Goal: Find specific page/section: Find specific page/section

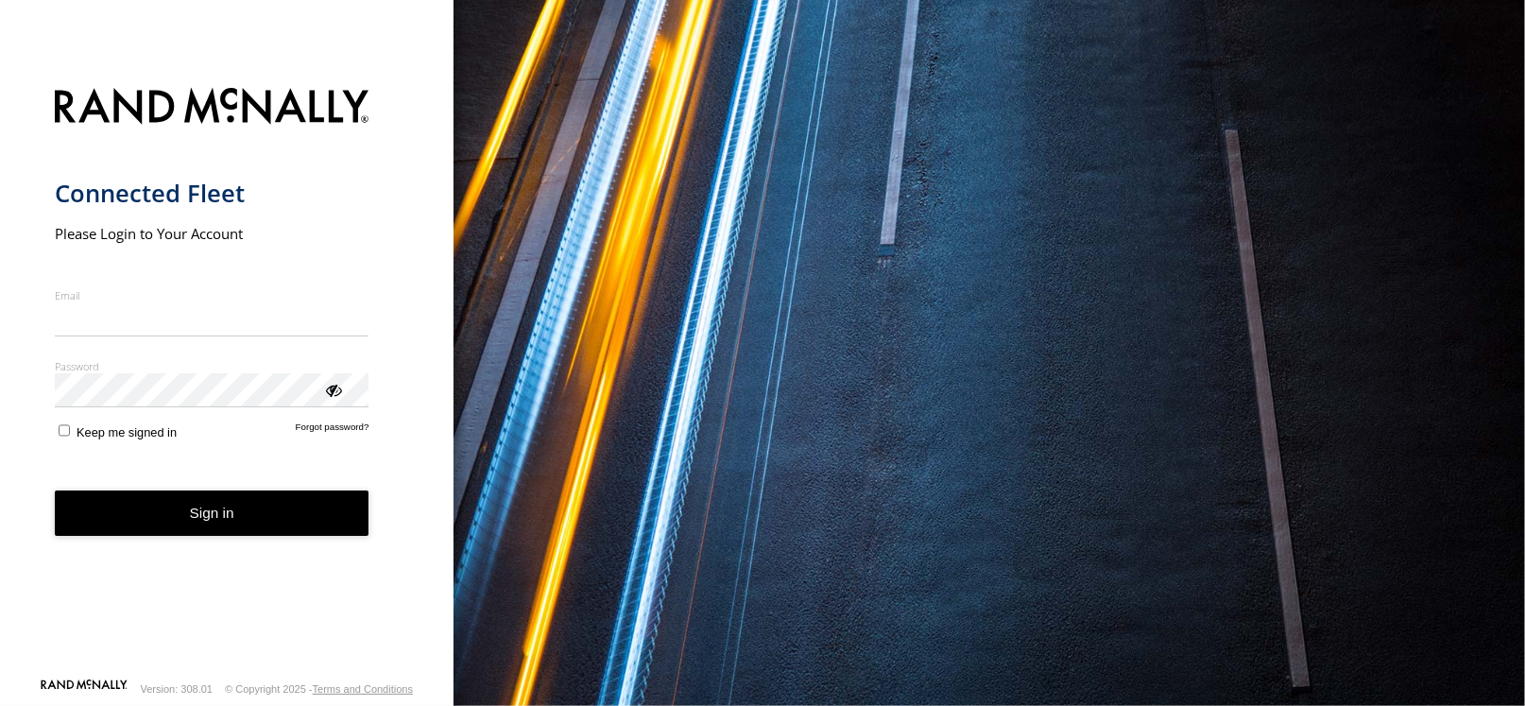
type input "**********"
click at [293, 528] on button "Sign in" at bounding box center [212, 513] width 315 height 46
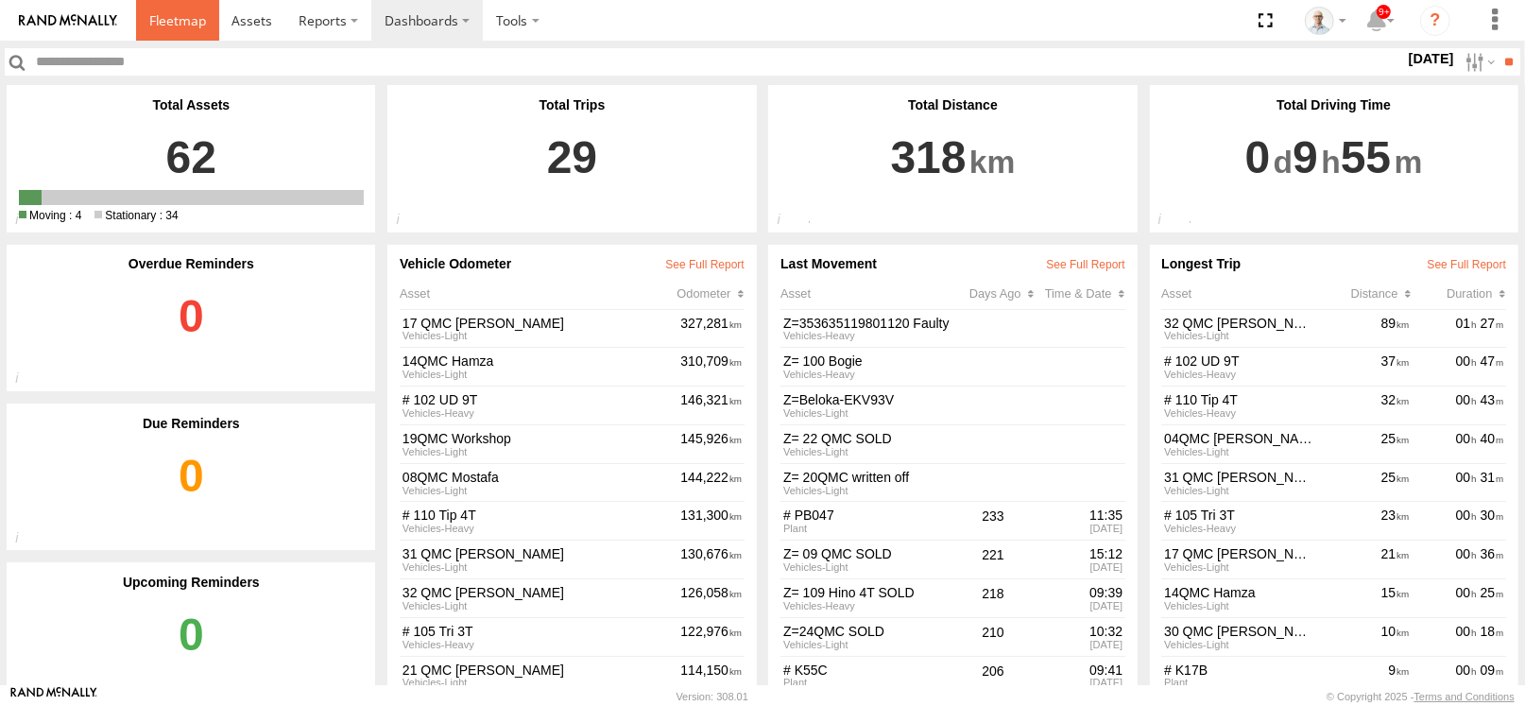
click at [179, 8] on link at bounding box center [177, 20] width 83 height 41
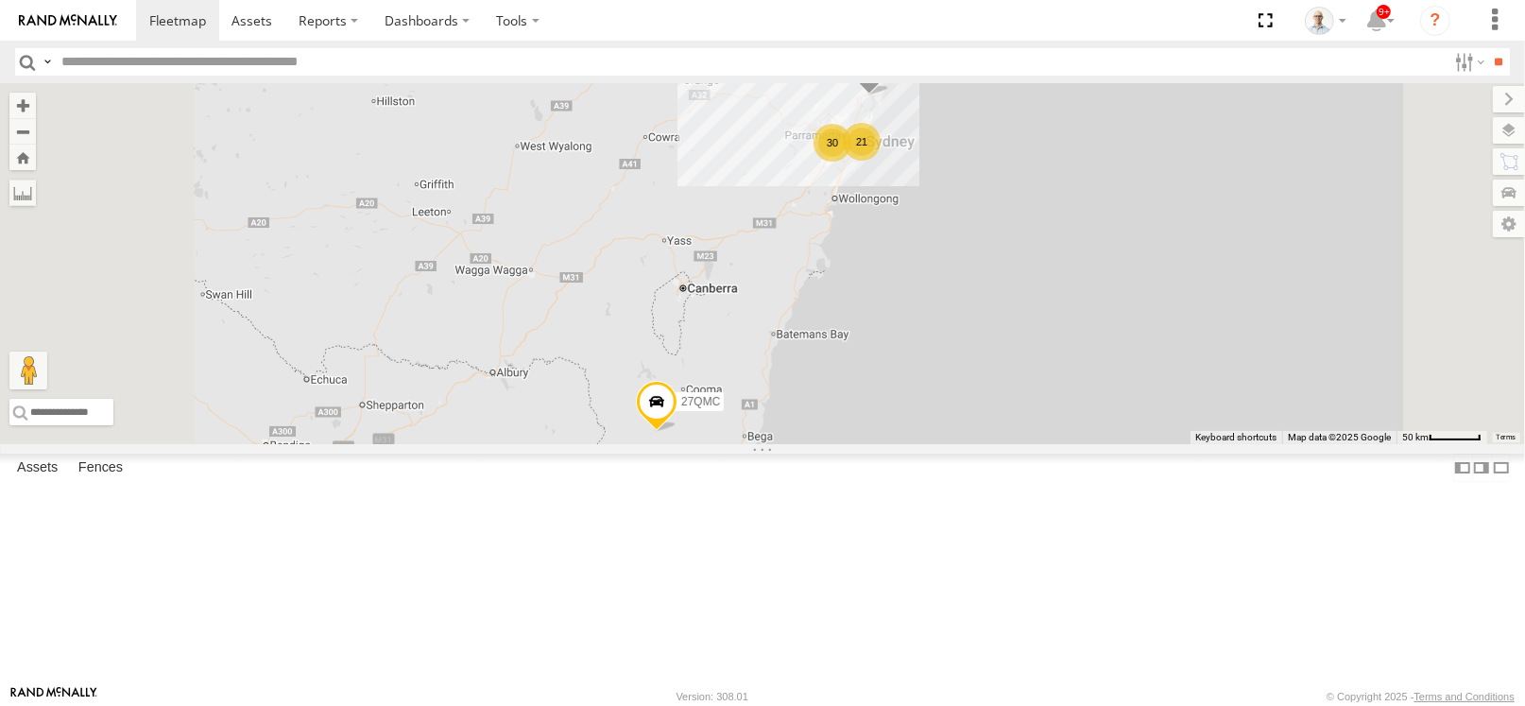
click at [851, 162] on div "30" at bounding box center [833, 143] width 38 height 38
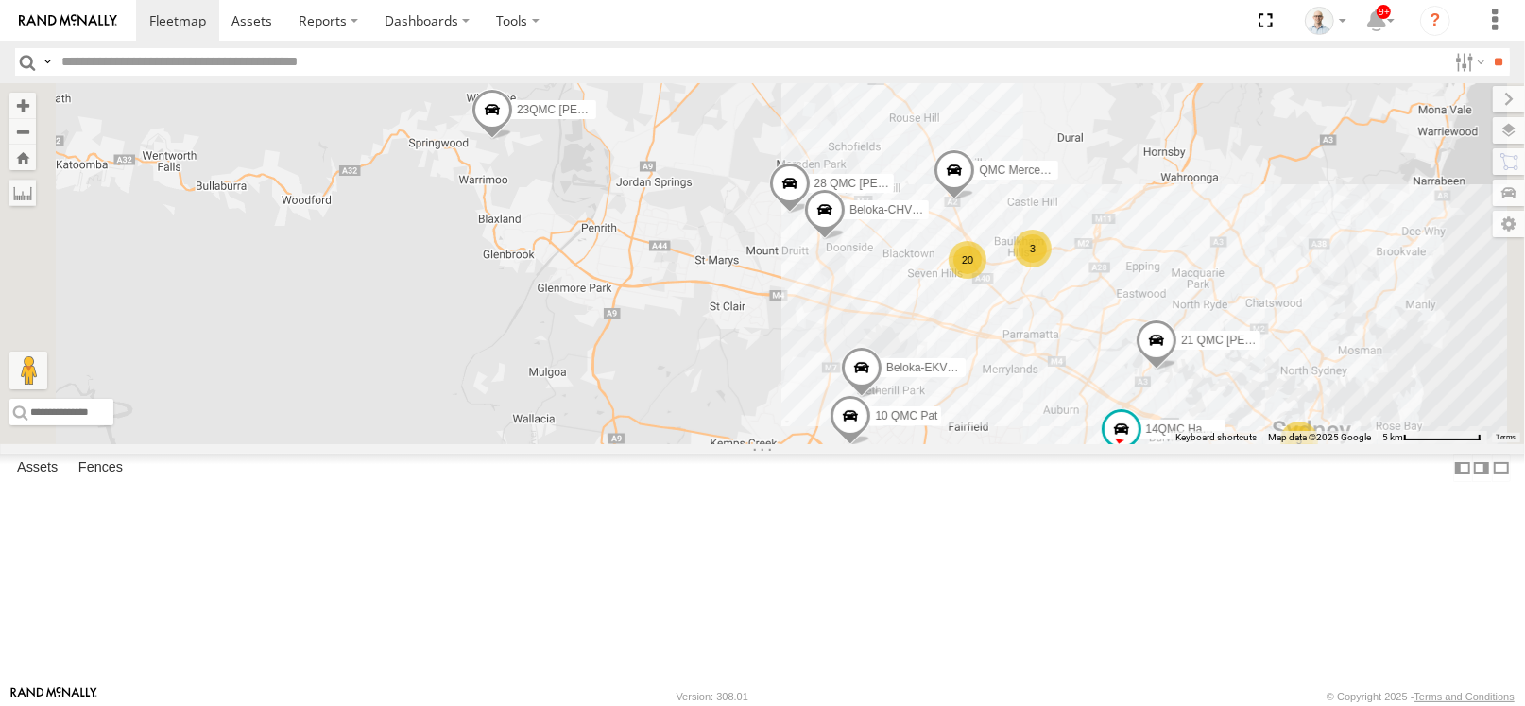
click at [987, 279] on div "20" at bounding box center [968, 260] width 38 height 38
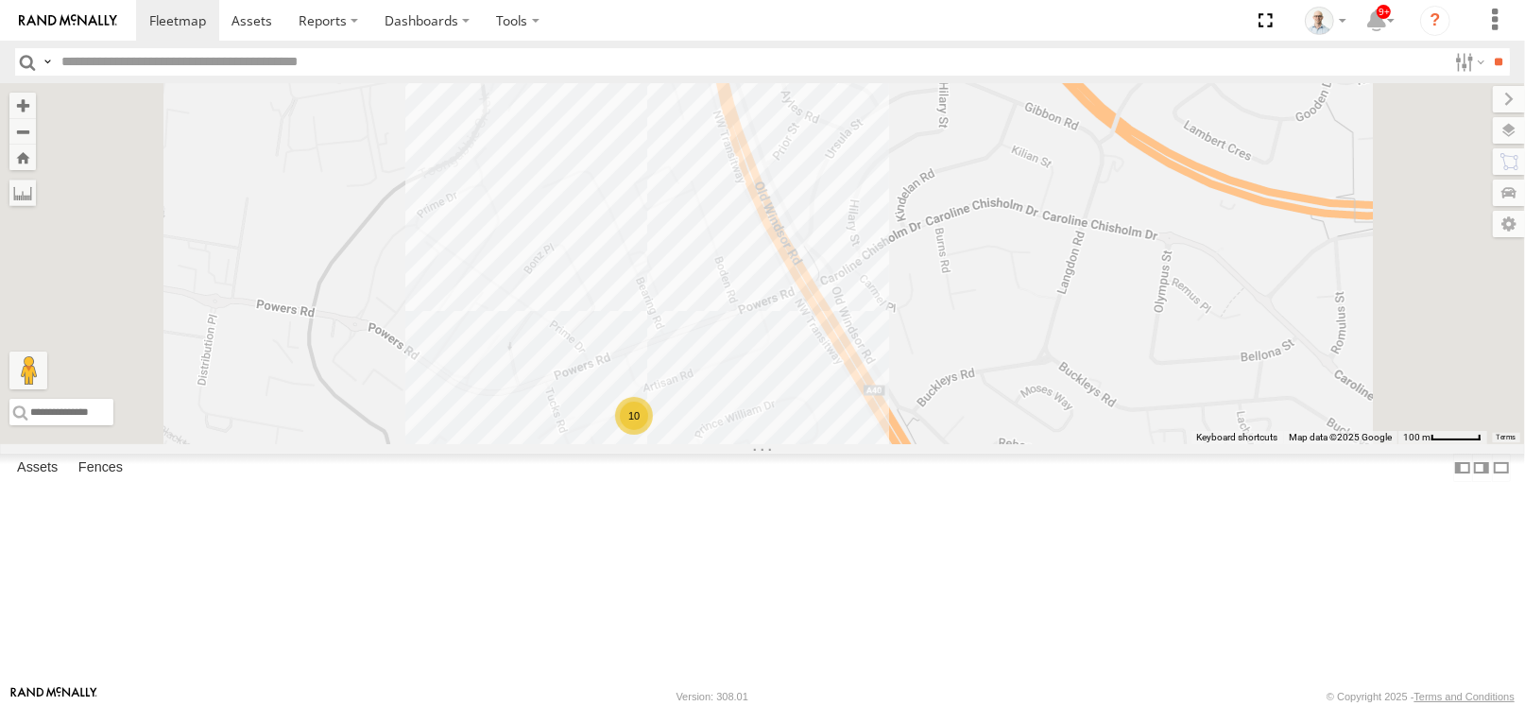
click at [653, 435] on div "10" at bounding box center [634, 416] width 38 height 38
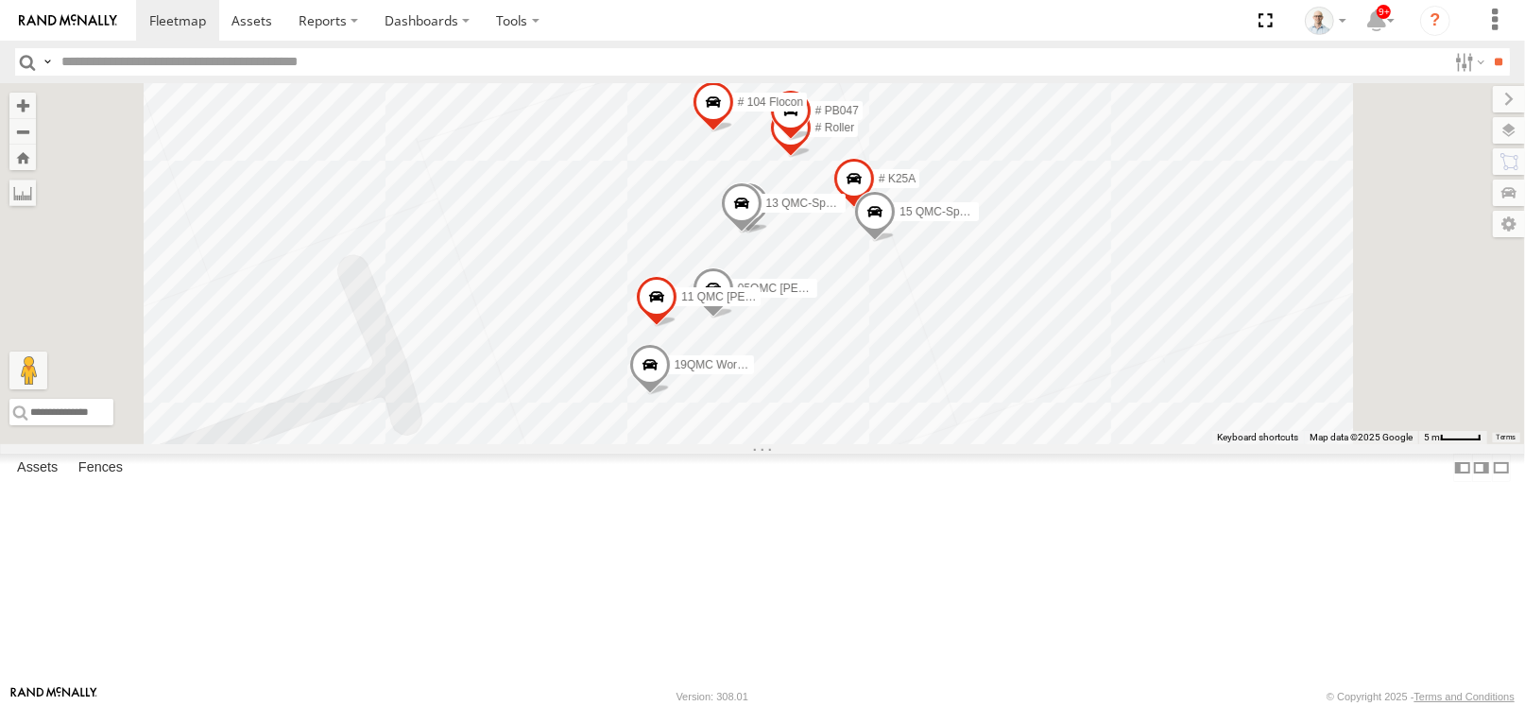
click at [769, 234] on span at bounding box center [749, 208] width 42 height 51
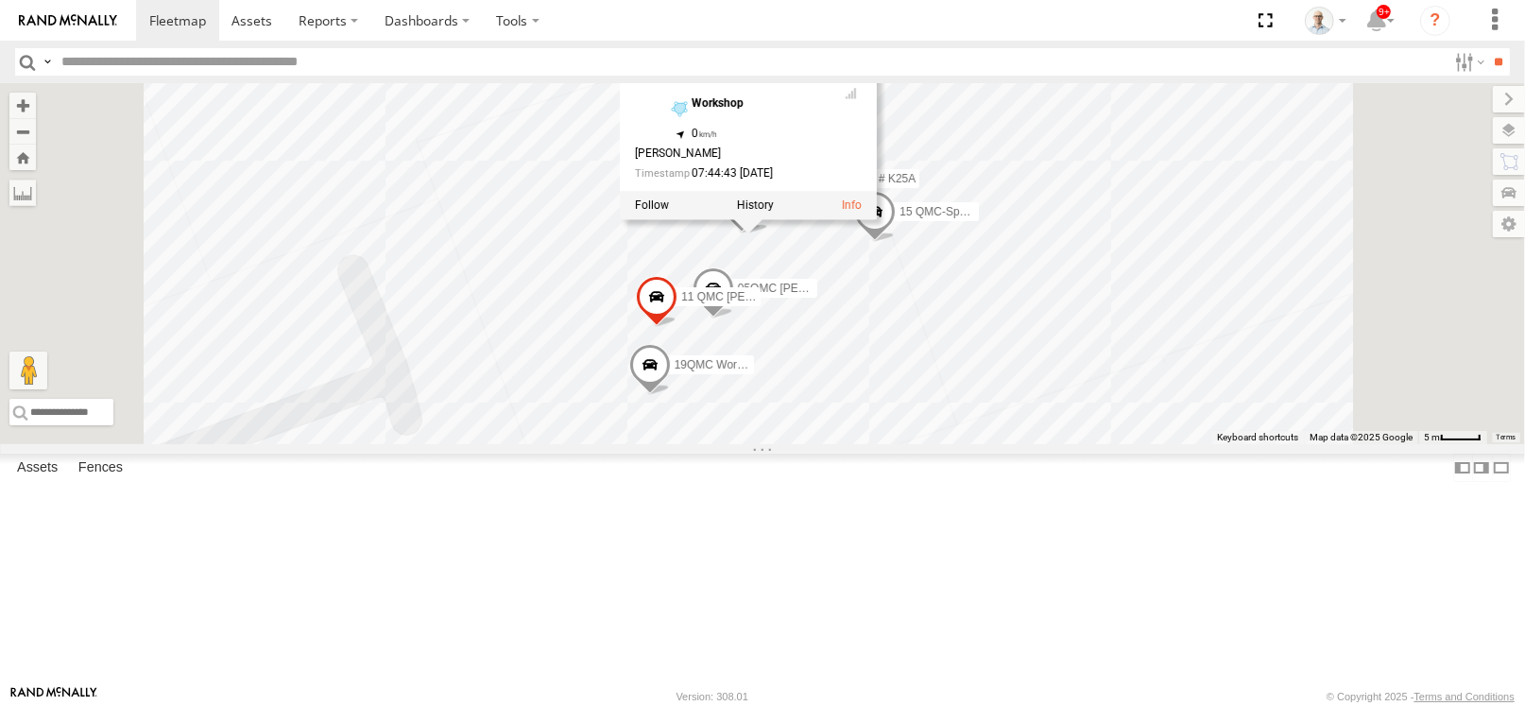
click at [1408, 139] on div "31 QMC Torell 27QMC 10 QMC Pat # KS75A 21 QMC Pat Junior Beloka-EKV93V 14QMC Ha…" at bounding box center [762, 263] width 1525 height 361
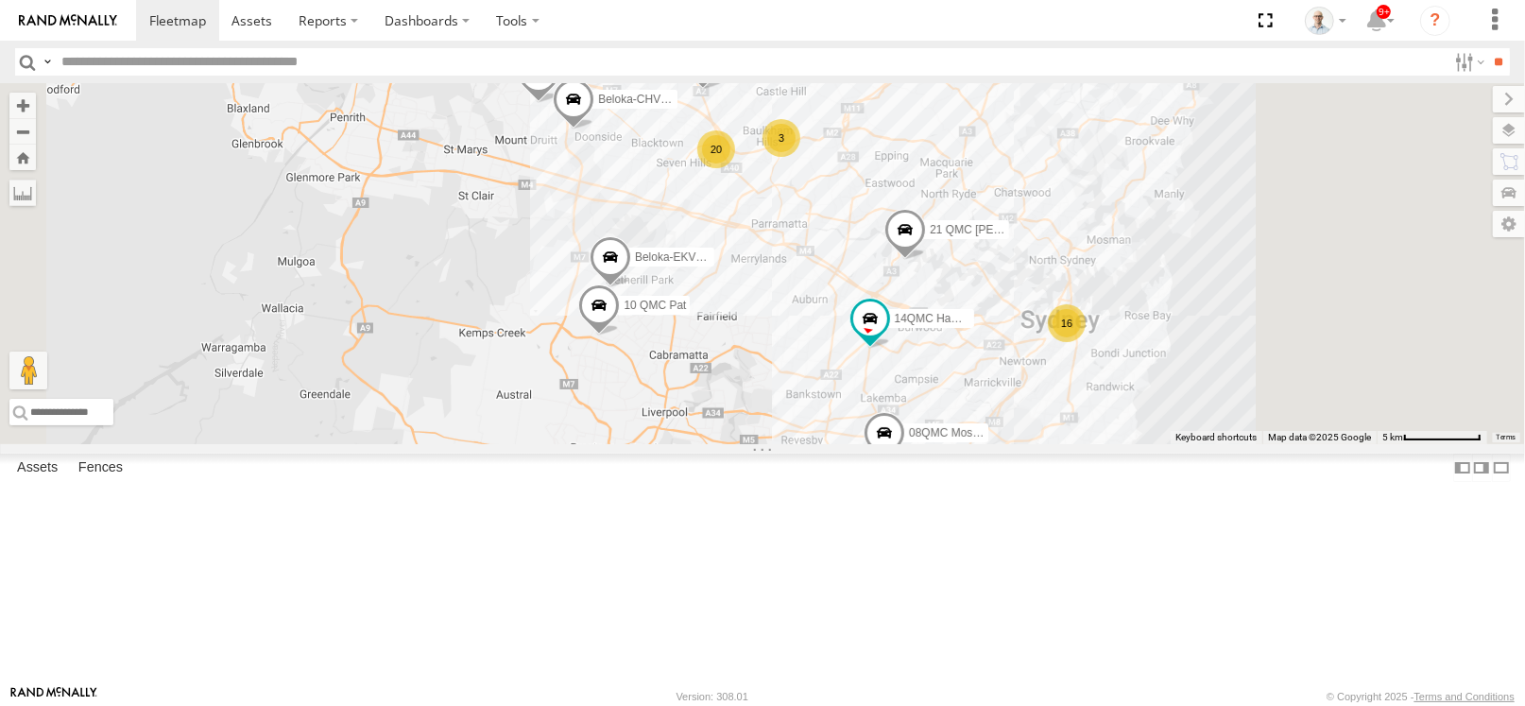
drag, startPoint x: 1202, startPoint y: 337, endPoint x: 1012, endPoint y: 305, distance: 192.7
click at [1012, 305] on div "31 QMC Torell 27QMC 10 QMC Pat 08QMC Mostafa # KS75A 21 QMC Pat Junior Beloka-E…" at bounding box center [762, 263] width 1525 height 361
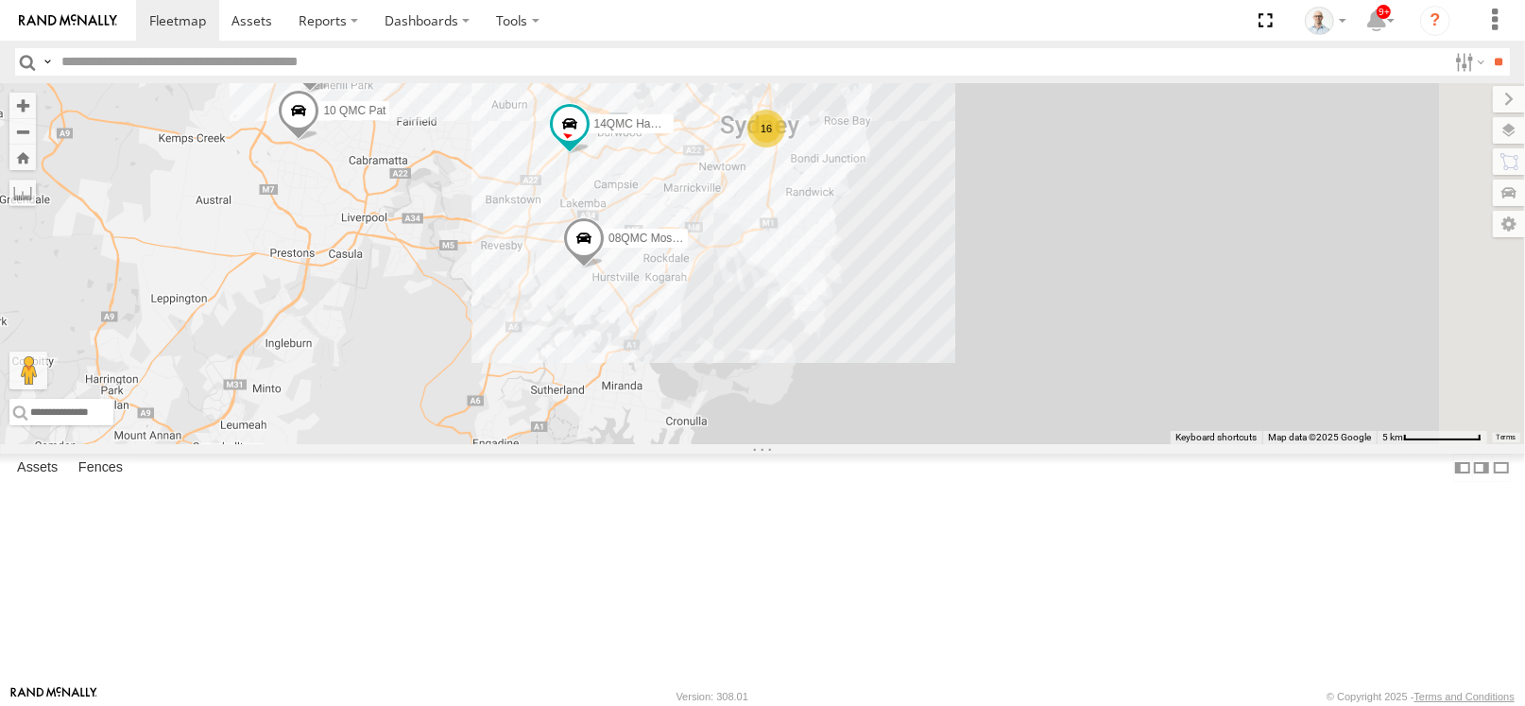
drag, startPoint x: 1029, startPoint y: 381, endPoint x: 730, endPoint y: 183, distance: 358.8
click at [730, 183] on div "31 QMC Torell 27QMC 10 QMC Pat 08QMC Mostafa # KS75A 21 QMC Pat Junior Beloka-E…" at bounding box center [762, 263] width 1525 height 361
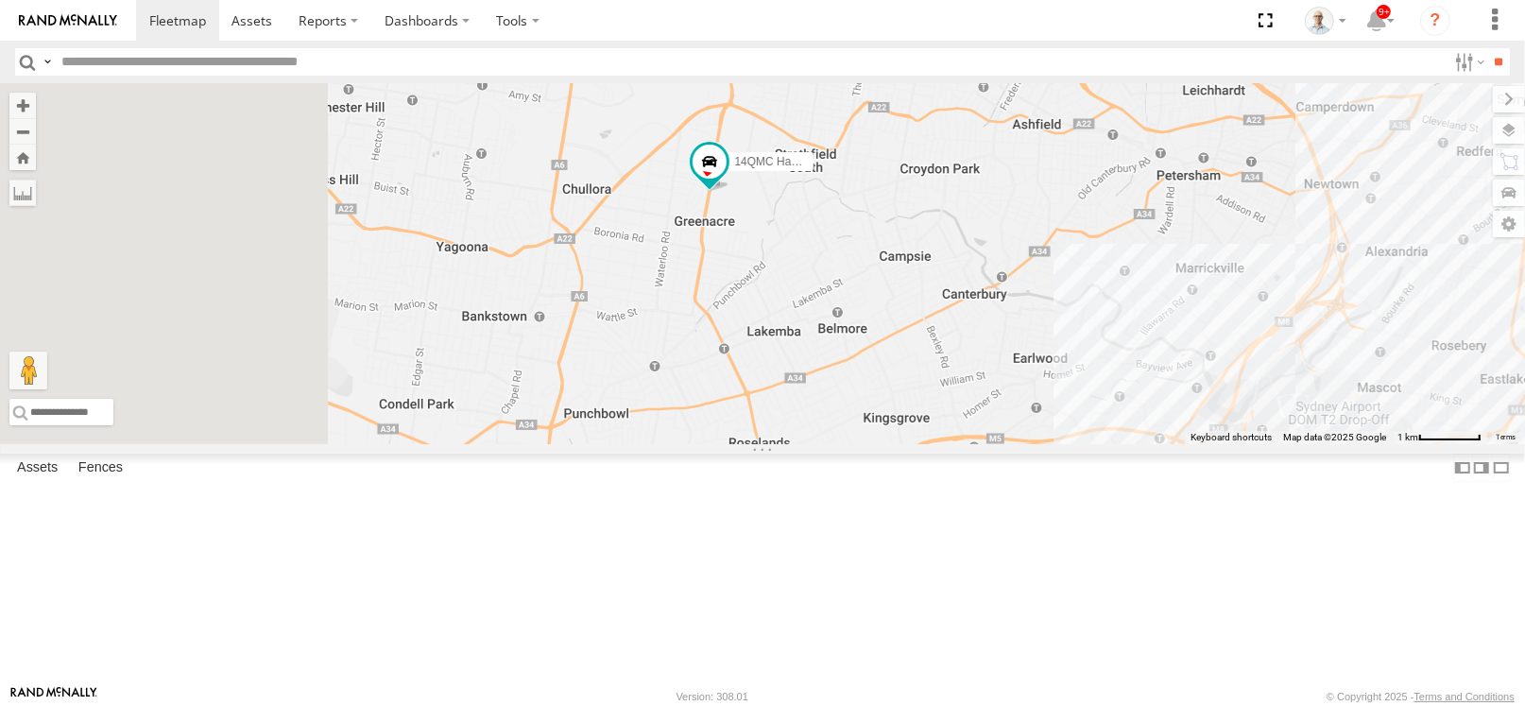
drag, startPoint x: 710, startPoint y: 401, endPoint x: 987, endPoint y: 391, distance: 277.1
click at [987, 391] on div "31 QMC Torell 27QMC 10 QMC Pat 08QMC Mostafa # KS75A 21 QMC Pat Junior Beloka-E…" at bounding box center [762, 263] width 1525 height 361
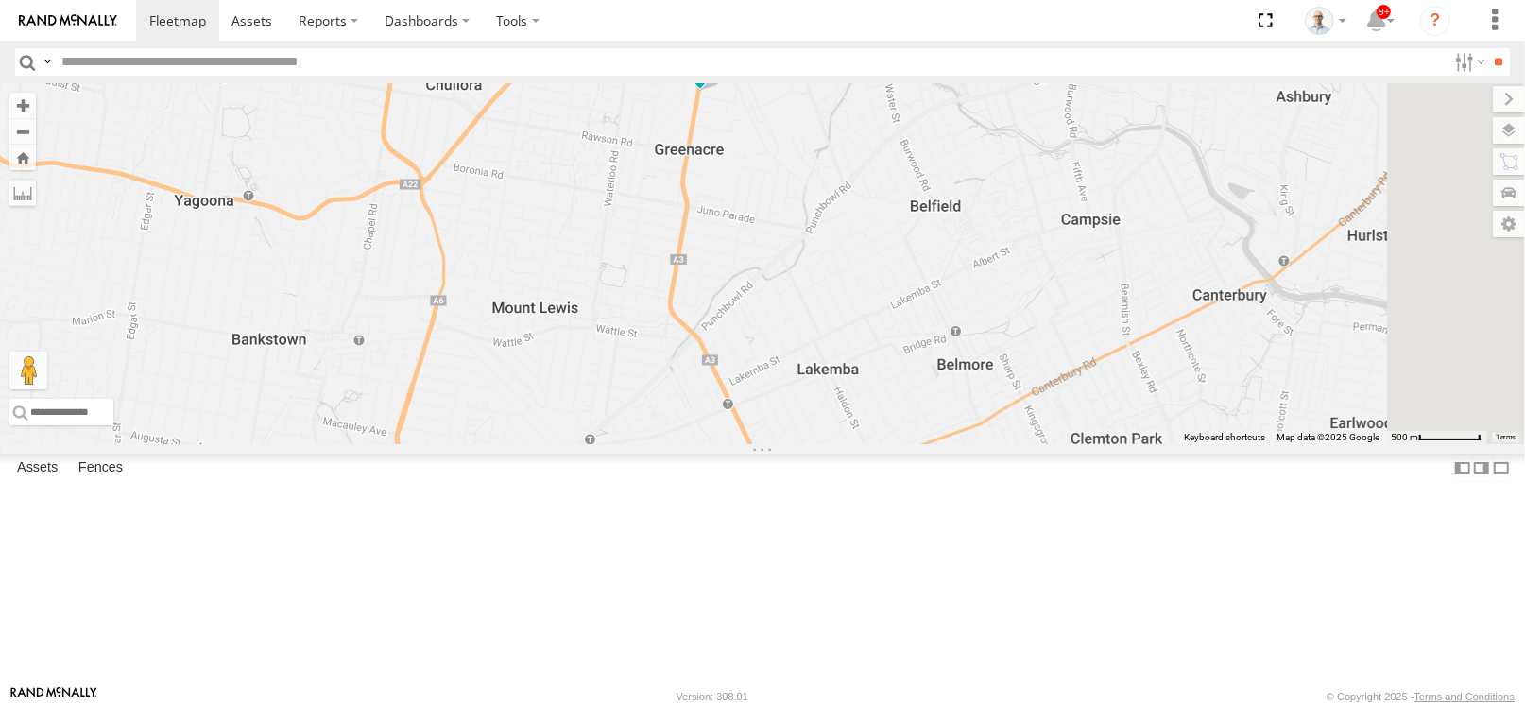
drag, startPoint x: 845, startPoint y: 479, endPoint x: 873, endPoint y: 454, distance: 38.1
click at [873, 444] on div "31 QMC Torell 27QMC 10 QMC Pat 08QMC Mostafa # KS75A 21 QMC Pat Junior Beloka-E…" at bounding box center [762, 263] width 1525 height 361
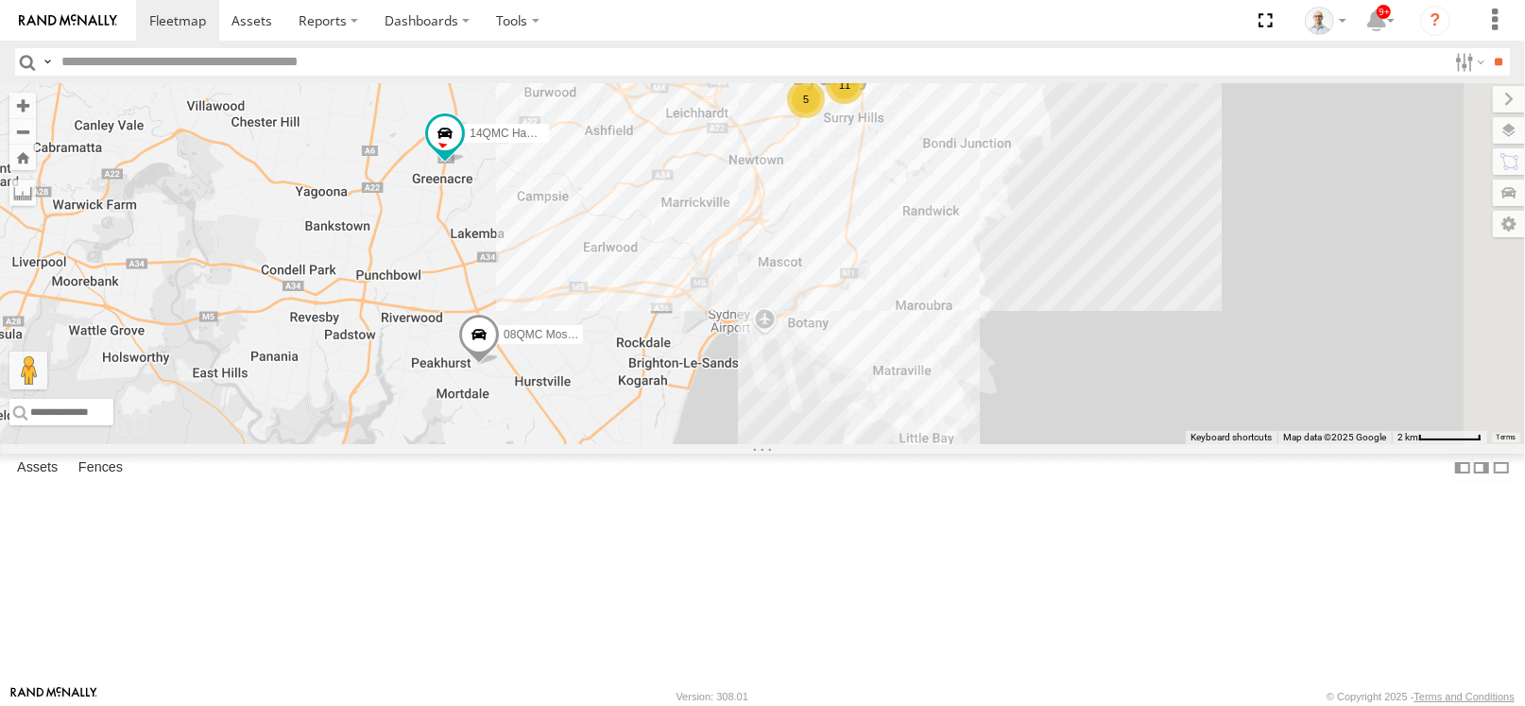
drag, startPoint x: 1126, startPoint y: 353, endPoint x: 828, endPoint y: 373, distance: 299.3
click at [828, 373] on div "31 QMC Torell 27QMC 10 QMC Pat 08QMC Mostafa # KS75A 21 QMC Pat Junior Beloka-E…" at bounding box center [762, 263] width 1525 height 361
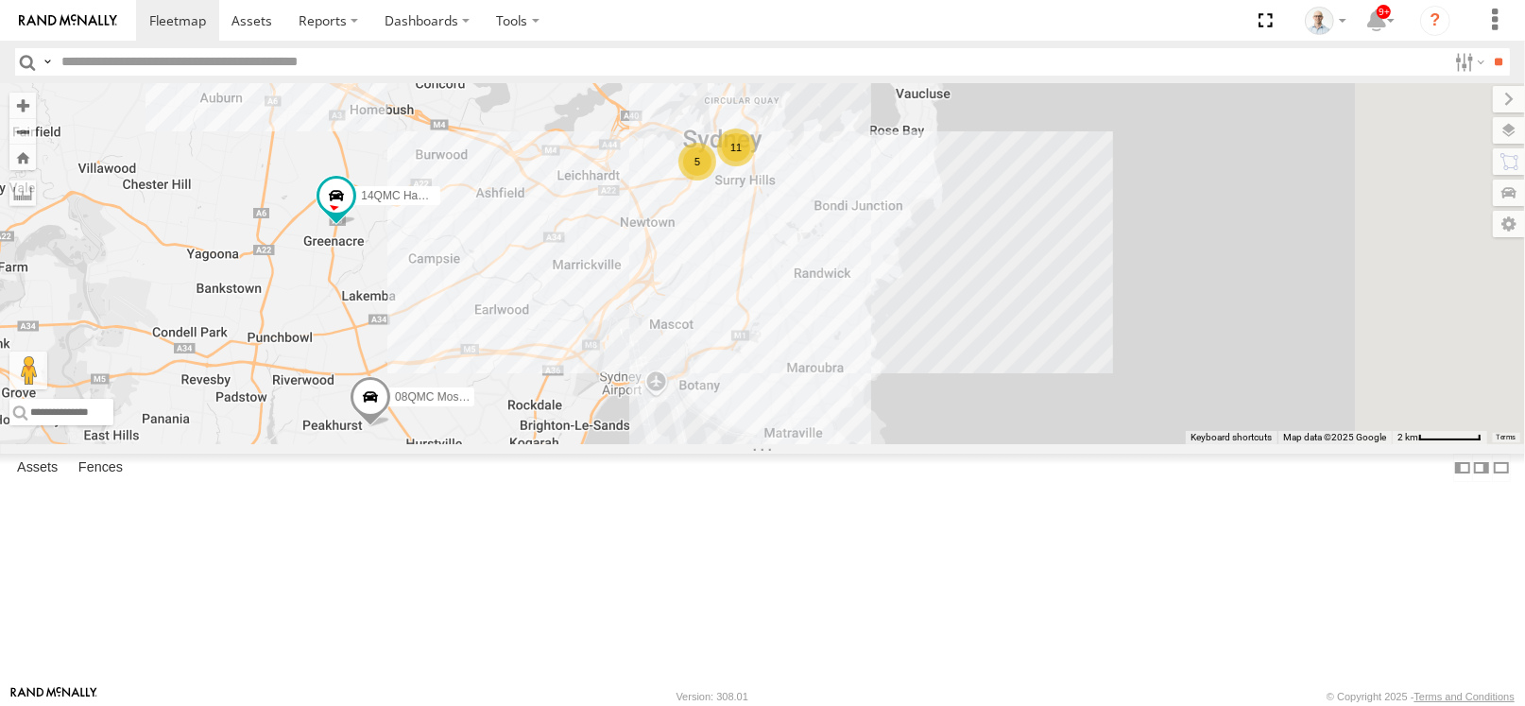
drag, startPoint x: 1030, startPoint y: 335, endPoint x: 929, endPoint y: 394, distance: 117.3
click at [929, 394] on div "31 QMC Torell 27QMC 10 QMC Pat 08QMC Mostafa # KS75A 21 QMC Pat Junior Beloka-E…" at bounding box center [762, 263] width 1525 height 361
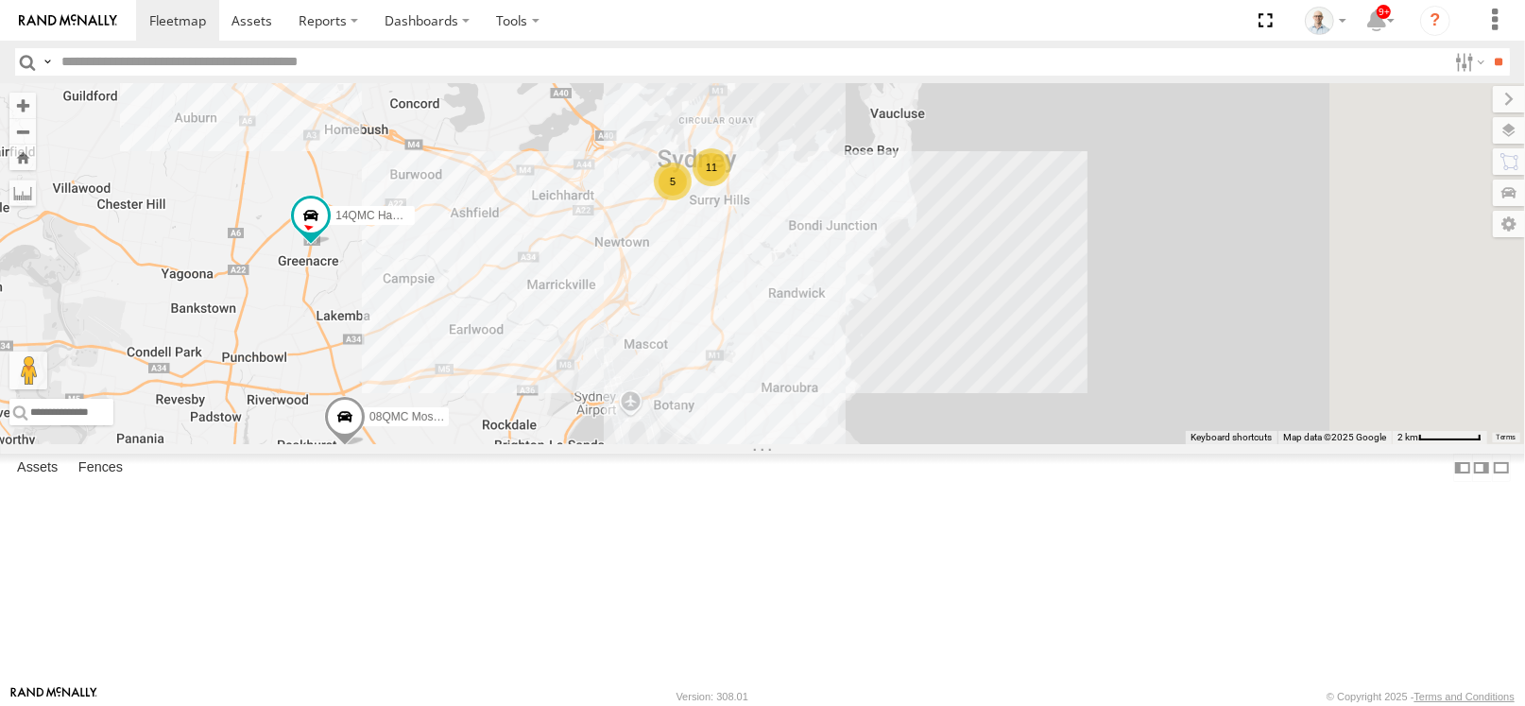
drag, startPoint x: 938, startPoint y: 499, endPoint x: 910, endPoint y: 519, distance: 34.6
click at [910, 444] on div "31 QMC Torell 27QMC 10 QMC Pat 08QMC Mostafa # KS75A 21 QMC Pat Junior Beloka-E…" at bounding box center [762, 263] width 1525 height 361
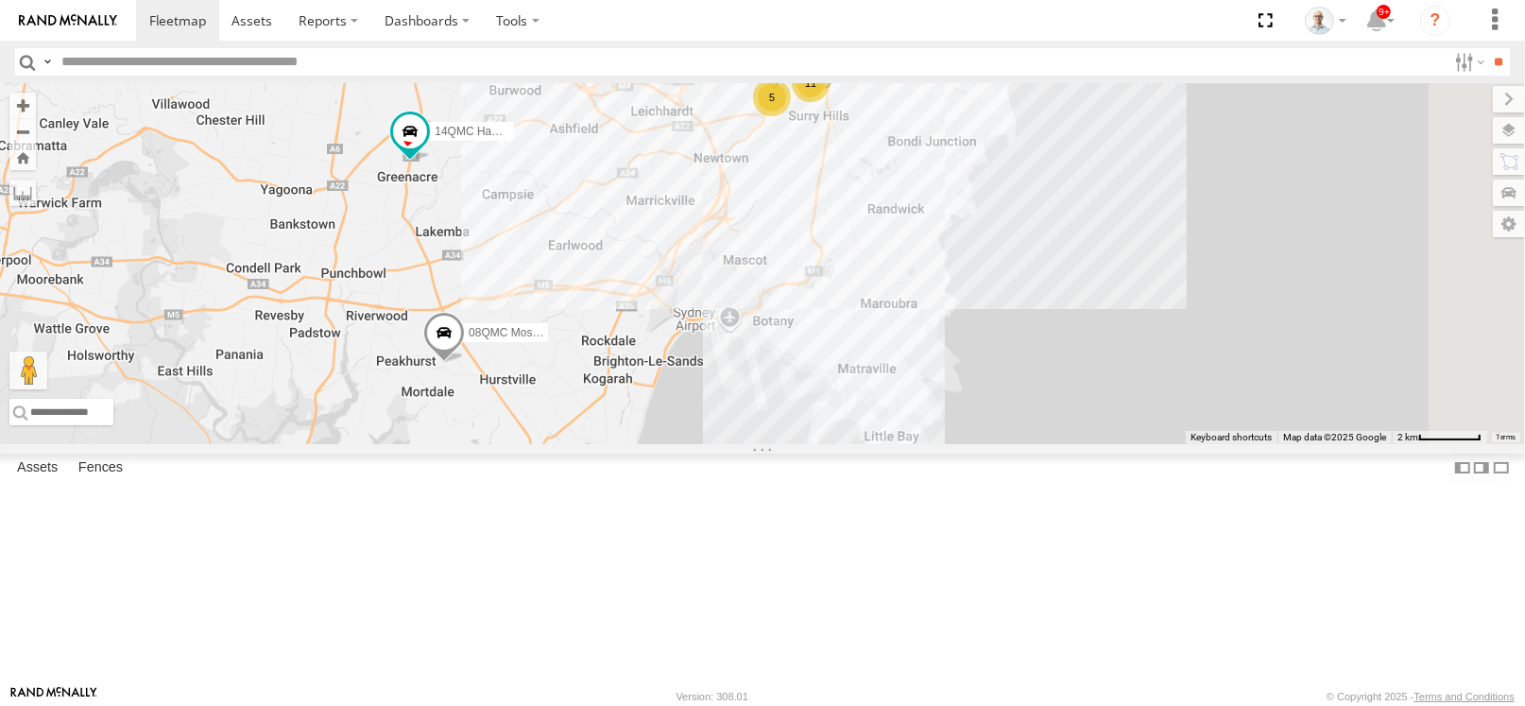
drag, startPoint x: 860, startPoint y: 511, endPoint x: 929, endPoint y: 458, distance: 86.9
click at [929, 444] on div "31 QMC Torell 27QMC 10 QMC Pat 08QMC Mostafa # KS75A 21 QMC Pat Junior Beloka-E…" at bounding box center [762, 263] width 1525 height 361
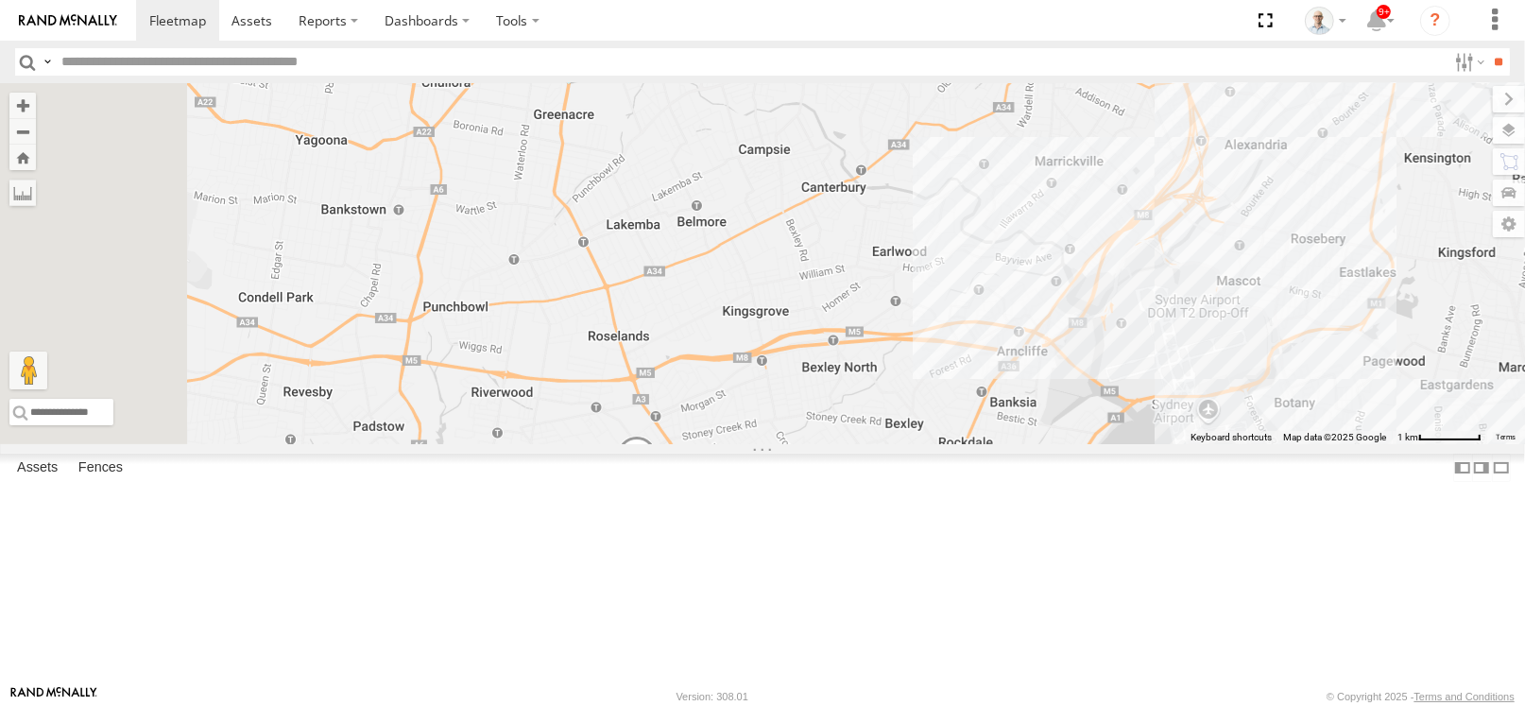
drag, startPoint x: 665, startPoint y: 356, endPoint x: 876, endPoint y: 487, distance: 247.8
click at [876, 444] on div "31 QMC Torell 27QMC 10 QMC Pat 08QMC Mostafa # KS75A 21 QMC Pat Junior Beloka-E…" at bounding box center [762, 263] width 1525 height 361
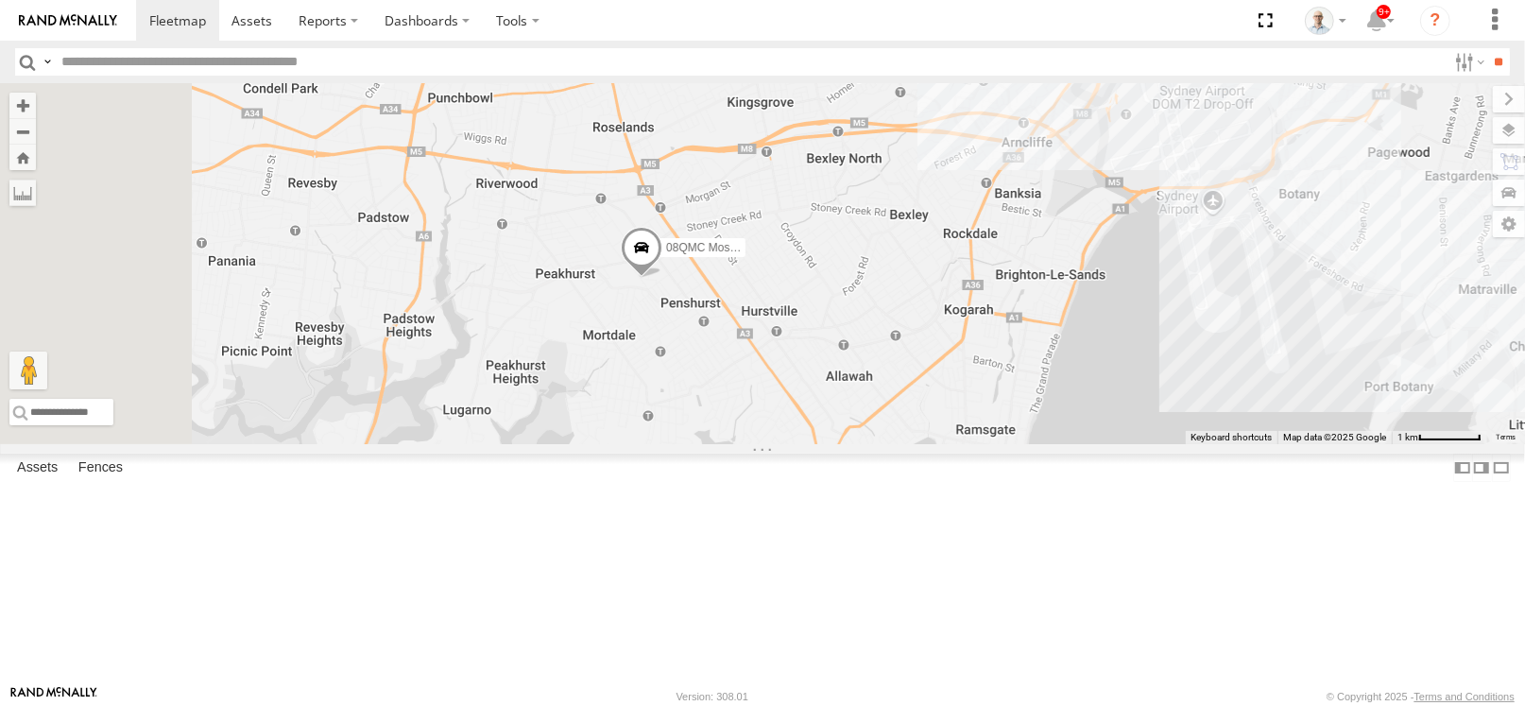
drag, startPoint x: 885, startPoint y: 297, endPoint x: 886, endPoint y: 246, distance: 51.1
click at [886, 246] on div "31 QMC Torell 27QMC 10 QMC Pat 08QMC Mostafa # KS75A 21 QMC Pat Junior Beloka-E…" at bounding box center [762, 263] width 1525 height 361
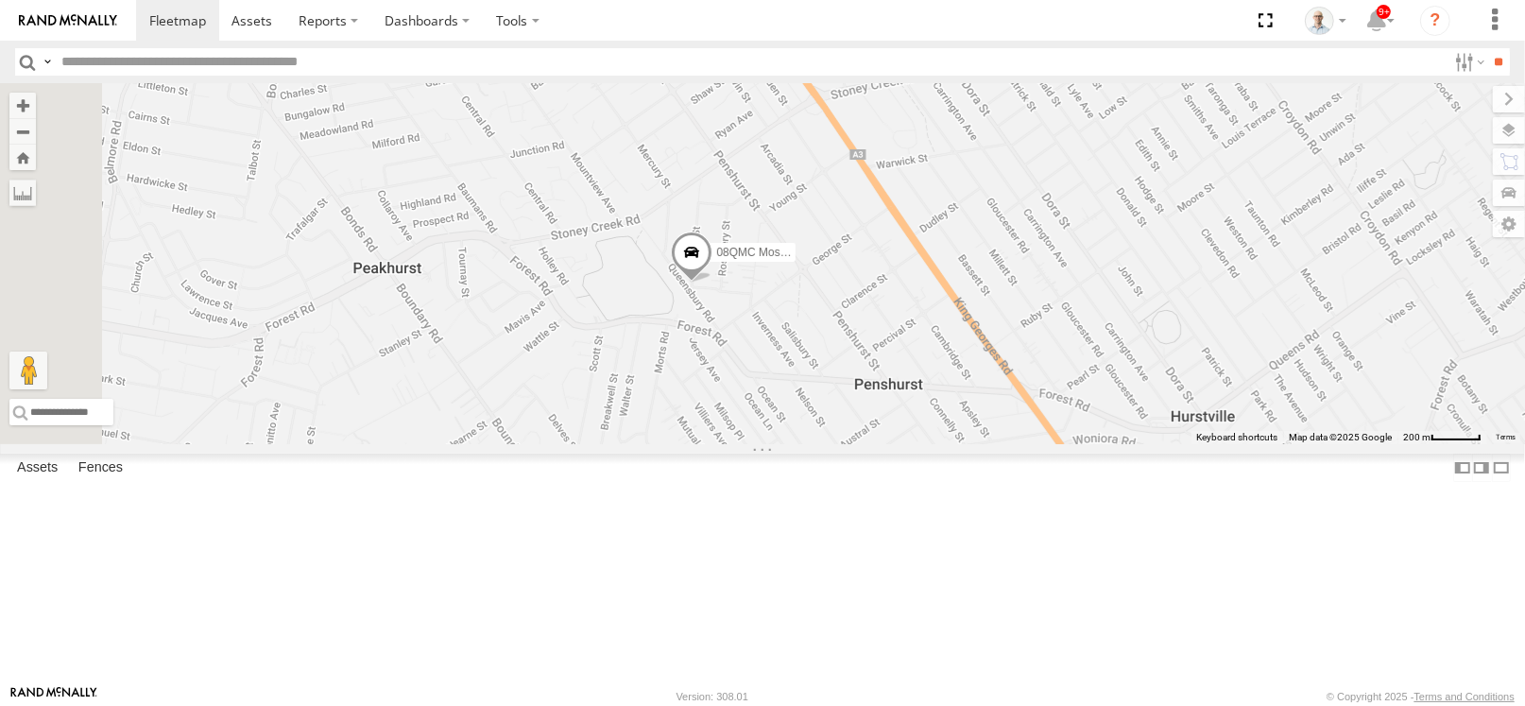
drag, startPoint x: 808, startPoint y: 360, endPoint x: 924, endPoint y: 329, distance: 120.4
click at [924, 329] on div "31 QMC Torell 27QMC 10 QMC Pat 08QMC Mostafa # KS75A 21 QMC Pat Junior Beloka-E…" at bounding box center [762, 263] width 1525 height 361
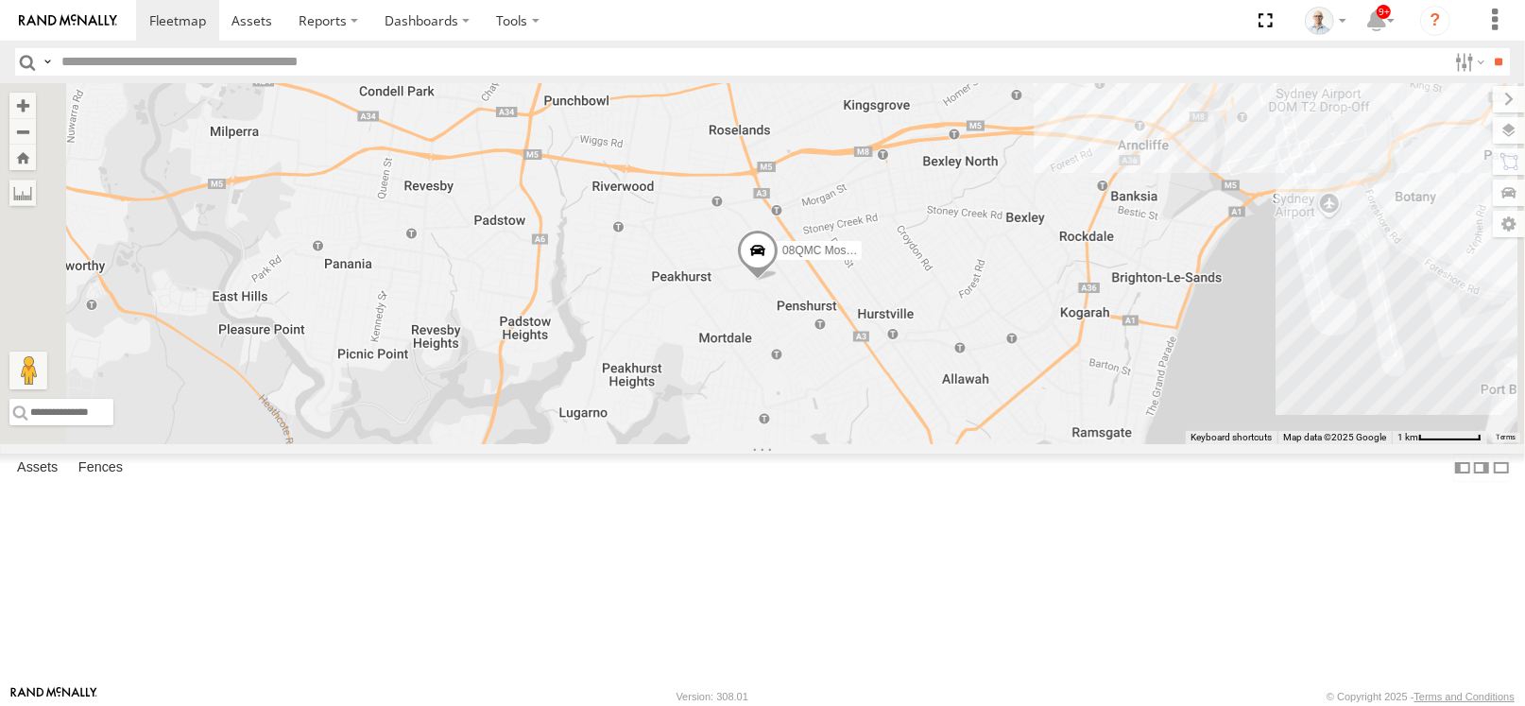
drag, startPoint x: 835, startPoint y: 357, endPoint x: 915, endPoint y: 304, distance: 95.4
click at [915, 304] on div "31 QMC Torell 27QMC 10 QMC Pat 08QMC Mostafa # KS75A 21 QMC Pat Junior Beloka-E…" at bounding box center [762, 263] width 1525 height 361
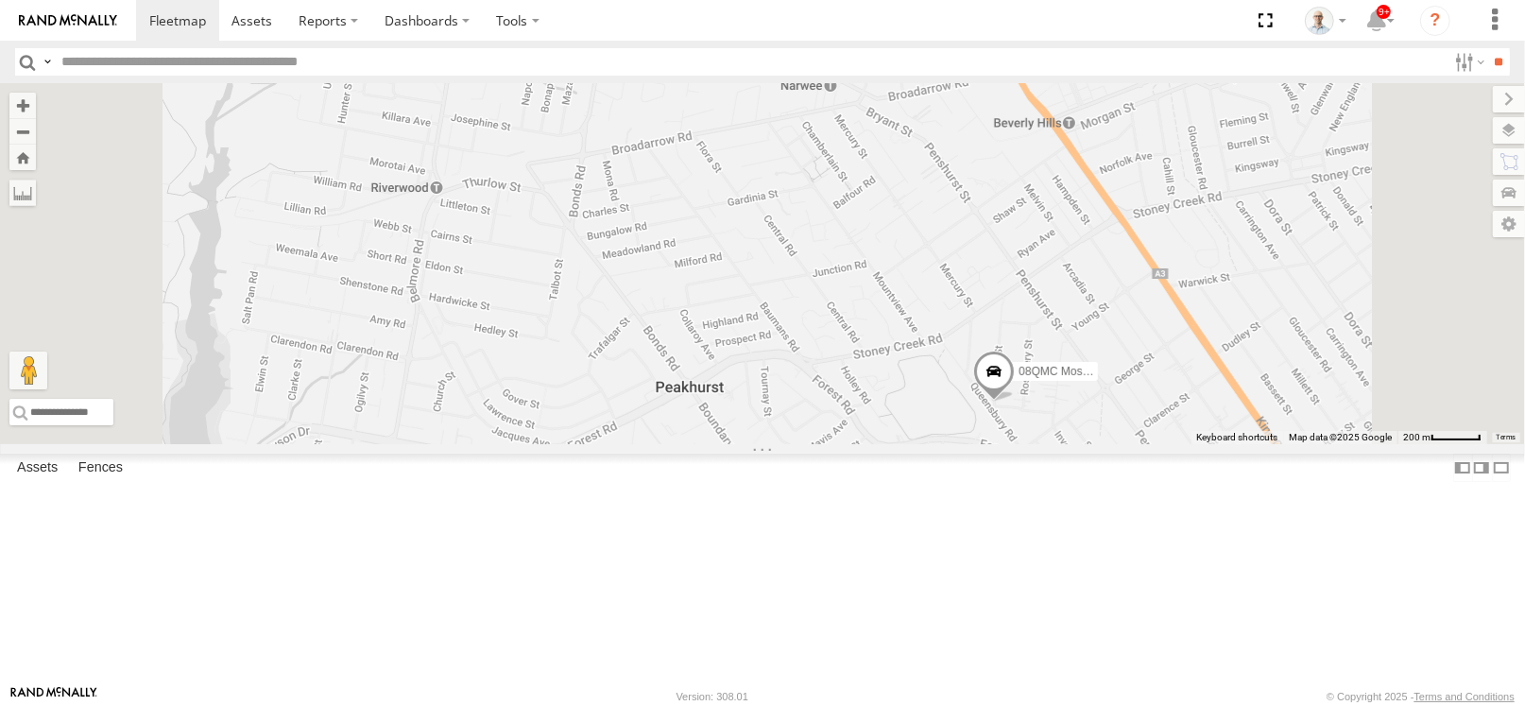
drag, startPoint x: 905, startPoint y: 470, endPoint x: 926, endPoint y: 425, distance: 49.0
click at [926, 425] on div "31 QMC Torell 27QMC 10 QMC Pat 08QMC Mostafa # KS75A 21 QMC Pat Junior Beloka-E…" at bounding box center [762, 263] width 1525 height 361
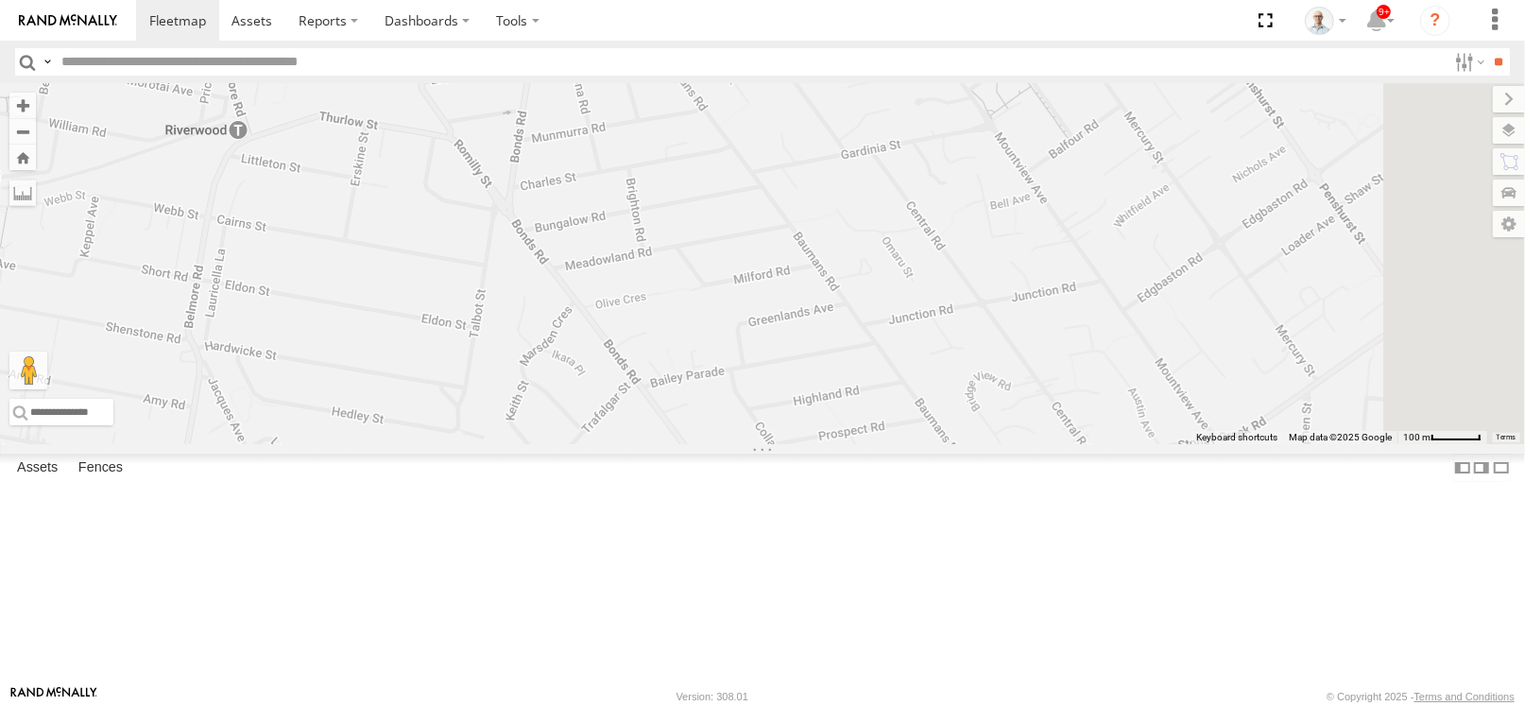
drag, startPoint x: 1104, startPoint y: 432, endPoint x: 989, endPoint y: 428, distance: 115.4
click at [989, 428] on div "31 QMC Torell 27QMC 10 QMC Pat 08QMC Mostafa # KS75A 21 QMC Pat Junior Beloka-E…" at bounding box center [762, 263] width 1525 height 361
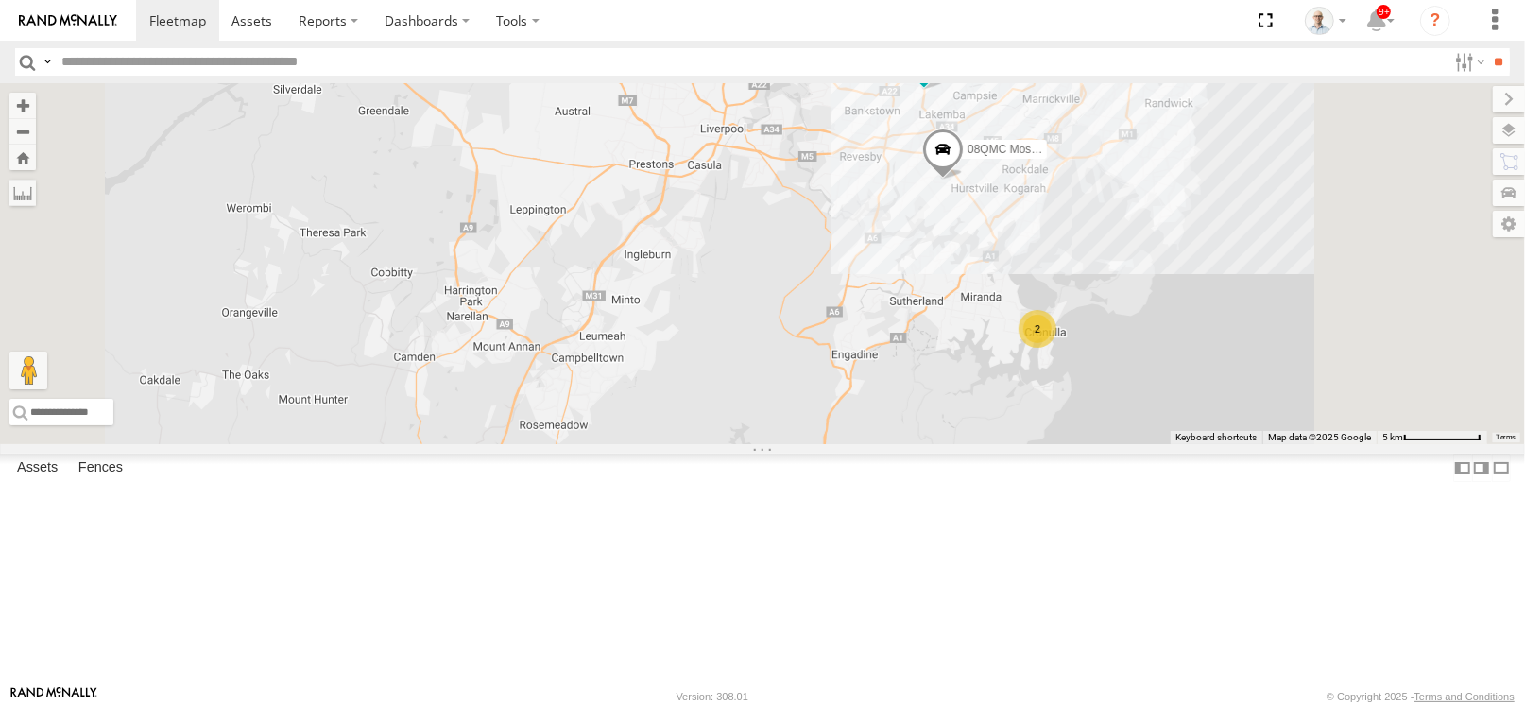
click at [1057, 348] on div "2" at bounding box center [1038, 329] width 38 height 38
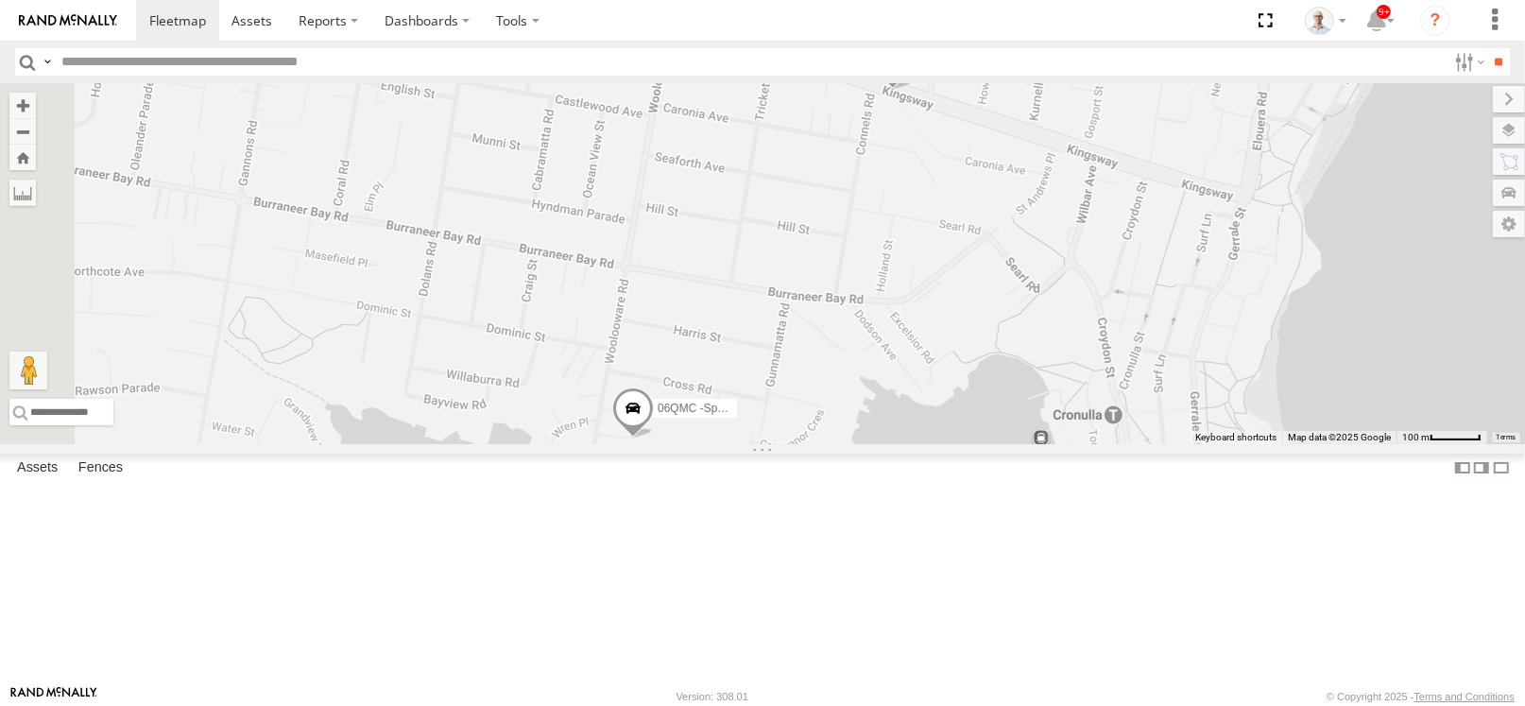
click at [914, 90] on span at bounding box center [893, 64] width 42 height 51
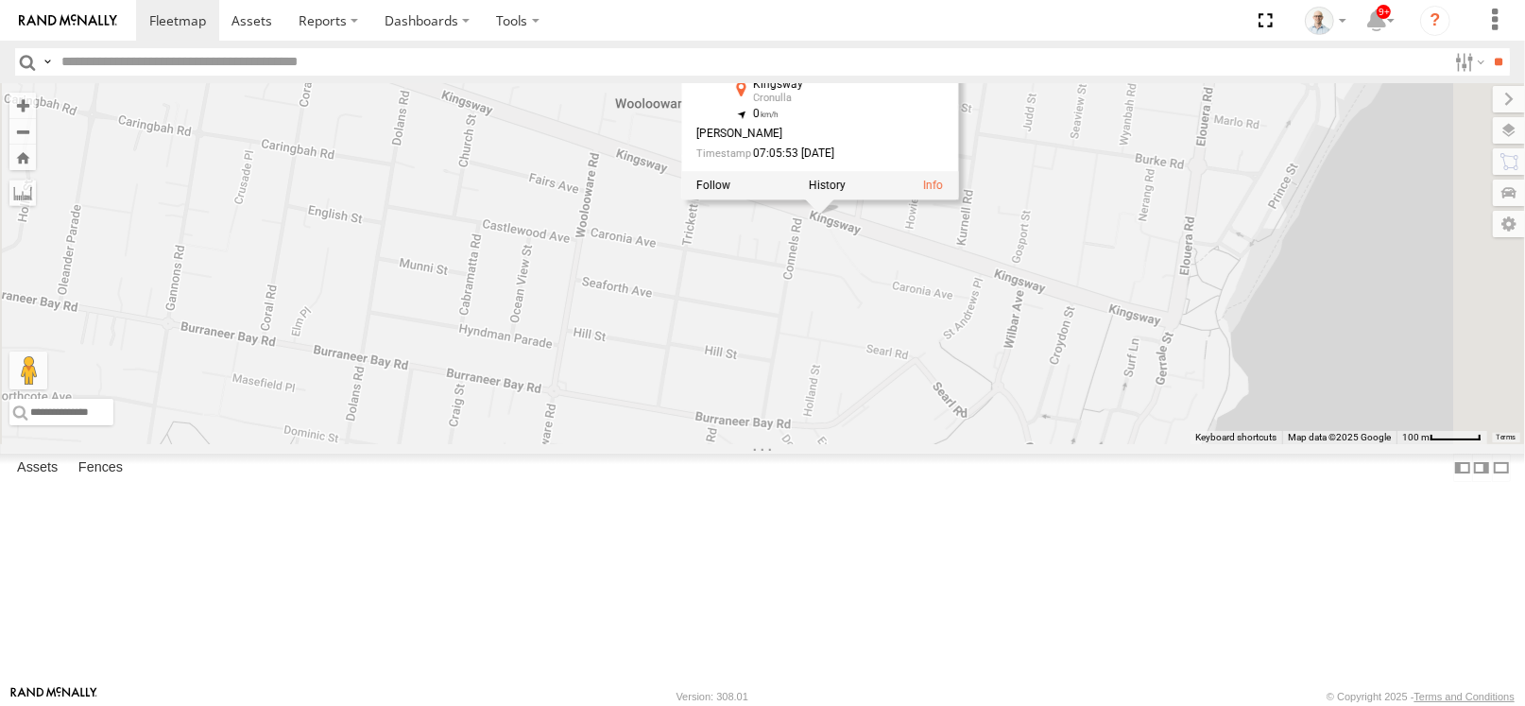
drag, startPoint x: 1198, startPoint y: 254, endPoint x: 1126, endPoint y: 382, distance: 146.9
click at [1126, 382] on div "31 QMC Torell 27QMC 10 QMC Pat 08QMC Mostafa # KS75A 21 QMC Pat Junior Beloka-E…" at bounding box center [762, 263] width 1525 height 361
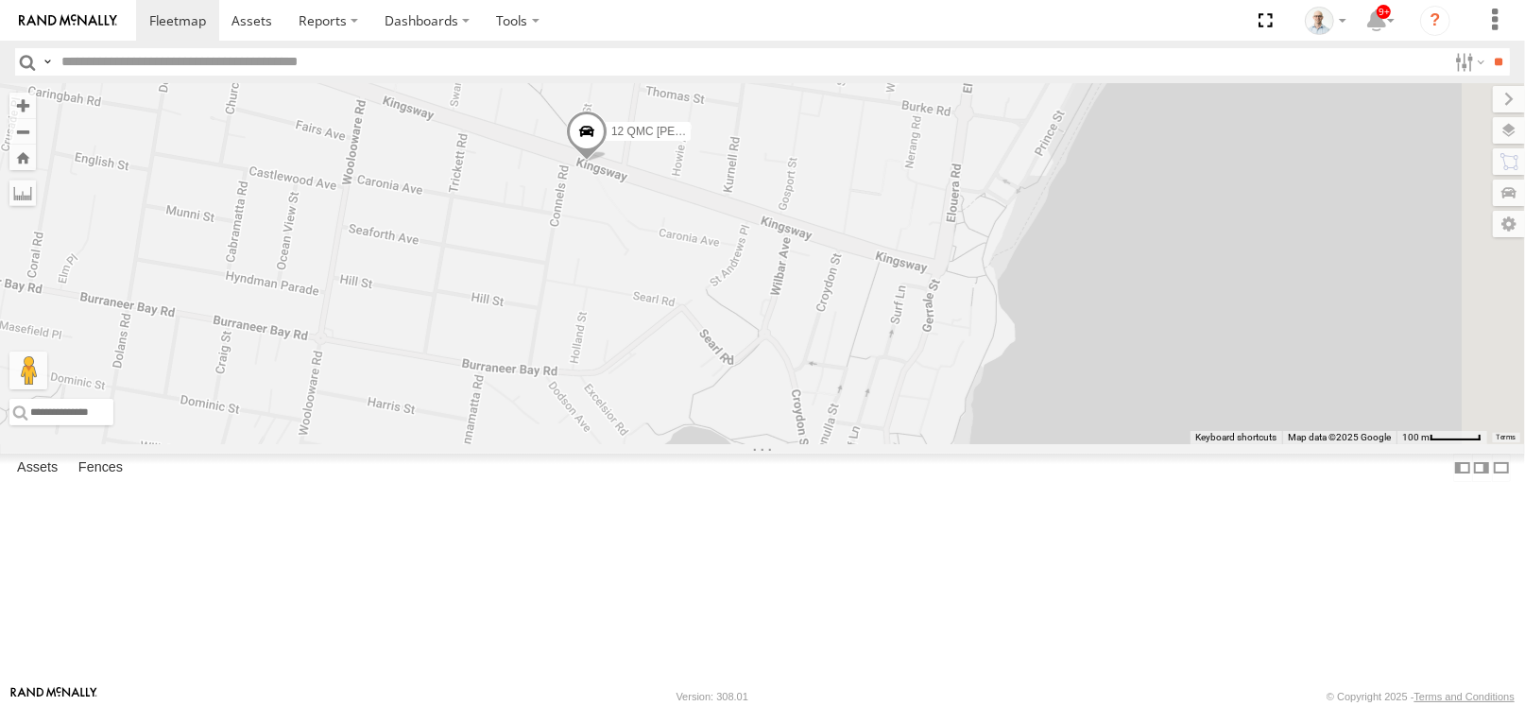
drag, startPoint x: 1210, startPoint y: 399, endPoint x: 974, endPoint y: 345, distance: 241.4
click at [974, 345] on div "31 QMC Torell 27QMC 10 QMC Pat 08QMC Mostafa # KS75A 21 QMC Pat Junior Beloka-E…" at bounding box center [762, 263] width 1525 height 361
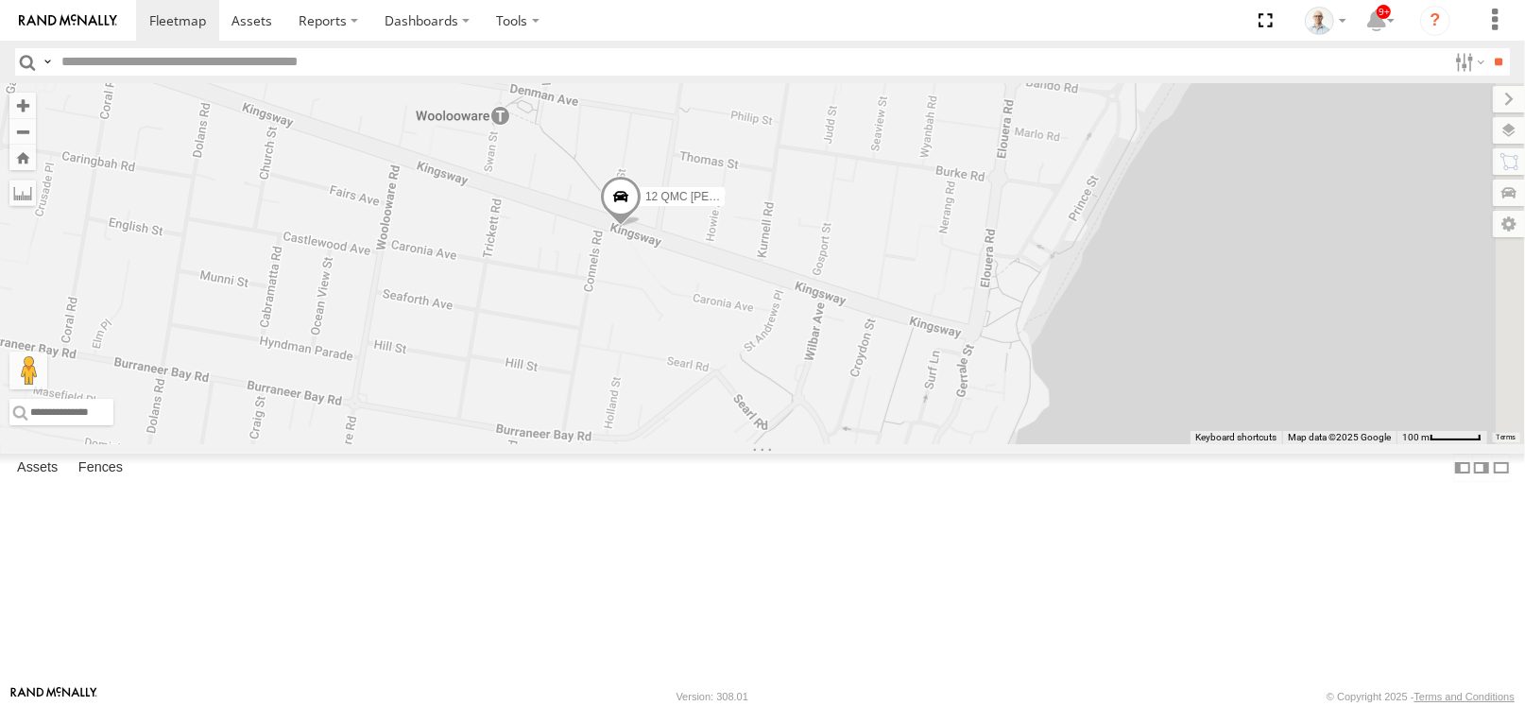
drag, startPoint x: 778, startPoint y: 353, endPoint x: 816, endPoint y: 422, distance: 79.5
click at [816, 422] on div "31 QMC Torell 27QMC 10 QMC Pat 08QMC Mostafa # KS75A 21 QMC Pat Junior Beloka-E…" at bounding box center [762, 263] width 1525 height 361
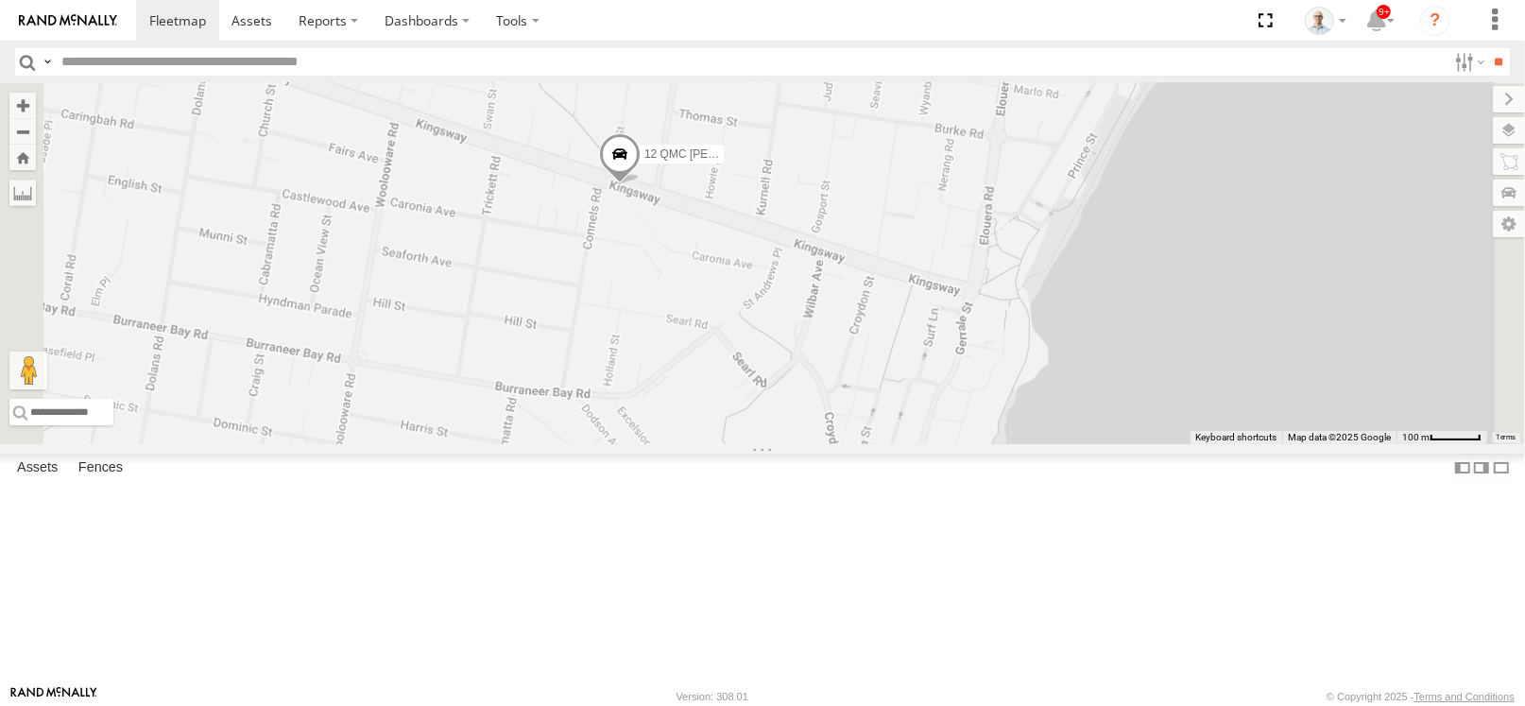
drag, startPoint x: 796, startPoint y: 425, endPoint x: 875, endPoint y: 260, distance: 183.4
click at [875, 260] on div "31 QMC Torell 27QMC 10 QMC Pat 08QMC Mostafa # KS75A 21 QMC Pat Junior Beloka-E…" at bounding box center [762, 263] width 1525 height 361
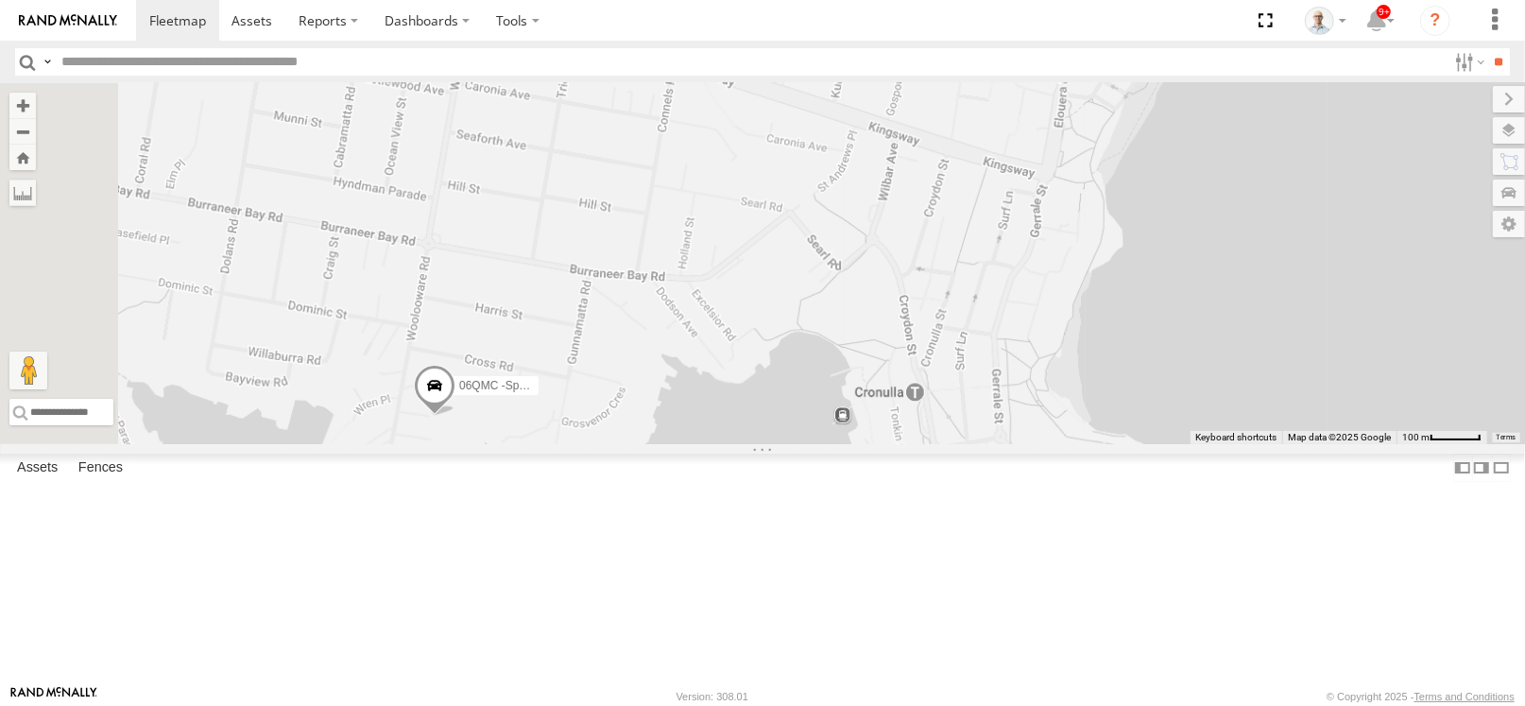
drag, startPoint x: 885, startPoint y: 358, endPoint x: 969, endPoint y: 229, distance: 154.4
click at [969, 229] on div "31 QMC Torell 27QMC 10 QMC Pat 08QMC Mostafa # KS75A 21 QMC Pat Junior Beloka-E…" at bounding box center [762, 263] width 1525 height 361
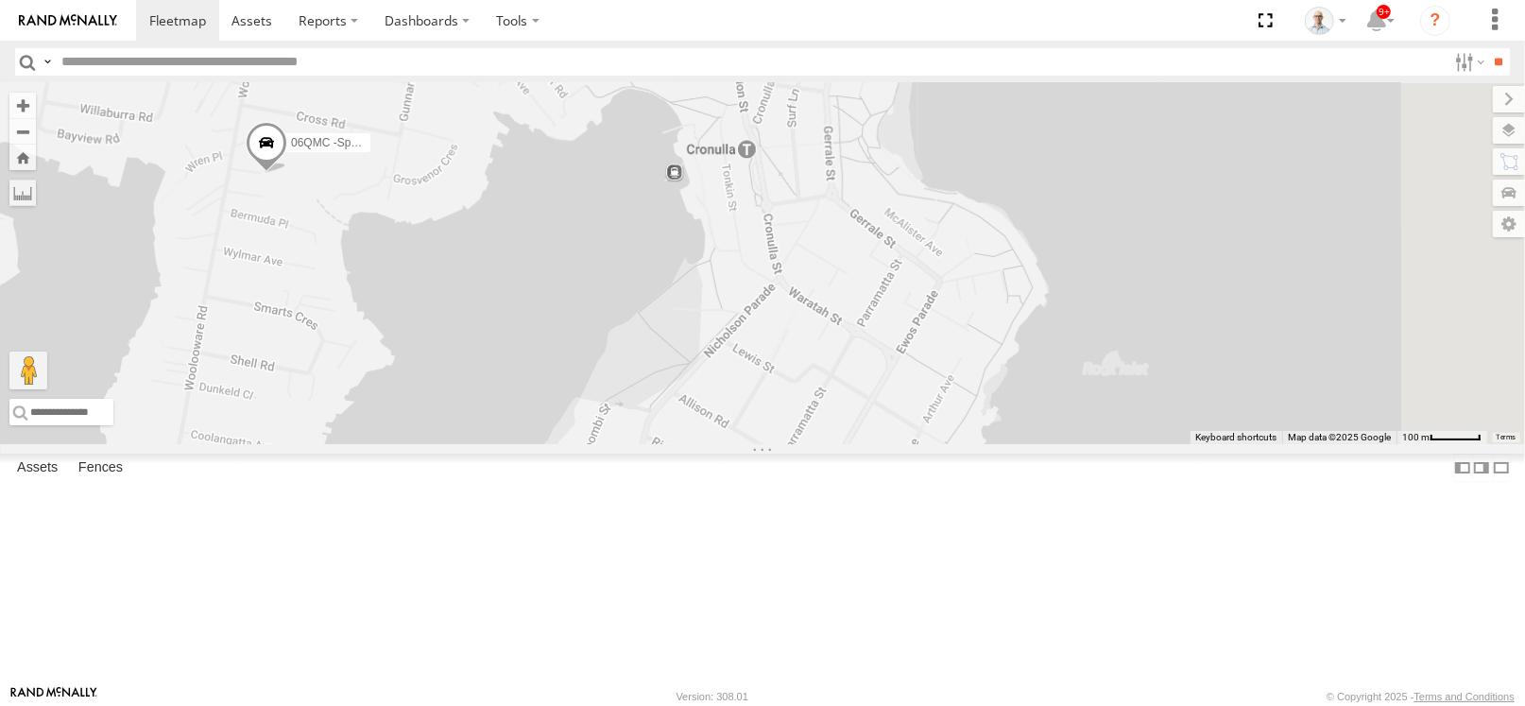
drag, startPoint x: 1033, startPoint y: 420, endPoint x: 976, endPoint y: 308, distance: 125.1
click at [976, 308] on div "31 QMC Torell 27QMC 10 QMC Pat 08QMC Mostafa # KS75A 21 QMC Pat Junior Beloka-E…" at bounding box center [762, 263] width 1525 height 361
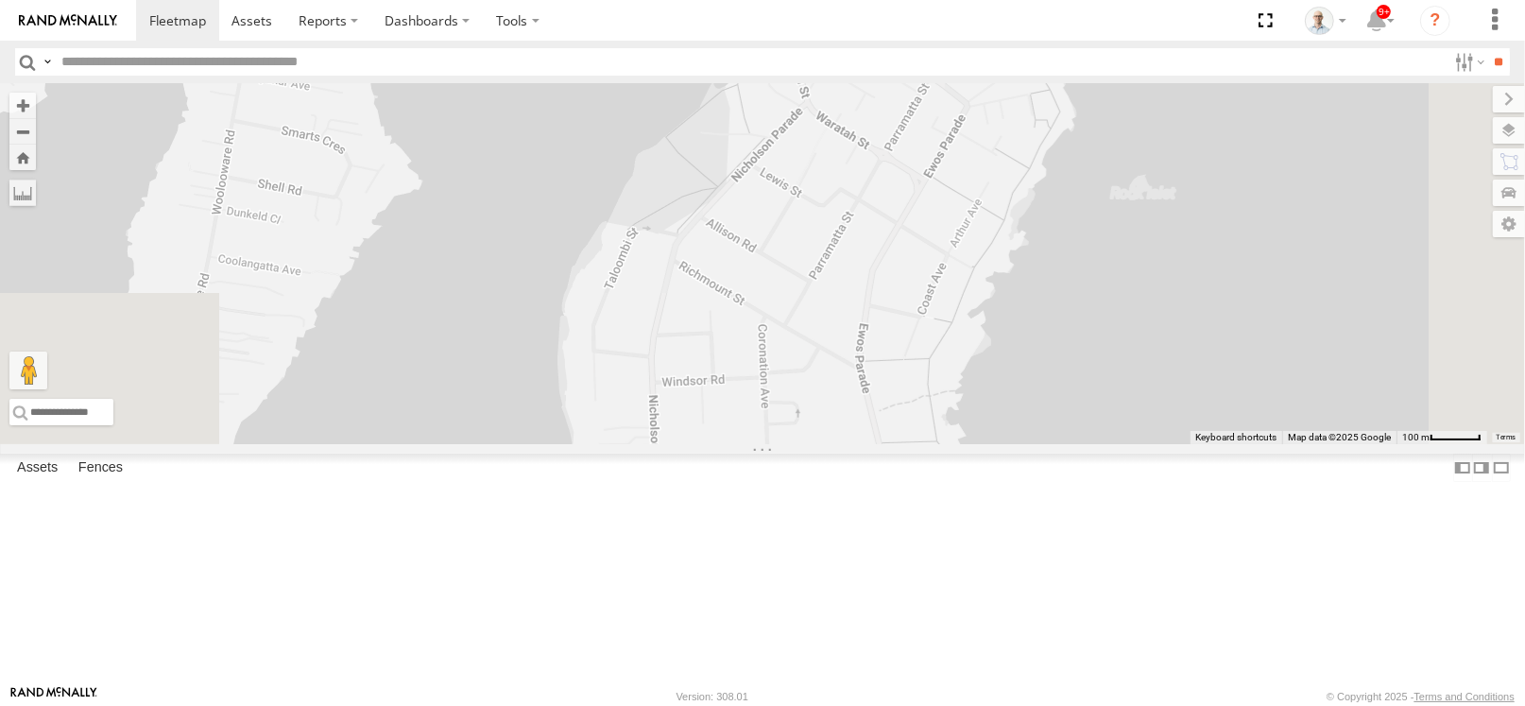
drag, startPoint x: 944, startPoint y: 479, endPoint x: 990, endPoint y: 348, distance: 139.3
click at [990, 348] on div "31 QMC Torell 27QMC 10 QMC Pat 08QMC Mostafa # KS75A 21 QMC Pat Junior Beloka-E…" at bounding box center [762, 263] width 1525 height 361
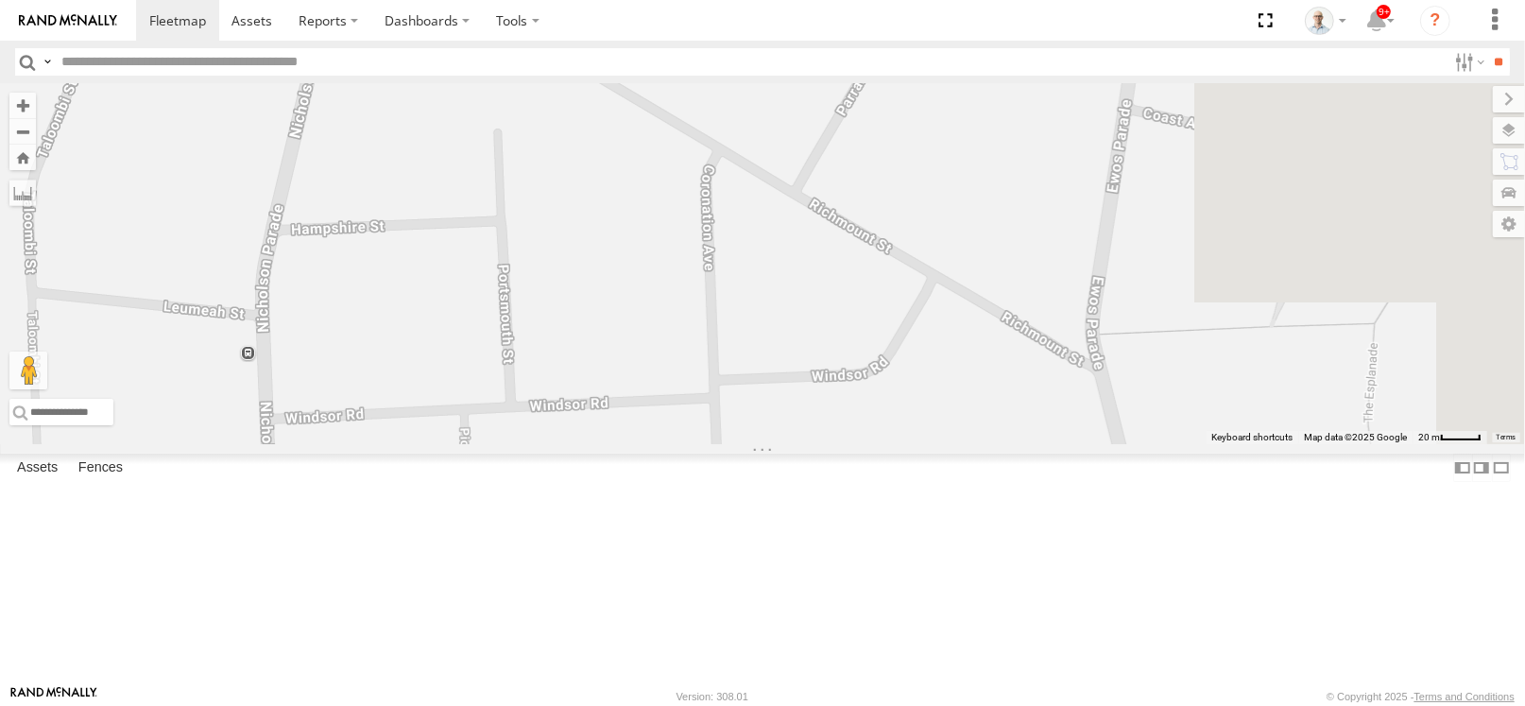
drag, startPoint x: 1135, startPoint y: 421, endPoint x: 845, endPoint y: 516, distance: 305.1
click at [845, 444] on div "31 QMC Torell 27QMC 10 QMC Pat 08QMC Mostafa # KS75A 21 QMC Pat Junior Beloka-E…" at bounding box center [762, 263] width 1525 height 361
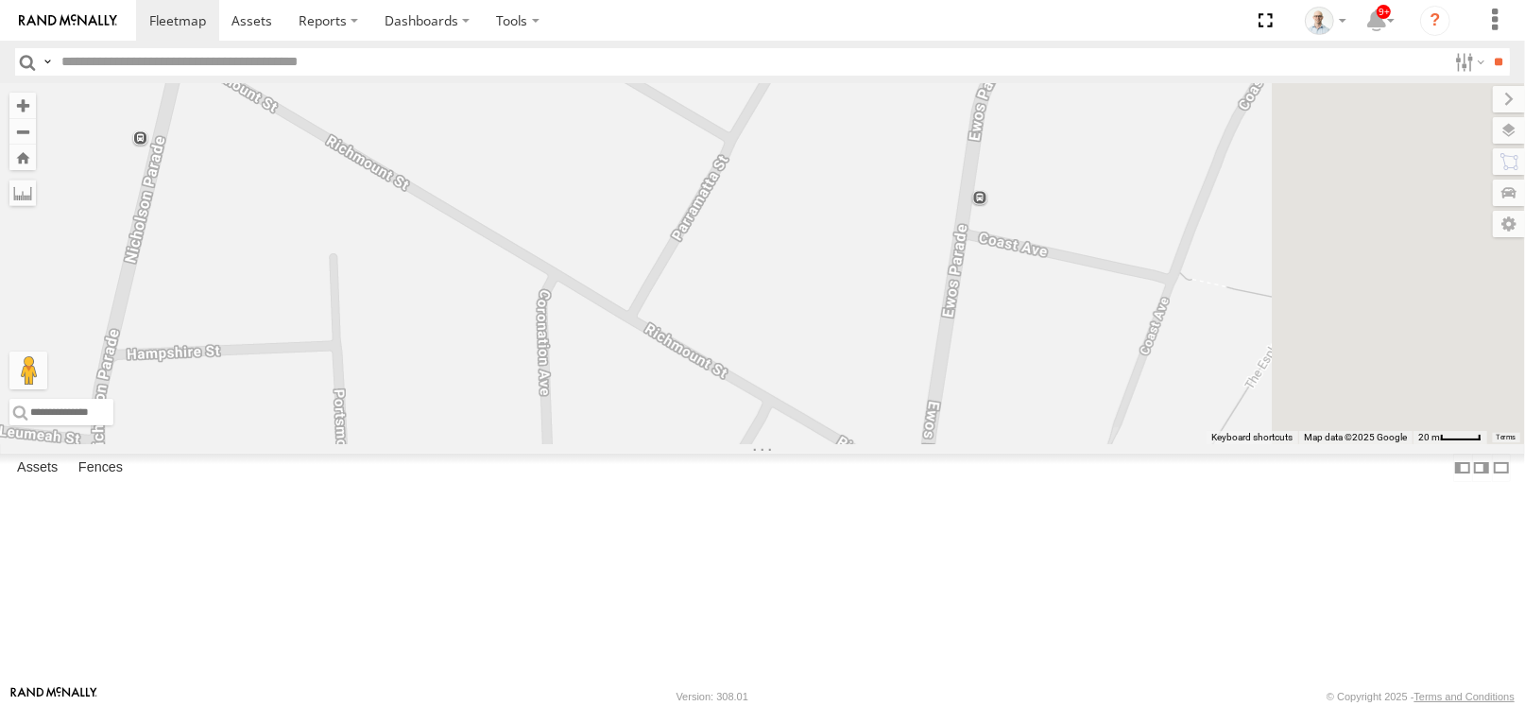
drag, startPoint x: 979, startPoint y: 345, endPoint x: 810, endPoint y: 473, distance: 211.9
click at [810, 444] on div "31 QMC Torell 27QMC 10 QMC Pat 08QMC Mostafa # KS75A 21 QMC Pat Junior Beloka-E…" at bounding box center [762, 263] width 1525 height 361
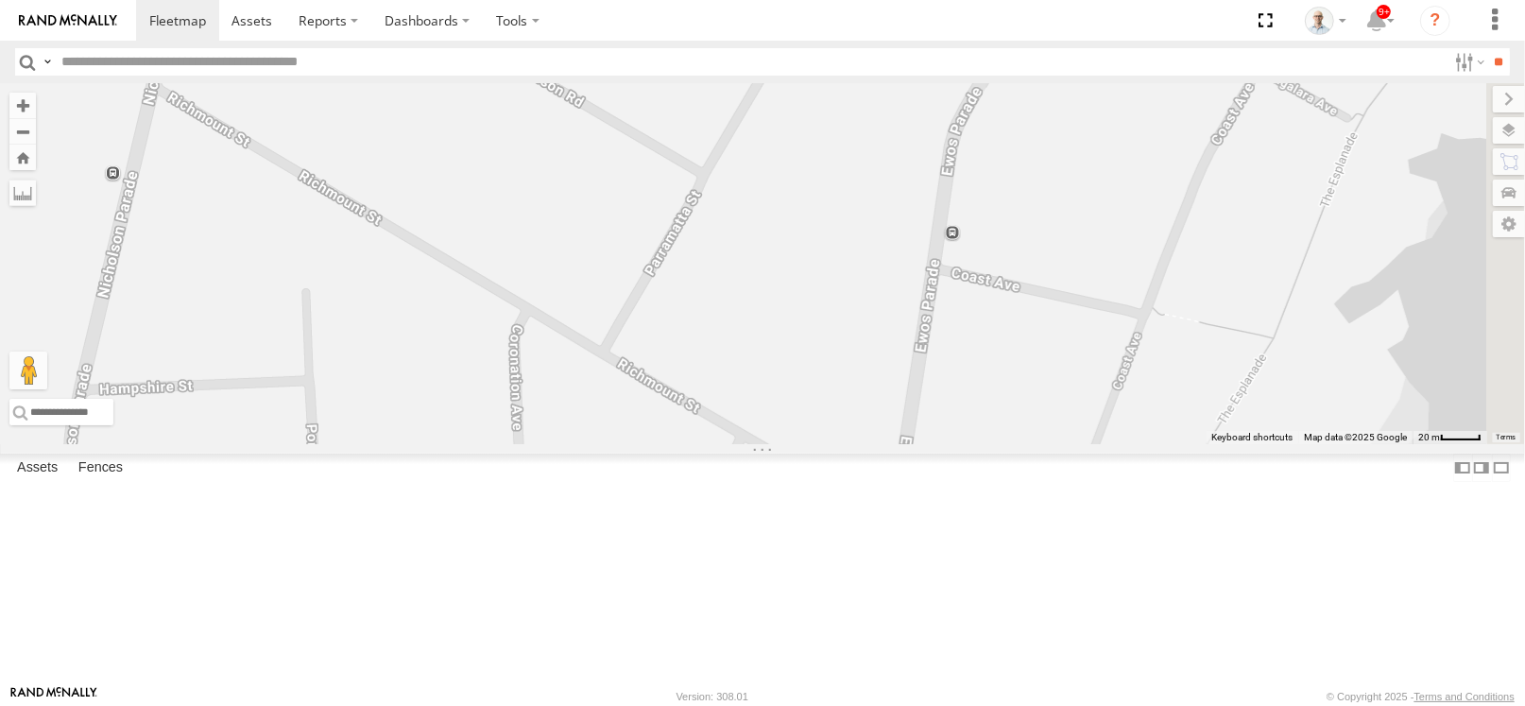
drag, startPoint x: 886, startPoint y: 387, endPoint x: 851, endPoint y: 430, distance: 55.1
click at [851, 430] on div "31 QMC Torell 27QMC 10 QMC Pat 08QMC Mostafa # KS75A 21 QMC Pat Junior Beloka-E…" at bounding box center [762, 263] width 1525 height 361
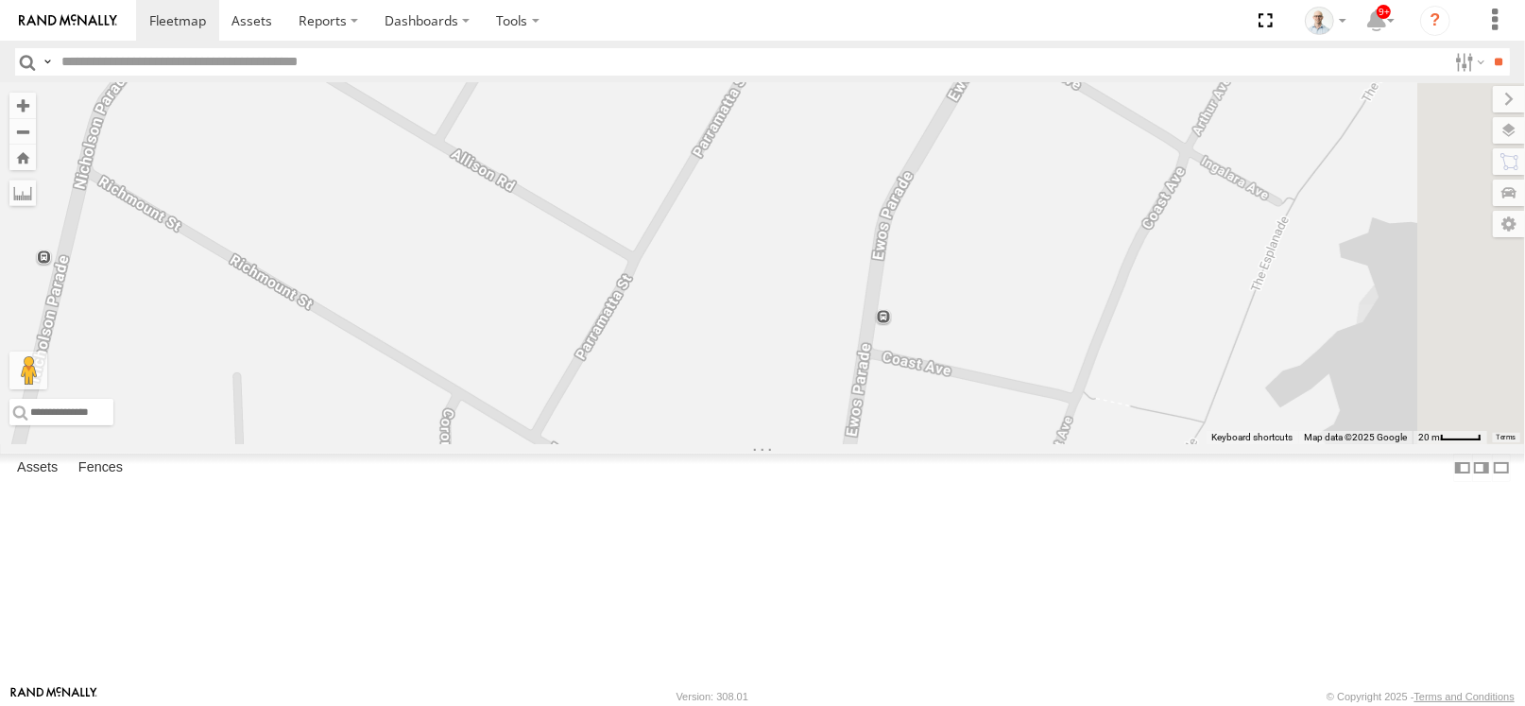
drag, startPoint x: 867, startPoint y: 355, endPoint x: 802, endPoint y: 436, distance: 102.9
click at [802, 436] on div "31 QMC Torell 27QMC 10 QMC Pat 08QMC Mostafa # KS75A 21 QMC Pat Junior Beloka-E…" at bounding box center [762, 263] width 1525 height 361
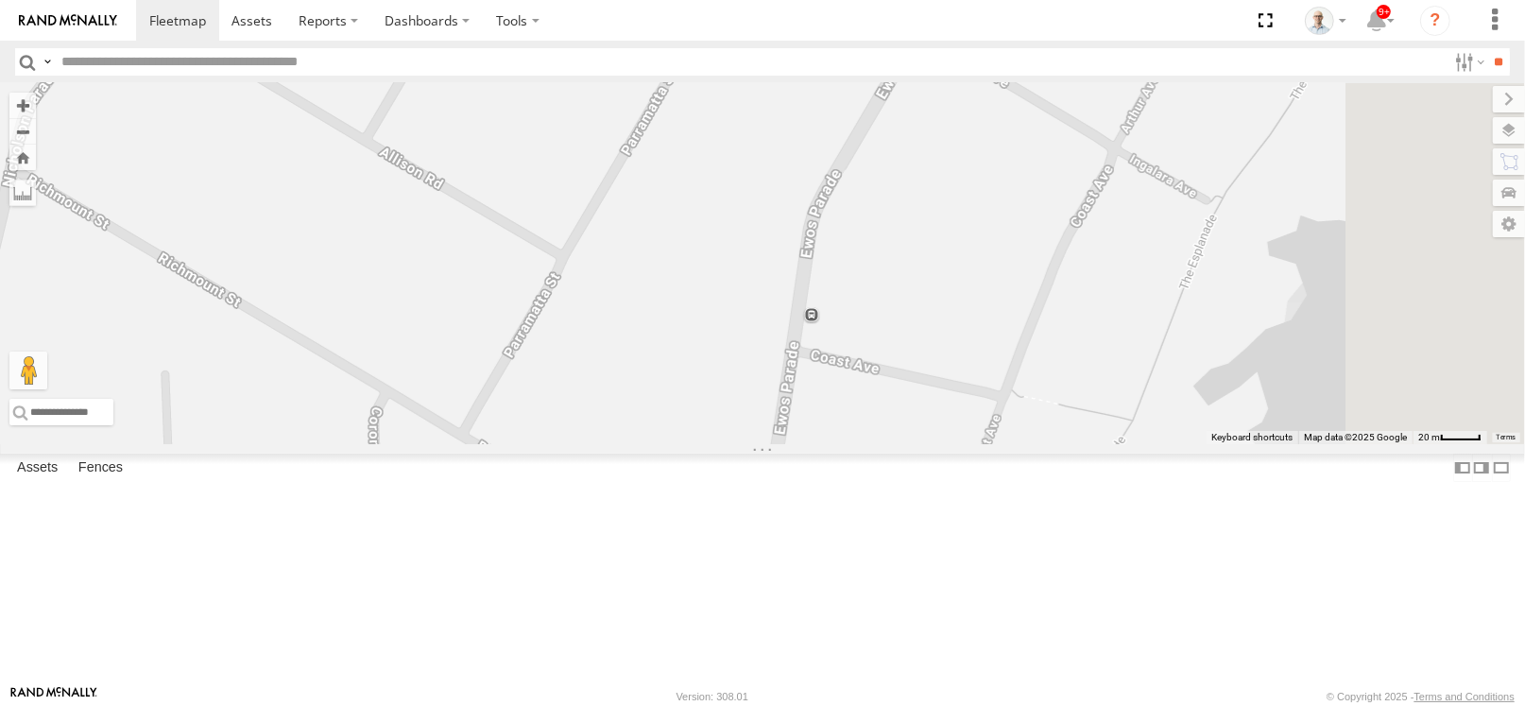
drag, startPoint x: 877, startPoint y: 387, endPoint x: 860, endPoint y: 385, distance: 17.2
click at [860, 385] on div "31 QMC Torell 27QMC 10 QMC Pat 08QMC Mostafa # KS75A 21 QMC Pat Junior Beloka-E…" at bounding box center [762, 263] width 1525 height 361
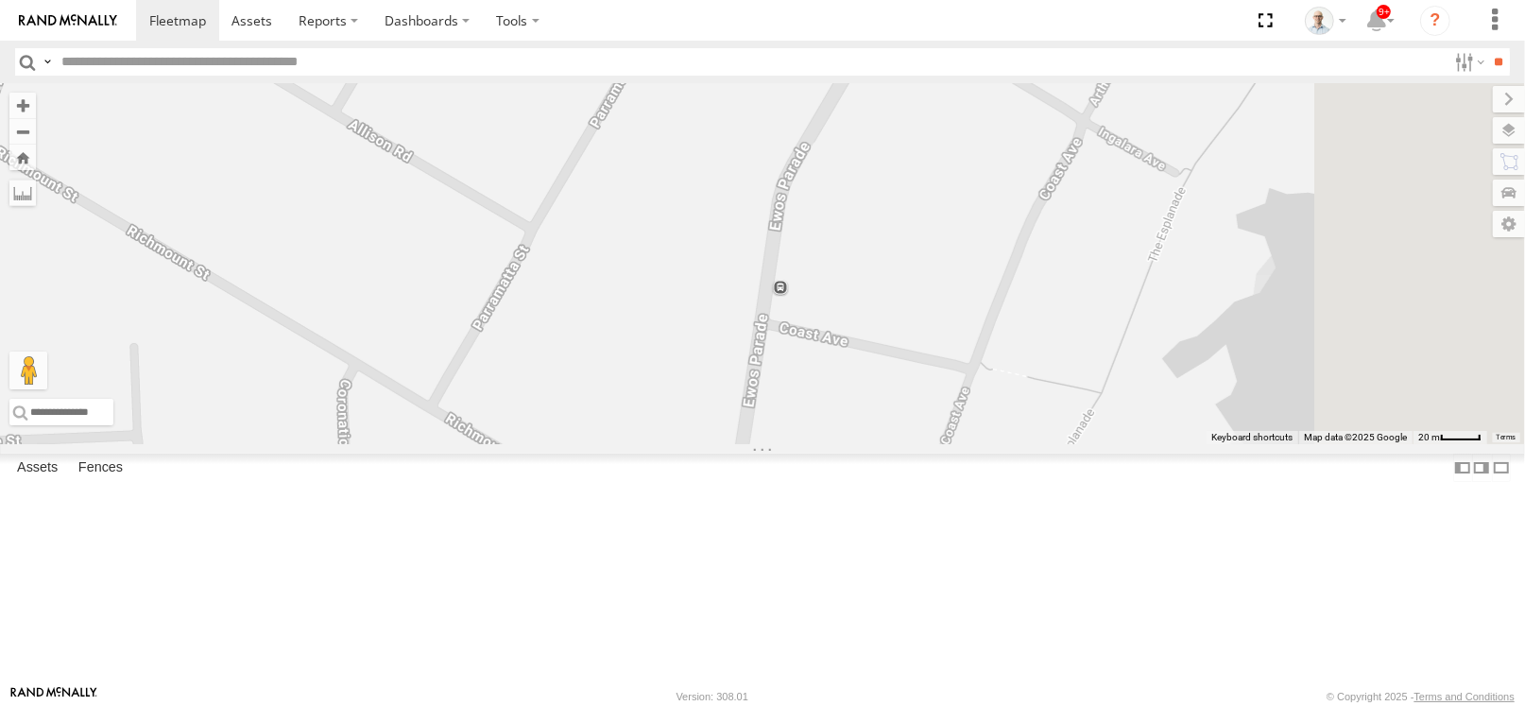
drag, startPoint x: 1120, startPoint y: 530, endPoint x: 1089, endPoint y: 501, distance: 42.8
click at [1089, 444] on div "31 QMC Torell 27QMC 10 QMC Pat 08QMC Mostafa # KS75A 21 QMC Pat Junior Beloka-E…" at bounding box center [762, 263] width 1525 height 361
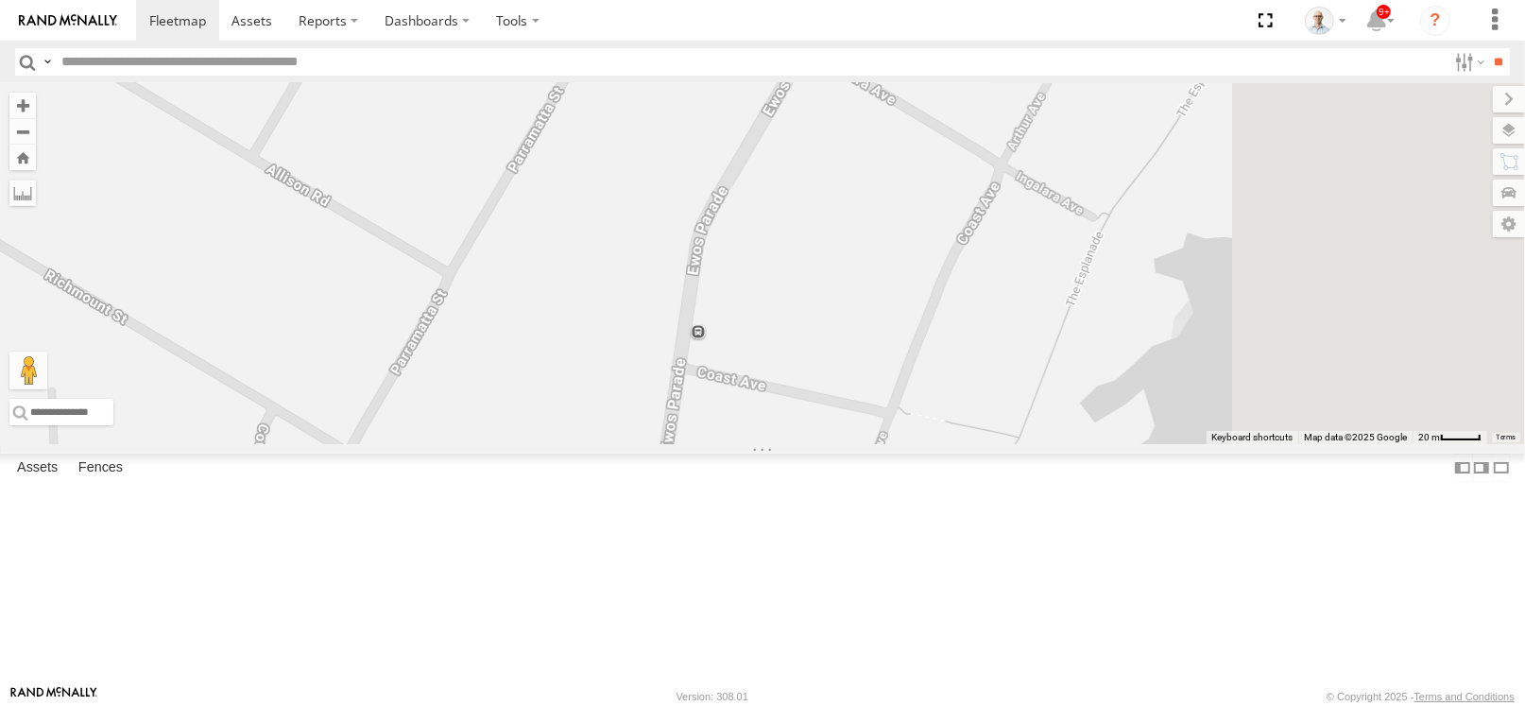
drag, startPoint x: 1144, startPoint y: 372, endPoint x: 955, endPoint y: 501, distance: 227.8
click at [955, 444] on div "31 QMC Torell 27QMC 10 QMC Pat 08QMC Mostafa # KS75A 21 QMC Pat Junior Beloka-E…" at bounding box center [762, 263] width 1525 height 361
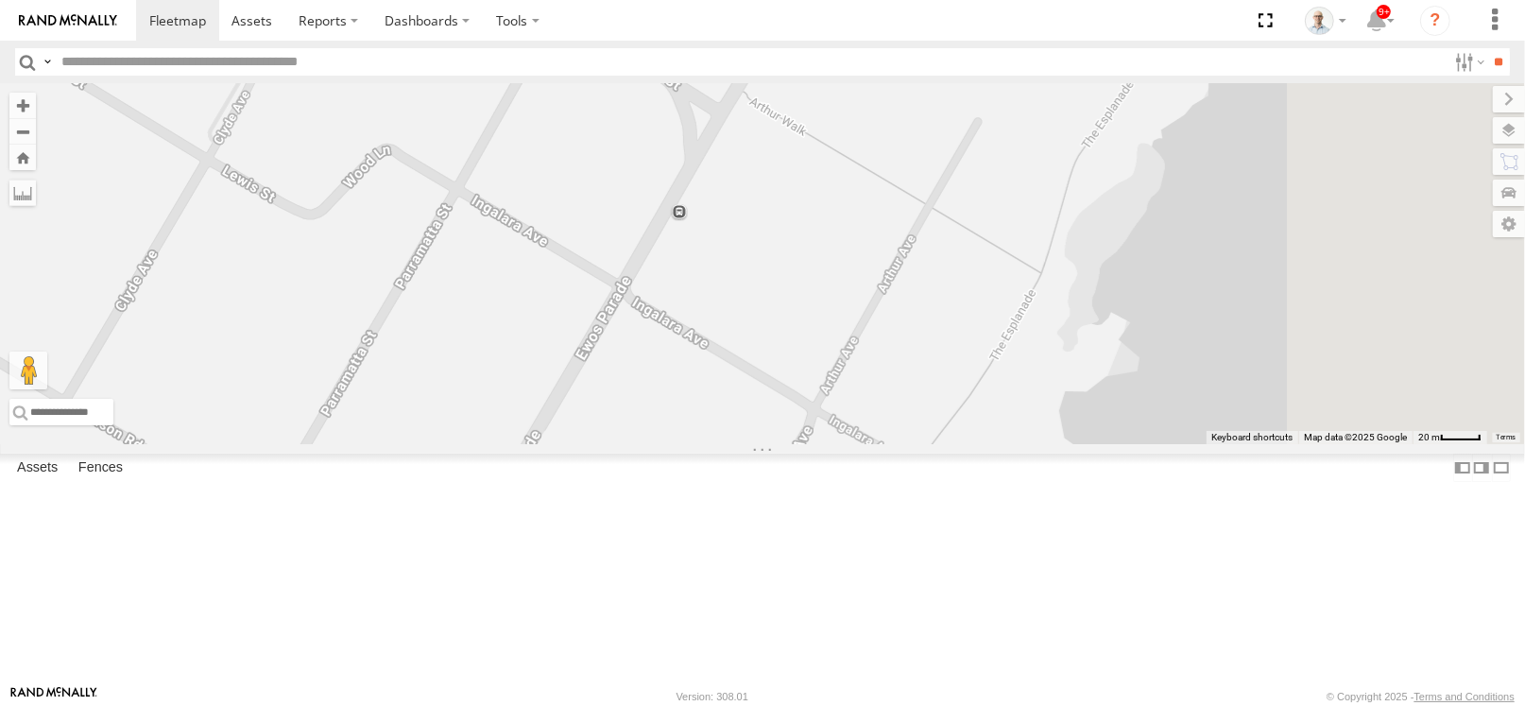
drag, startPoint x: 1026, startPoint y: 350, endPoint x: 935, endPoint y: 508, distance: 183.3
click at [935, 444] on div "31 QMC Torell 27QMC 10 QMC Pat 08QMC Mostafa # KS75A 21 QMC Pat Junior Beloka-E…" at bounding box center [762, 263] width 1525 height 361
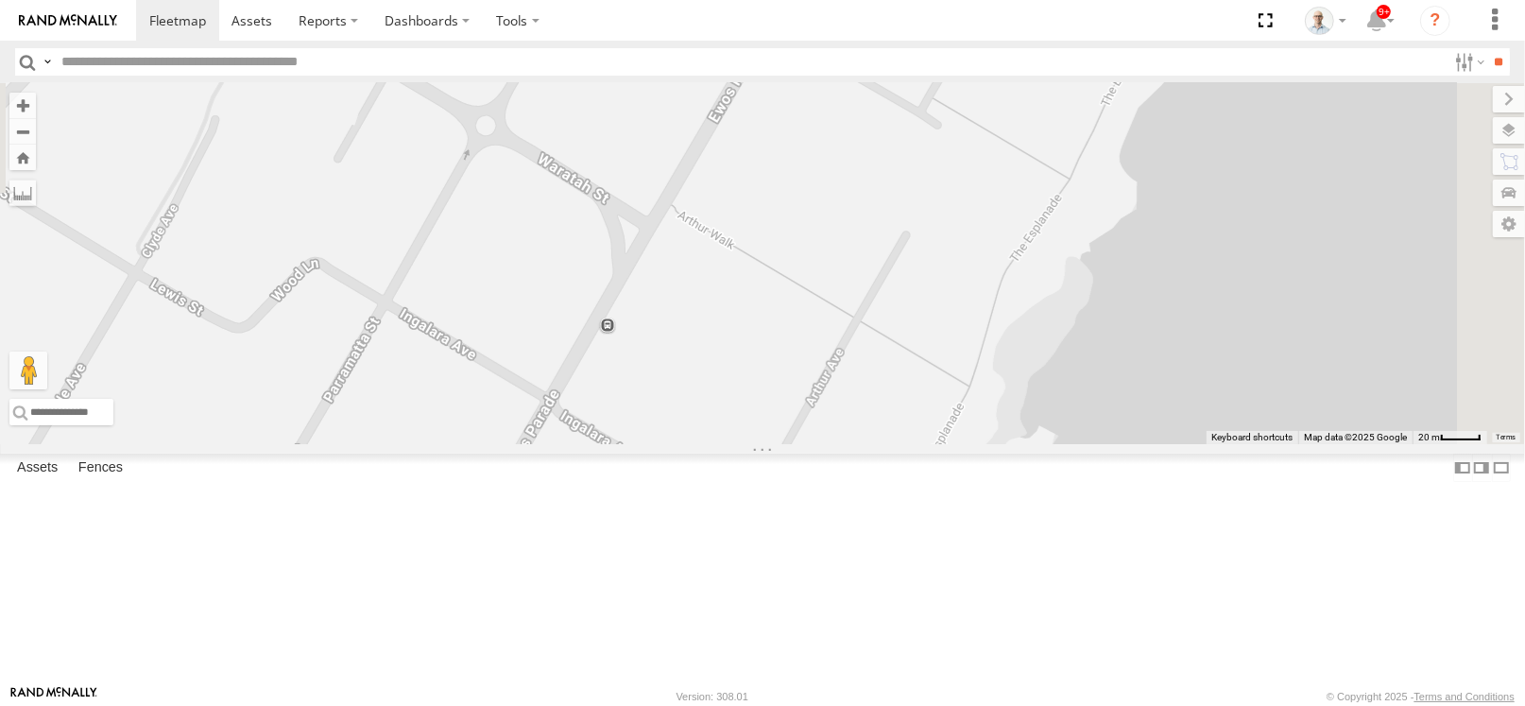
drag, startPoint x: 1000, startPoint y: 399, endPoint x: 935, endPoint y: 496, distance: 117.2
click at [935, 444] on div "31 QMC Torell 27QMC 10 QMC Pat 08QMC Mostafa # KS75A 21 QMC Pat Junior Beloka-E…" at bounding box center [762, 263] width 1525 height 361
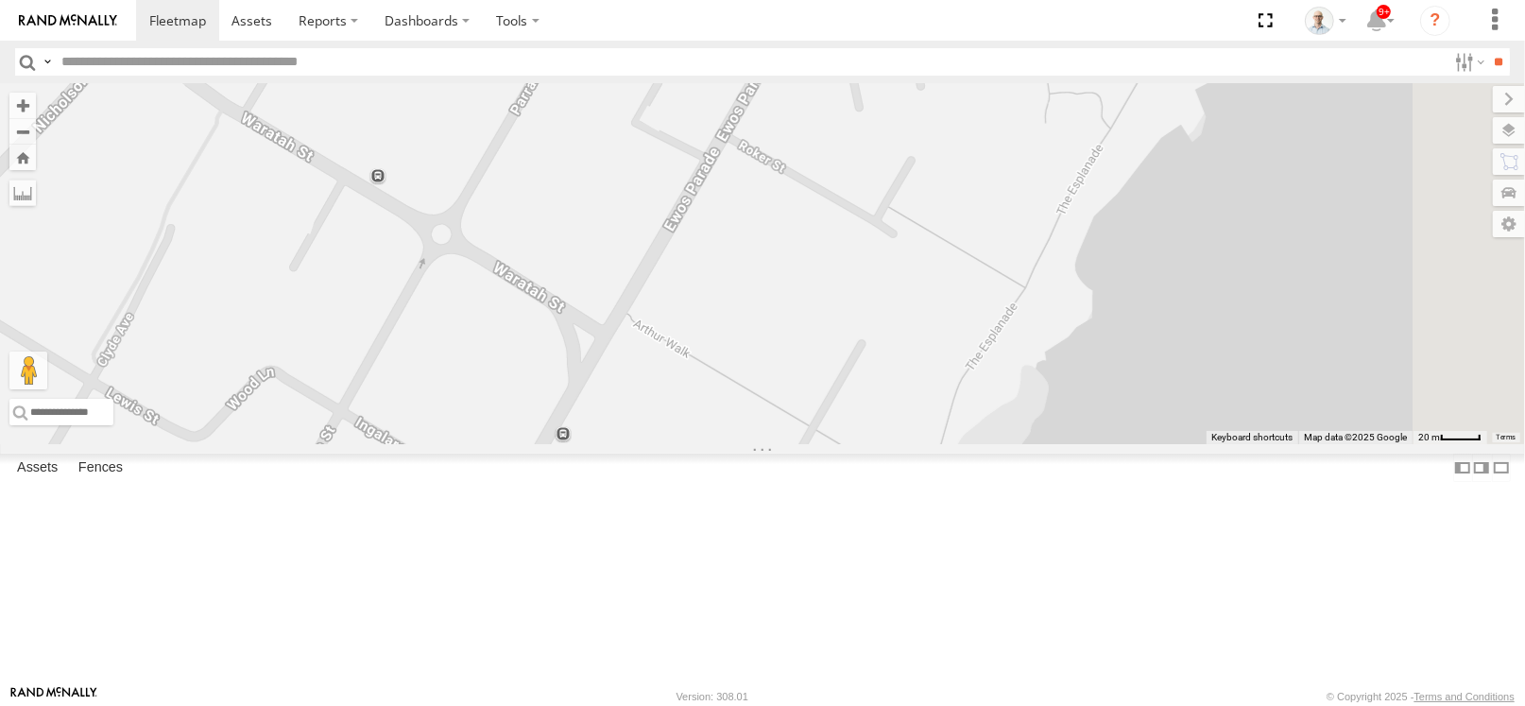
drag, startPoint x: 965, startPoint y: 399, endPoint x: 919, endPoint y: 511, distance: 121.6
click at [919, 444] on div "31 QMC Torell 27QMC 10 QMC Pat 08QMC Mostafa # KS75A 21 QMC Pat Junior Beloka-E…" at bounding box center [762, 263] width 1525 height 361
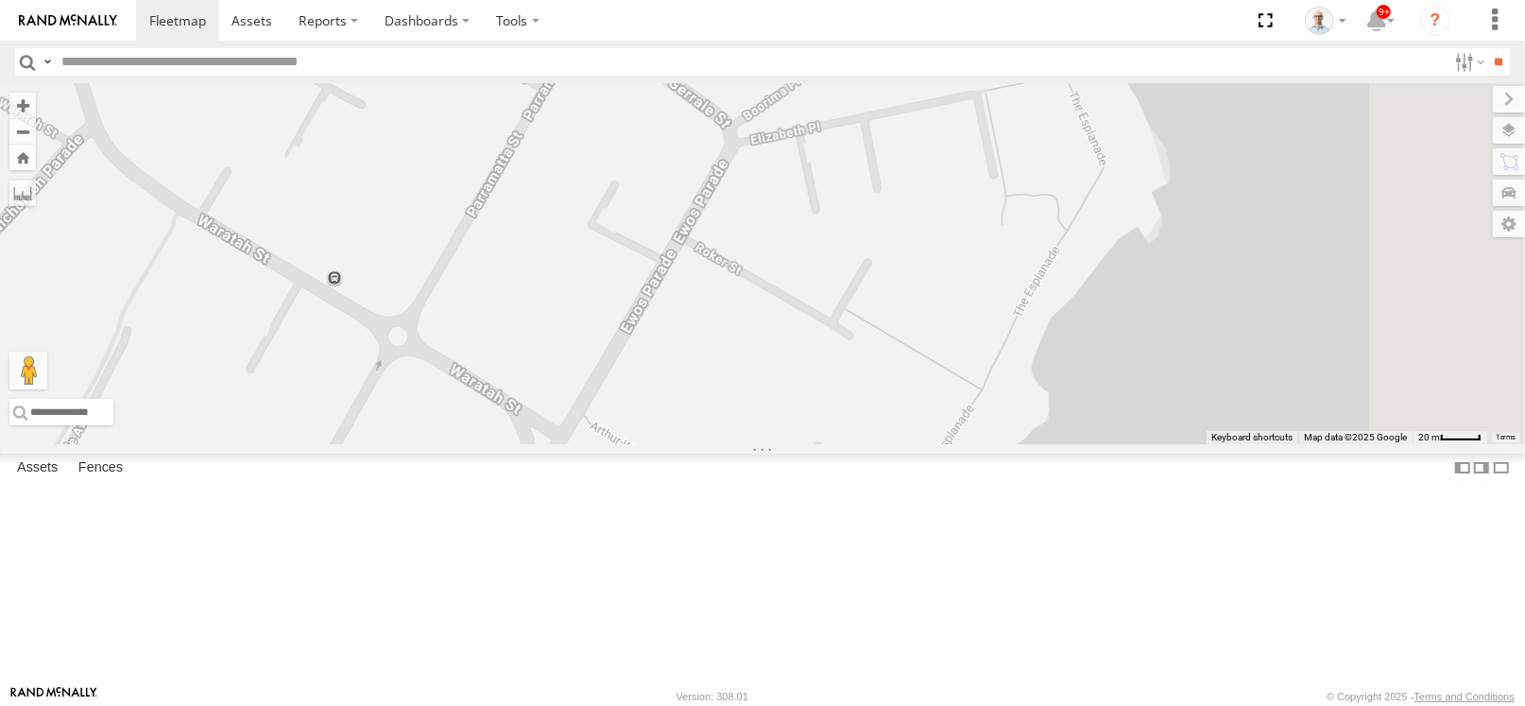
drag, startPoint x: 987, startPoint y: 422, endPoint x: 950, endPoint y: 516, distance: 100.6
click at [950, 444] on div "31 QMC Torell 27QMC 10 QMC Pat 08QMC Mostafa # KS75A 21 QMC Pat Junior Beloka-E…" at bounding box center [762, 263] width 1525 height 361
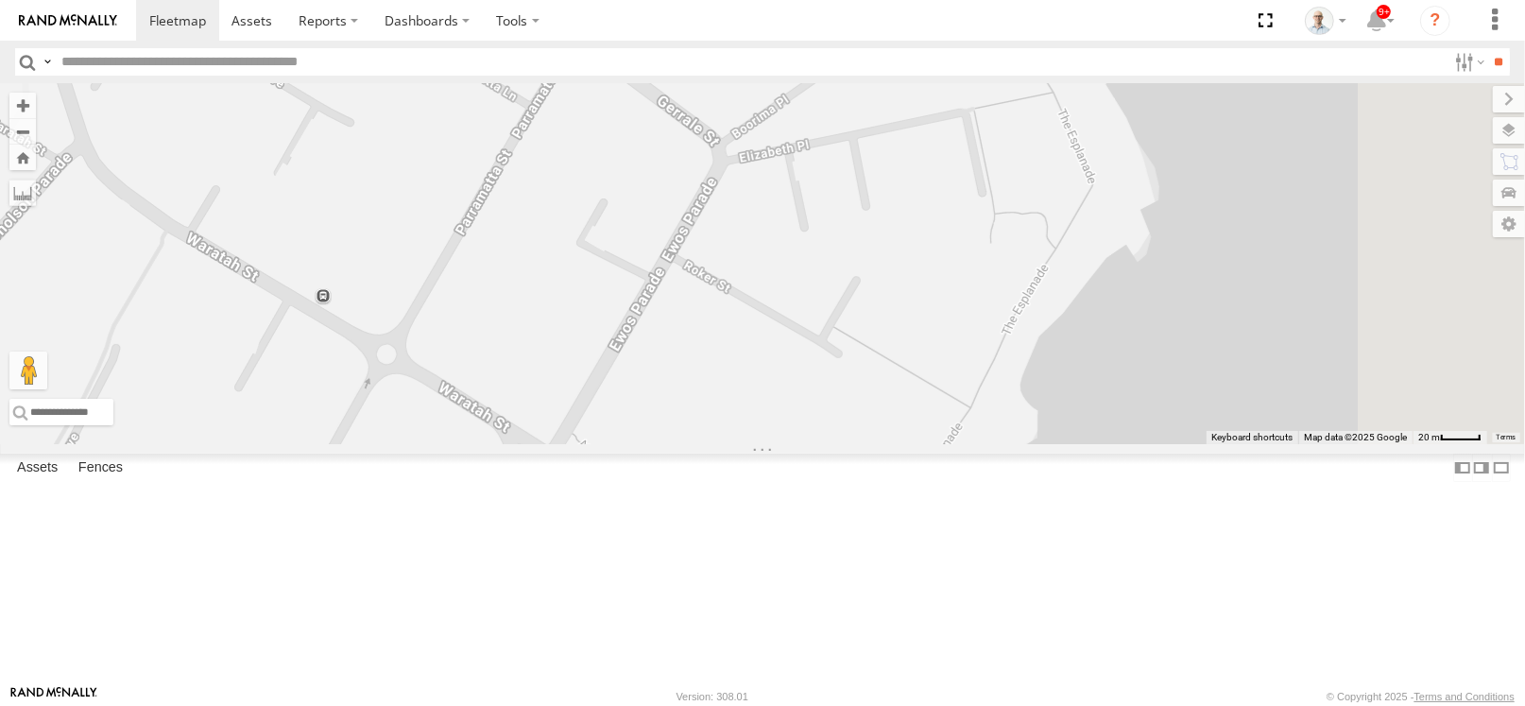
click at [997, 415] on div "31 QMC Torell 27QMC 10 QMC Pat 08QMC Mostafa # KS75A 21 QMC Pat Junior Beloka-E…" at bounding box center [762, 263] width 1525 height 361
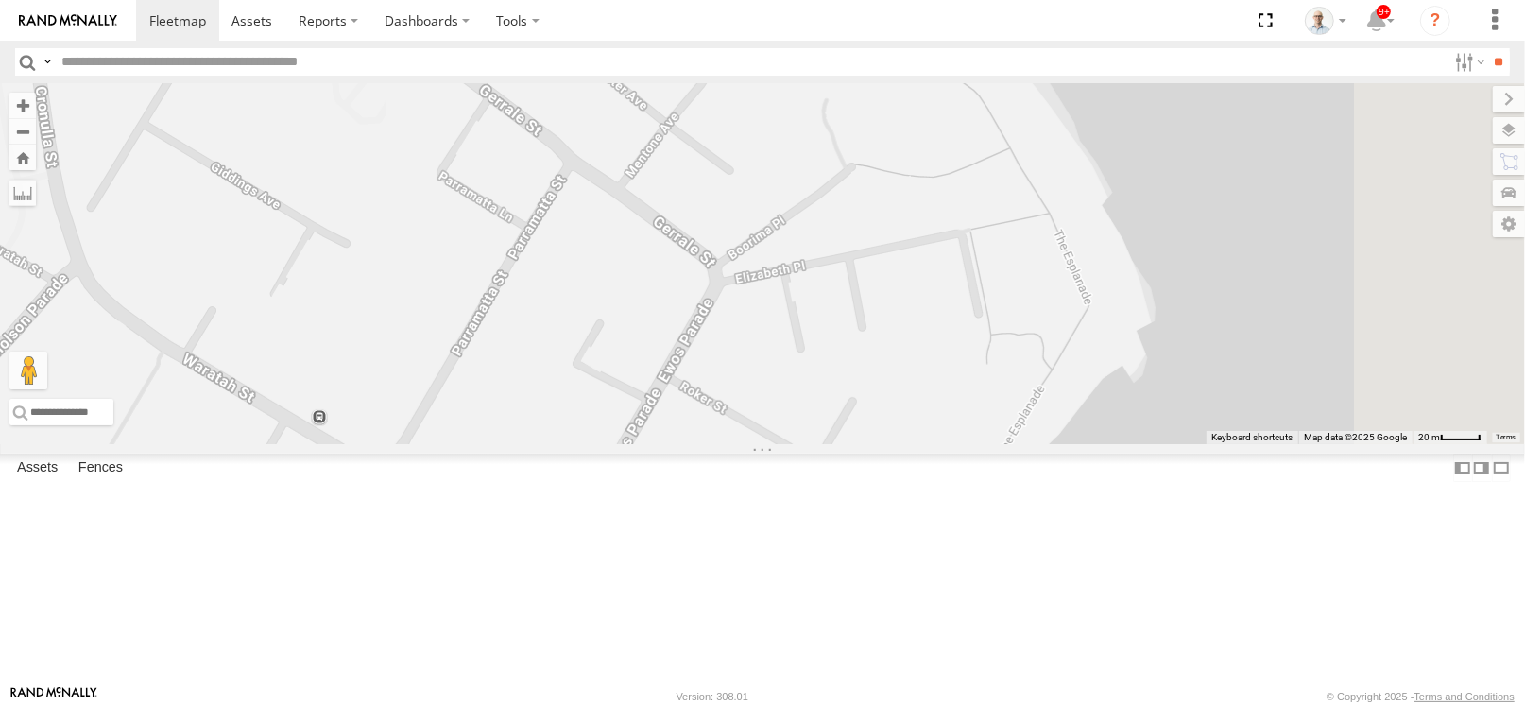
drag, startPoint x: 871, startPoint y: 255, endPoint x: 868, endPoint y: 378, distance: 122.9
click at [868, 378] on div "31 QMC Torell 27QMC 10 QMC Pat 08QMC Mostafa # KS75A 21 QMC Pat Junior Beloka-E…" at bounding box center [762, 263] width 1525 height 361
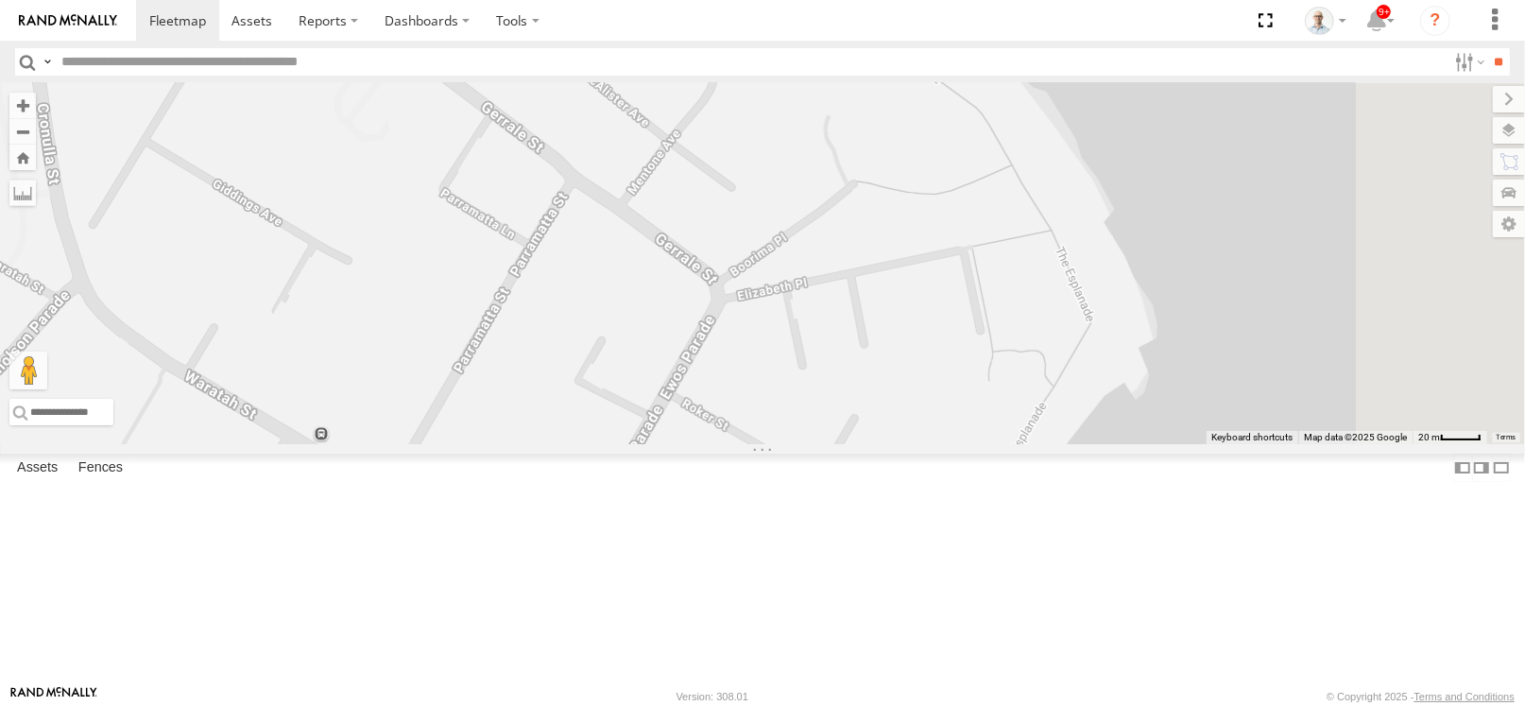
drag, startPoint x: 843, startPoint y: 235, endPoint x: 845, endPoint y: 254, distance: 19.0
click at [845, 254] on div "31 QMC Torell 27QMC 10 QMC Pat 08QMC Mostafa # KS75A 21 QMC Pat Junior Beloka-E…" at bounding box center [762, 263] width 1525 height 361
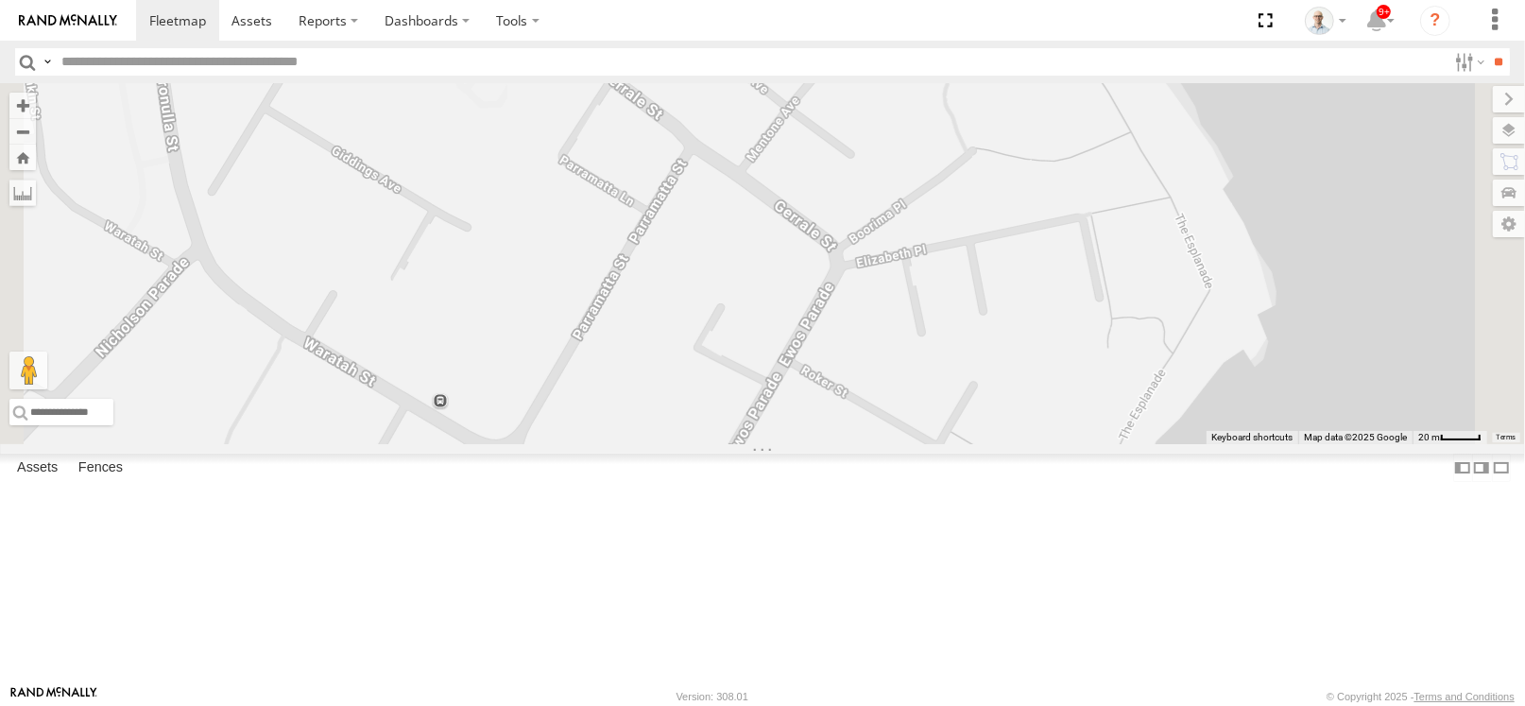
drag, startPoint x: 690, startPoint y: 358, endPoint x: 910, endPoint y: 307, distance: 226.0
click at [910, 307] on div "31 QMC Torell 27QMC 10 QMC Pat 08QMC Mostafa # KS75A 21 QMC Pat Junior Beloka-E…" at bounding box center [762, 263] width 1525 height 361
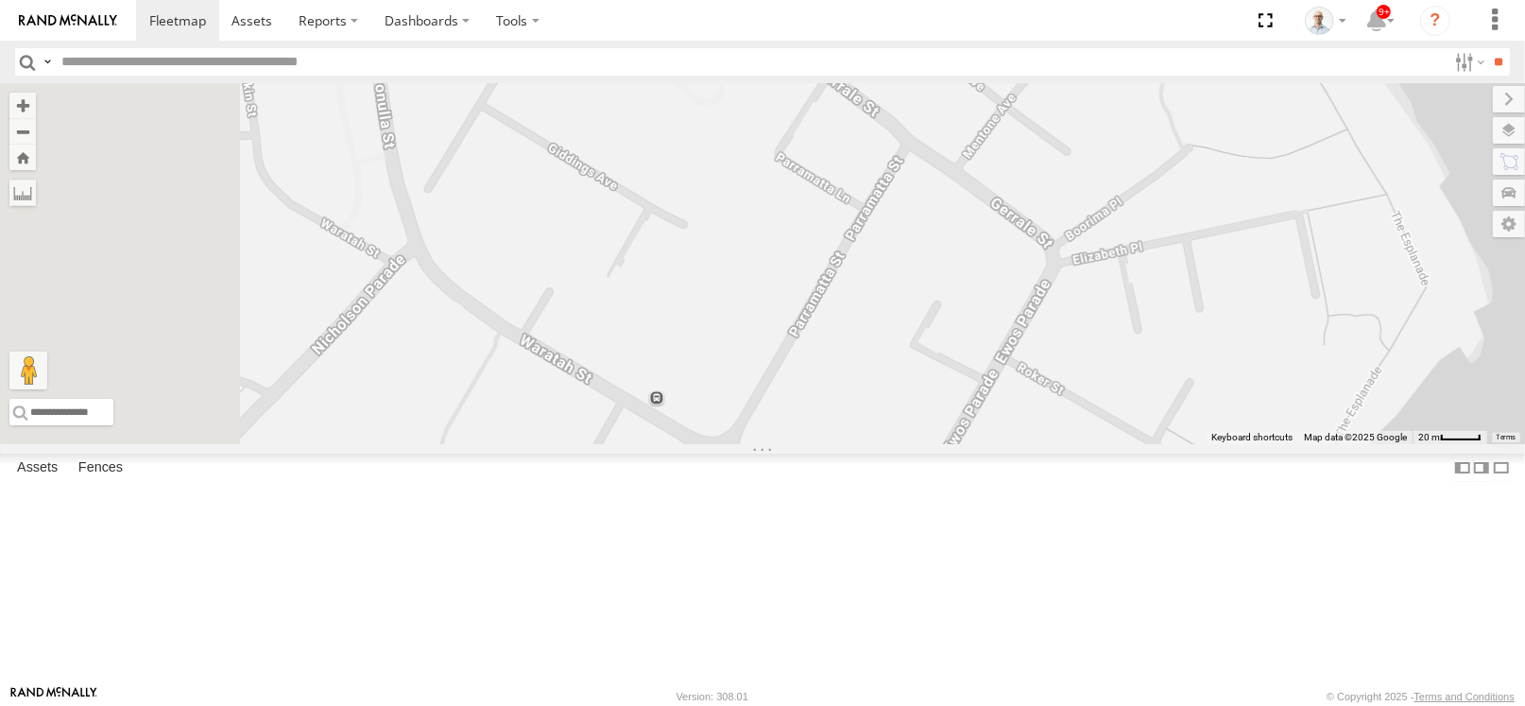
drag, startPoint x: 756, startPoint y: 286, endPoint x: 885, endPoint y: 301, distance: 129.3
click at [885, 301] on div "31 QMC Torell 27QMC 10 QMC Pat 08QMC Mostafa # KS75A 21 QMC Pat Junior Beloka-E…" at bounding box center [762, 263] width 1525 height 361
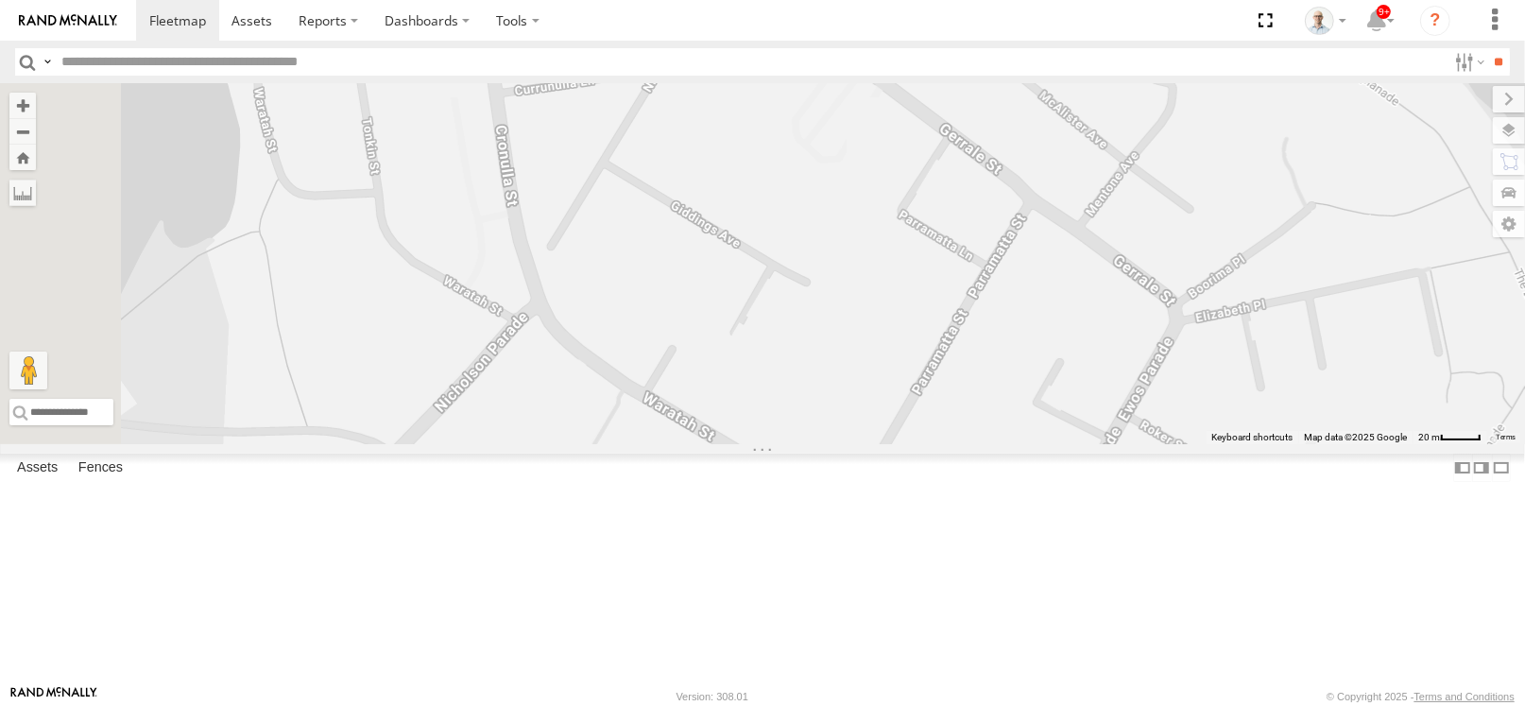
drag, startPoint x: 833, startPoint y: 271, endPoint x: 972, endPoint y: 338, distance: 155.1
click at [972, 338] on div "31 QMC Torell 27QMC 10 QMC Pat 08QMC Mostafa # KS75A 21 QMC Pat Junior Beloka-E…" at bounding box center [762, 263] width 1525 height 361
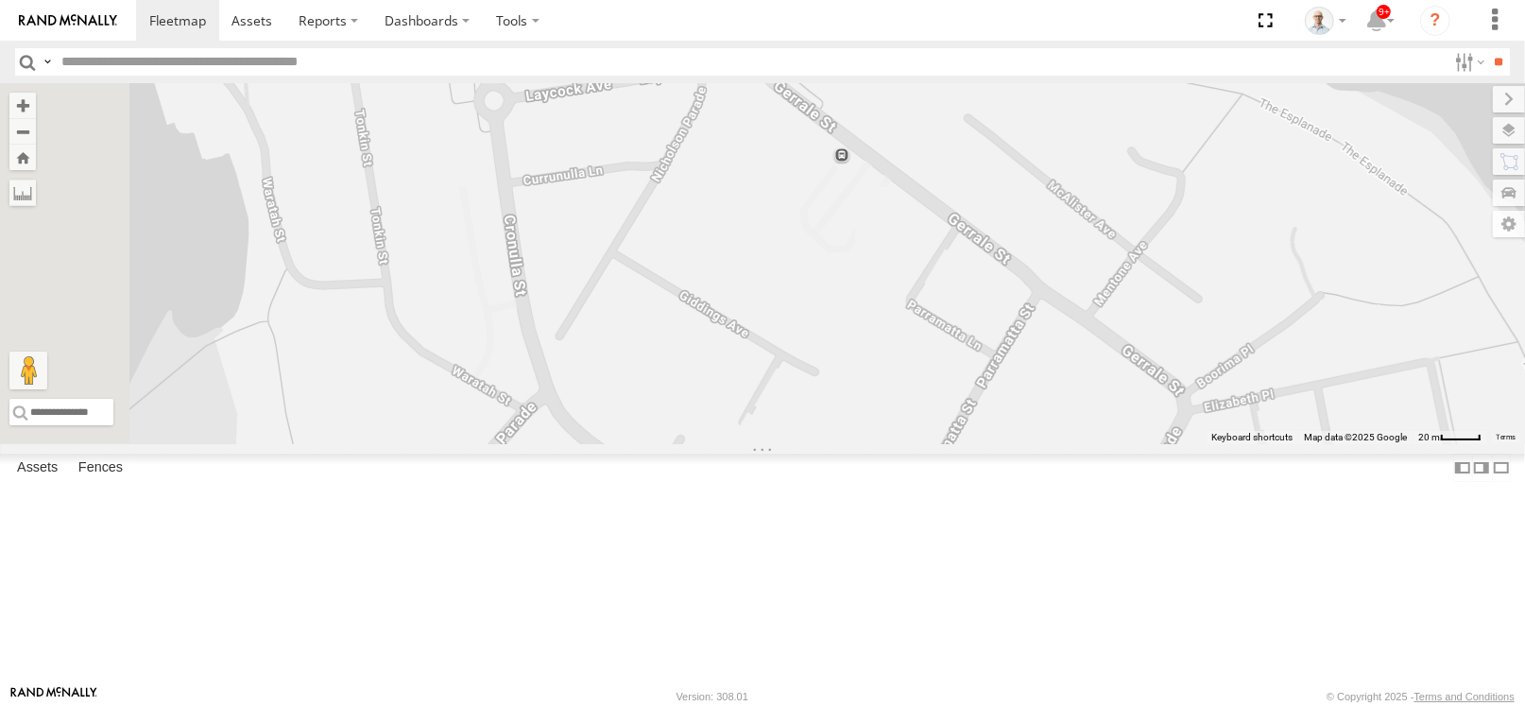
drag, startPoint x: 810, startPoint y: 275, endPoint x: 826, endPoint y: 399, distance: 124.8
click at [826, 399] on div "31 QMC Torell 27QMC 10 QMC Pat 08QMC Mostafa # KS75A 21 QMC Pat Junior Beloka-E…" at bounding box center [762, 263] width 1525 height 361
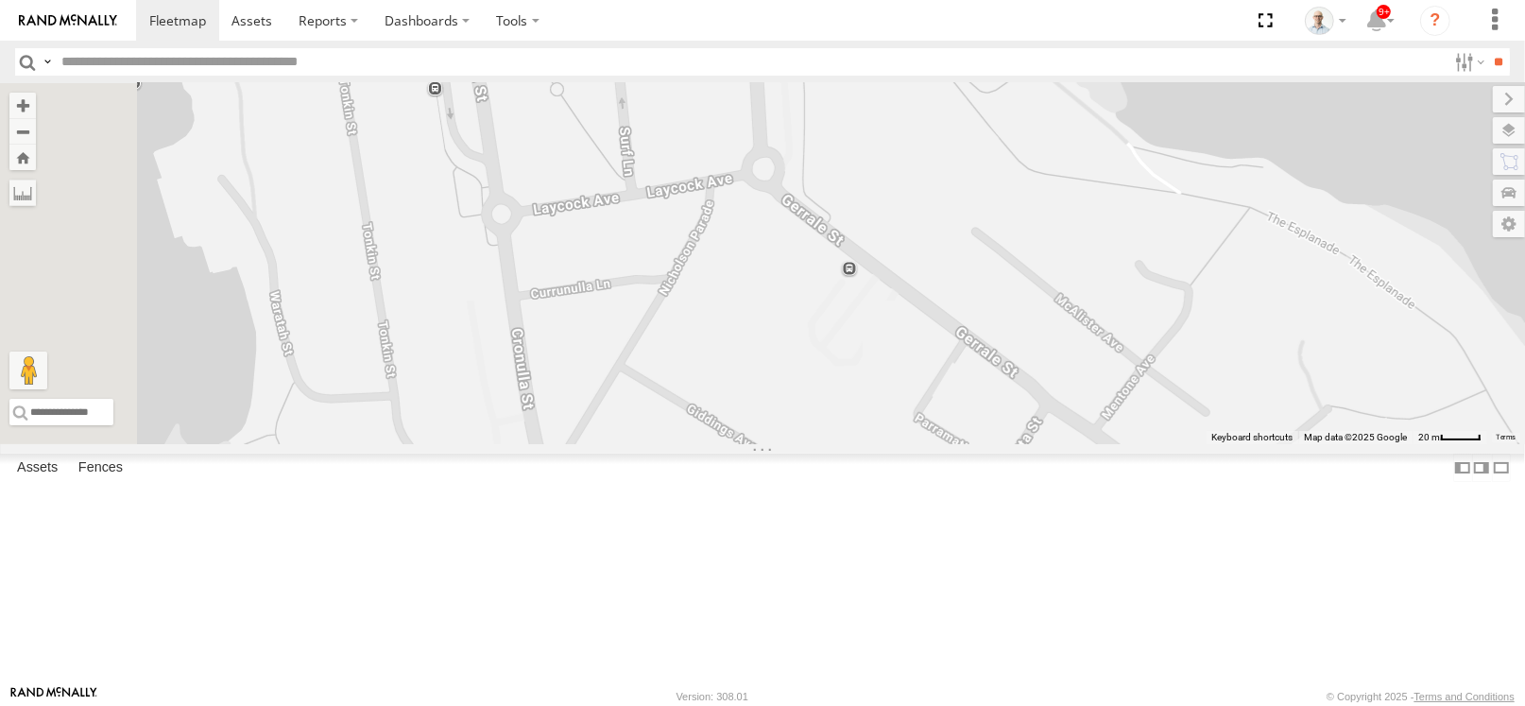
drag, startPoint x: 790, startPoint y: 291, endPoint x: 790, endPoint y: 377, distance: 86.0
click at [790, 377] on div "31 QMC Torell 27QMC 10 QMC Pat 08QMC Mostafa # KS75A 21 QMC Pat Junior Beloka-E…" at bounding box center [762, 263] width 1525 height 361
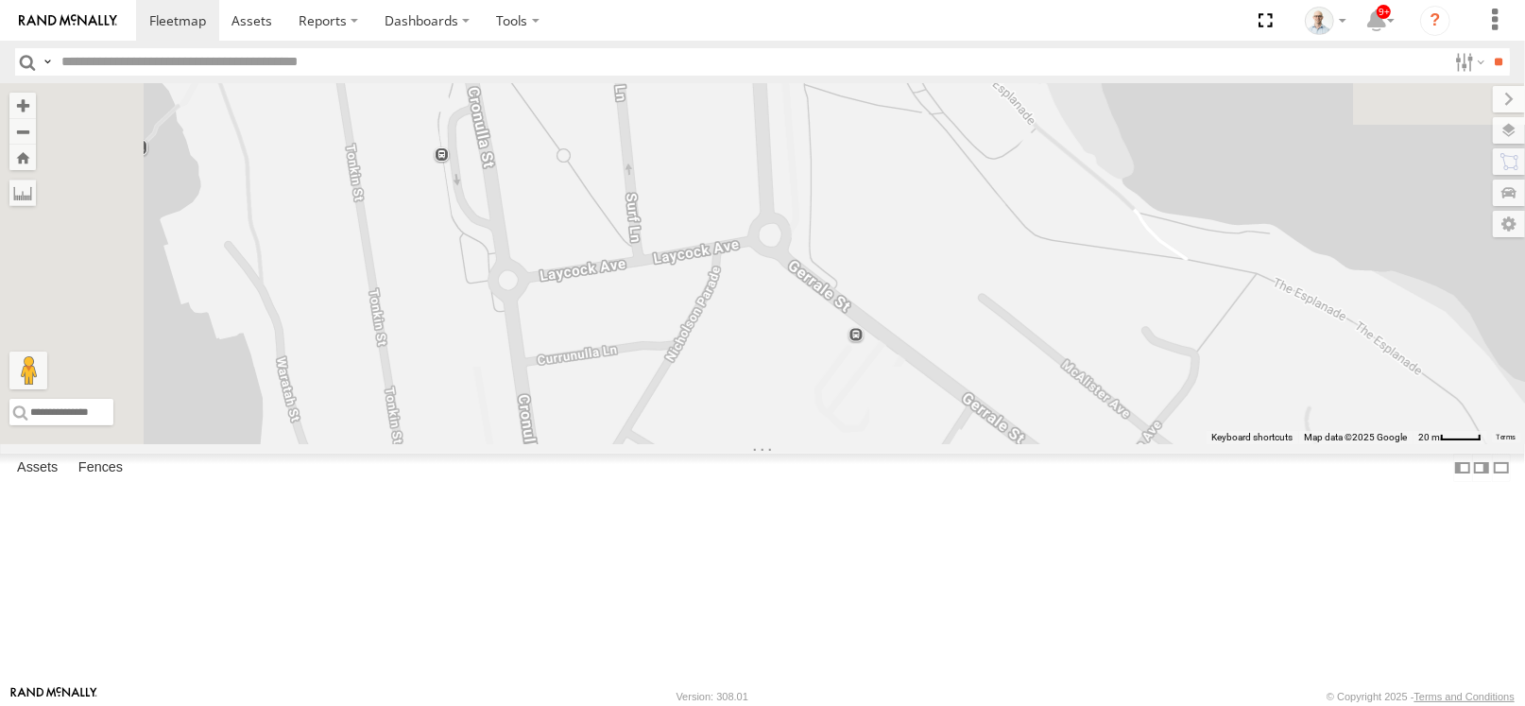
drag, startPoint x: 785, startPoint y: 295, endPoint x: 792, endPoint y: 363, distance: 68.4
click at [792, 363] on div "31 QMC Torell 27QMC 10 QMC Pat 08QMC Mostafa # KS75A 21 QMC Pat Junior Beloka-E…" at bounding box center [762, 263] width 1525 height 361
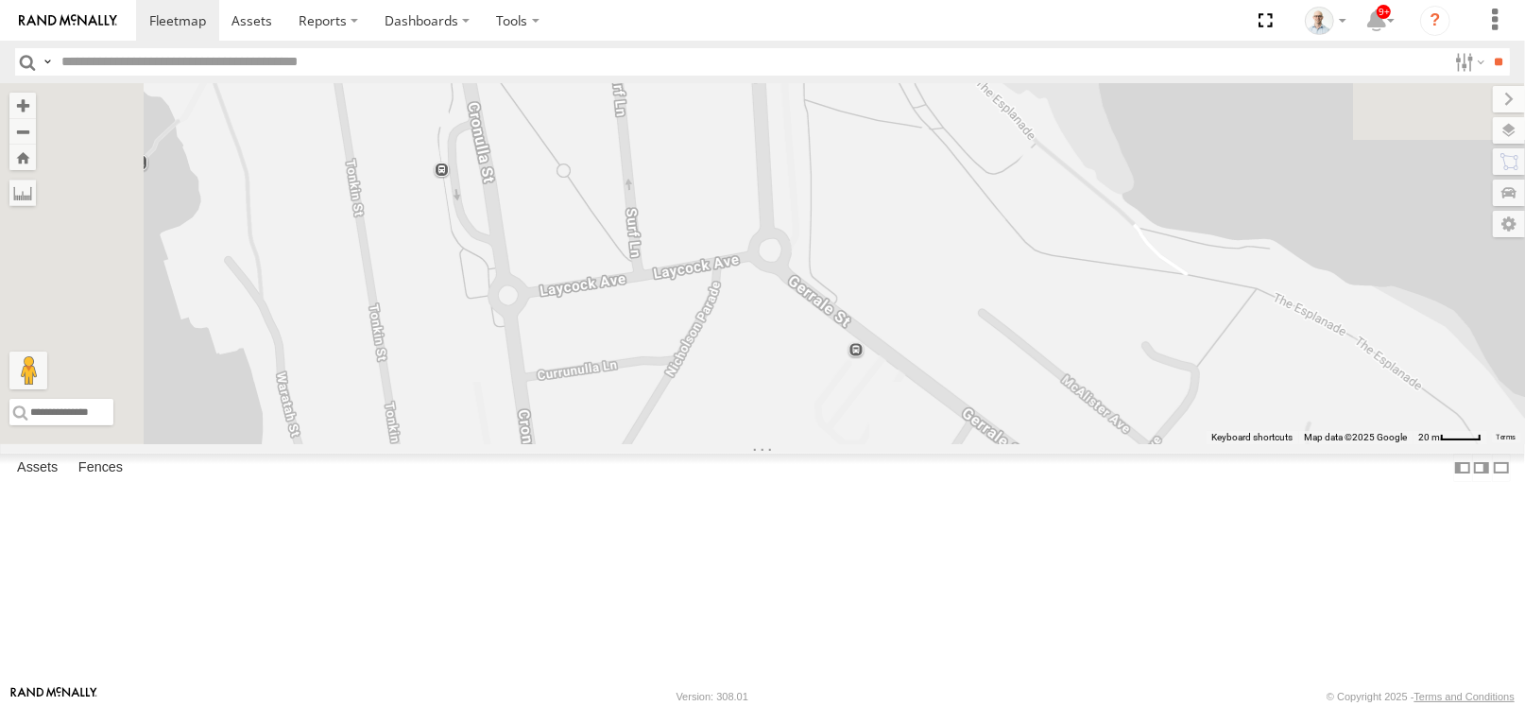
click at [775, 306] on div "31 QMC Torell 27QMC 10 QMC Pat 08QMC Mostafa # KS75A 21 QMC Pat Junior Beloka-E…" at bounding box center [762, 263] width 1525 height 361
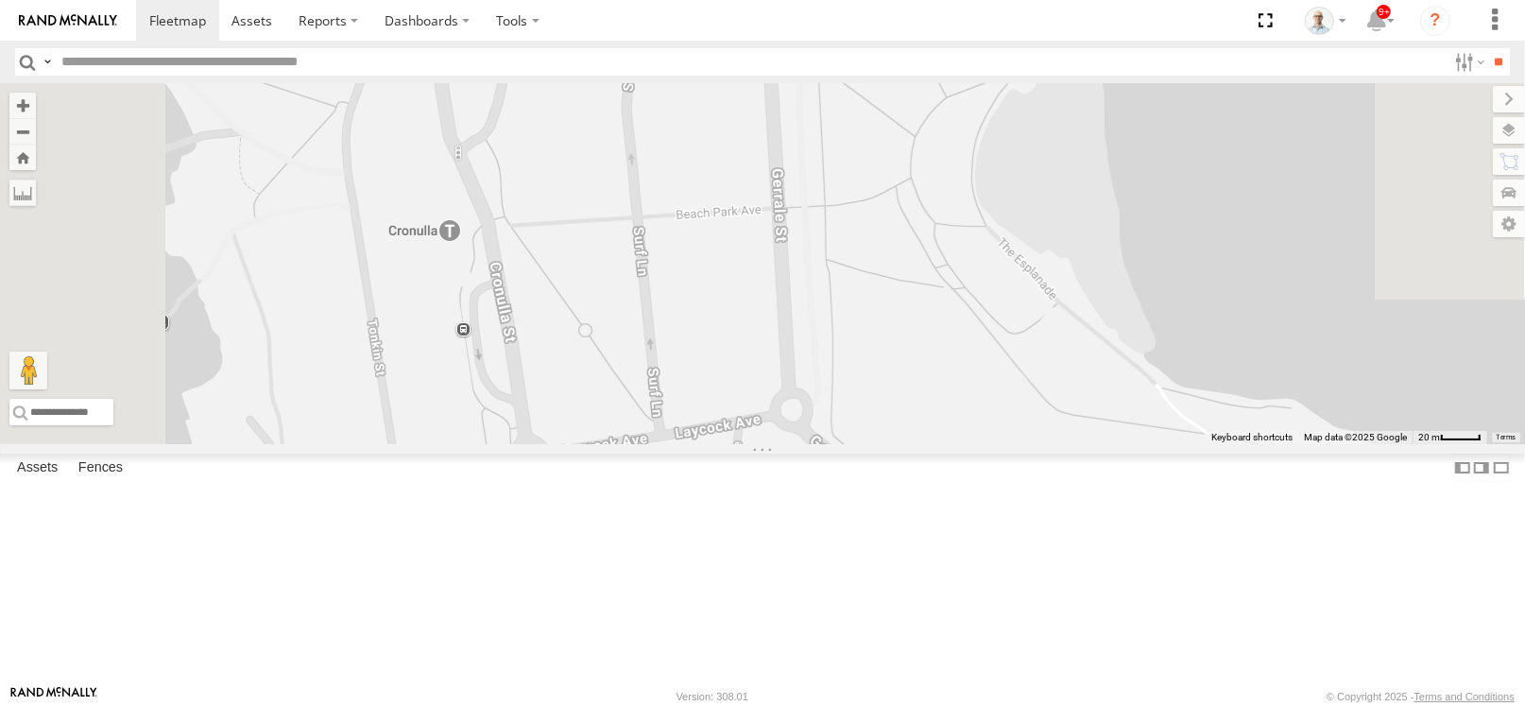
drag, startPoint x: 789, startPoint y: 223, endPoint x: 811, endPoint y: 385, distance: 163.1
click at [811, 385] on div "31 QMC Torell 27QMC 10 QMC Pat 08QMC Mostafa # KS75A 21 QMC Pat Junior Beloka-E…" at bounding box center [762, 263] width 1525 height 361
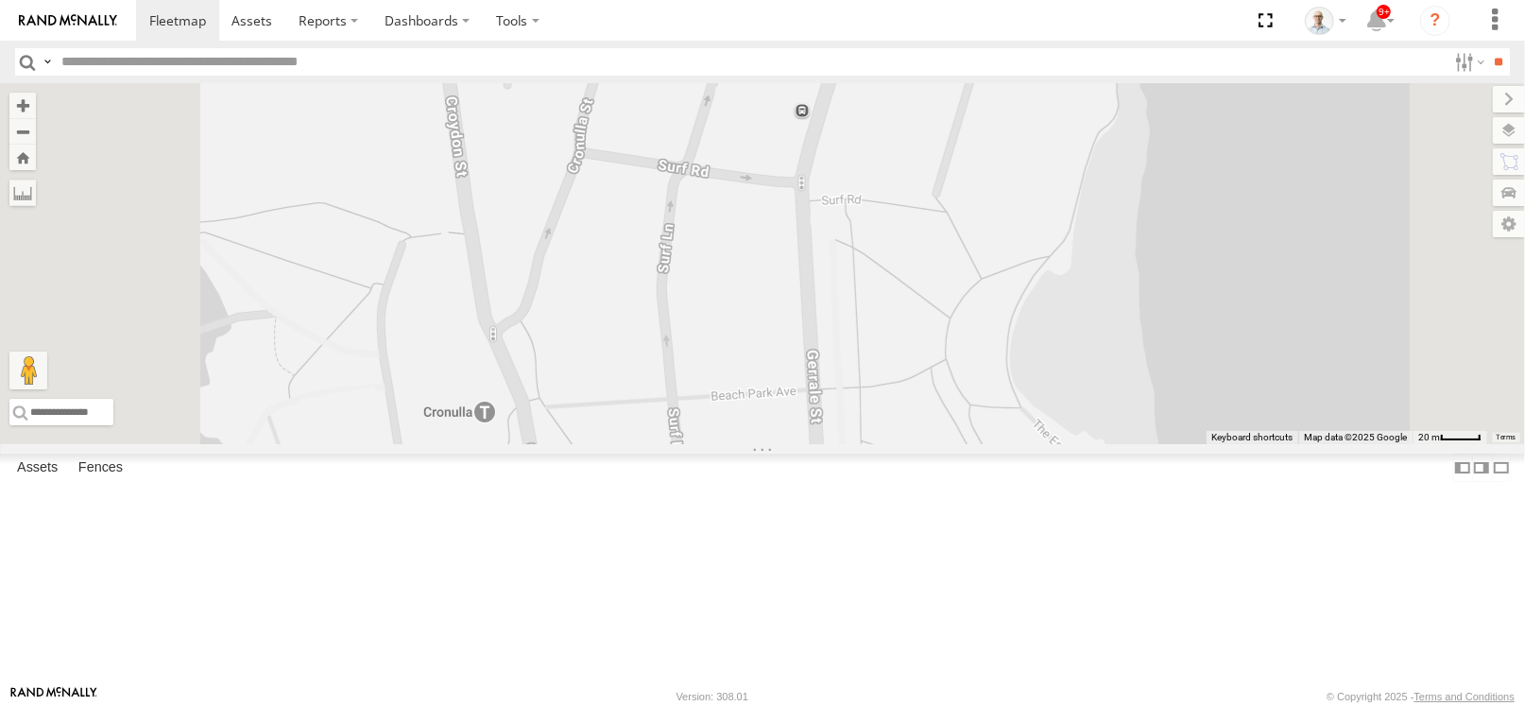
drag, startPoint x: 788, startPoint y: 279, endPoint x: 820, endPoint y: 386, distance: 111.5
click at [821, 444] on div "31 QMC Torell 27QMC 10 QMC Pat 08QMC Mostafa # KS75A 21 QMC Pat Junior Beloka-E…" at bounding box center [762, 263] width 1525 height 361
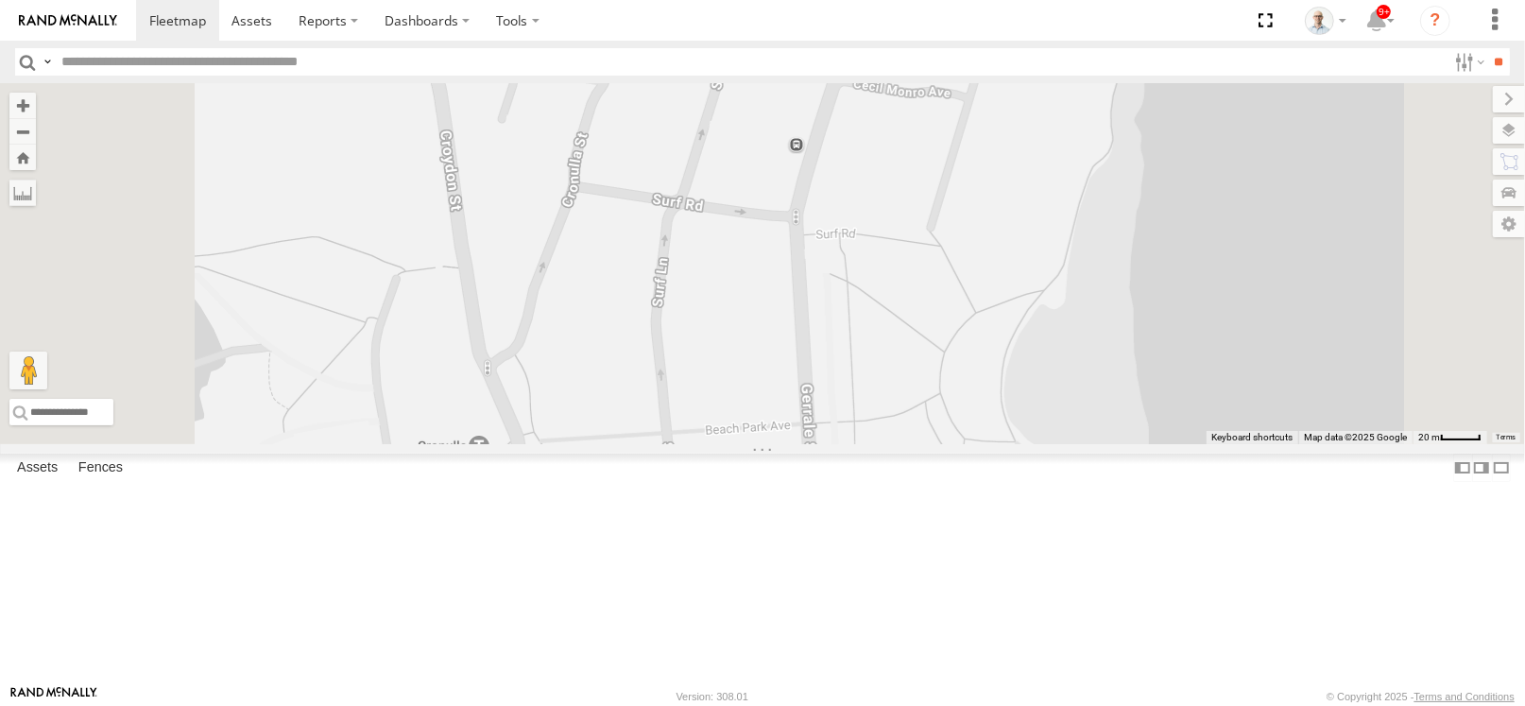
drag, startPoint x: 823, startPoint y: 317, endPoint x: 814, endPoint y: 422, distance: 106.3
click at [814, 422] on div "31 QMC Torell 27QMC 10 QMC Pat 08QMC Mostafa # KS75A 21 QMC Pat Junior Beloka-E…" at bounding box center [762, 263] width 1525 height 361
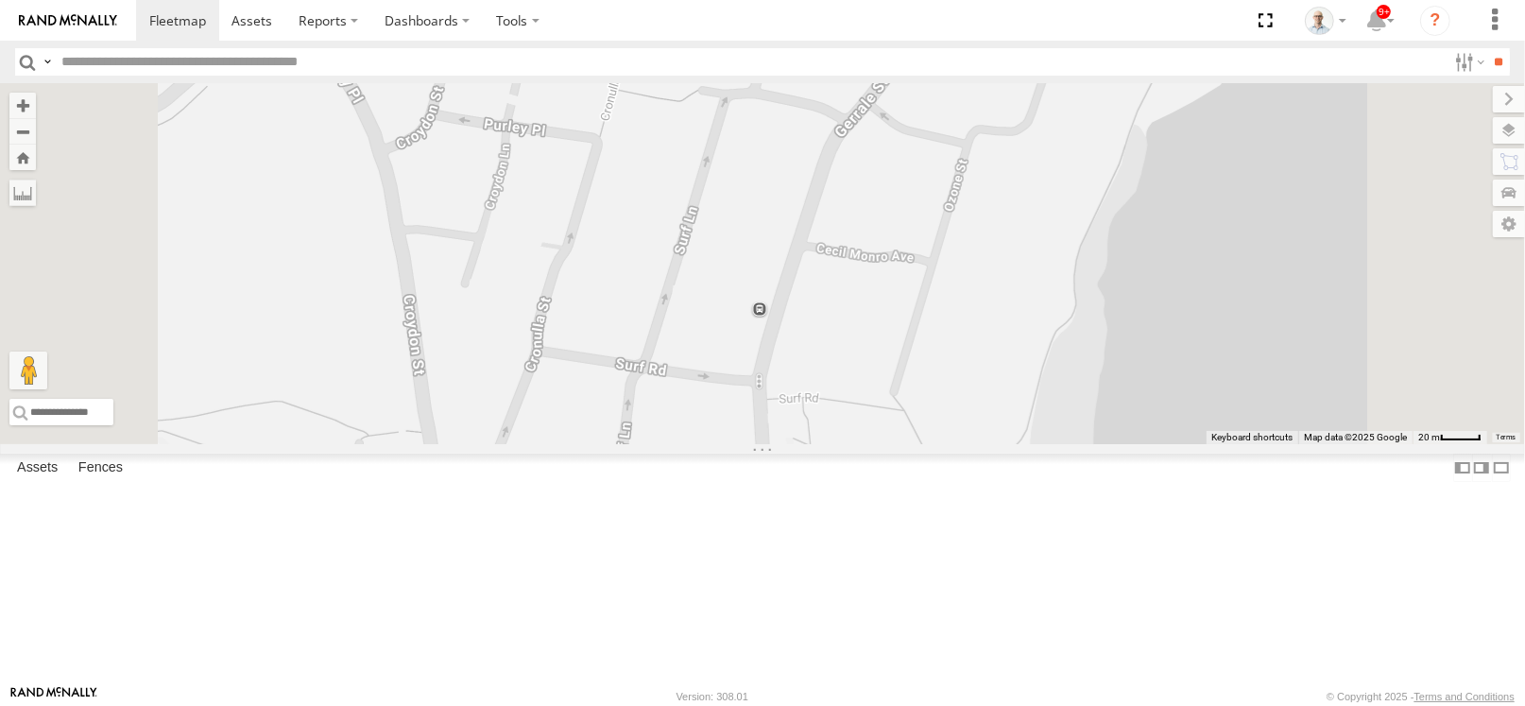
drag, startPoint x: 832, startPoint y: 327, endPoint x: 798, endPoint y: 441, distance: 119.3
click at [798, 441] on div "31 QMC Torell 27QMC 10 QMC Pat 08QMC Mostafa # KS75A 21 QMC Pat Junior Beloka-E…" at bounding box center [762, 263] width 1525 height 361
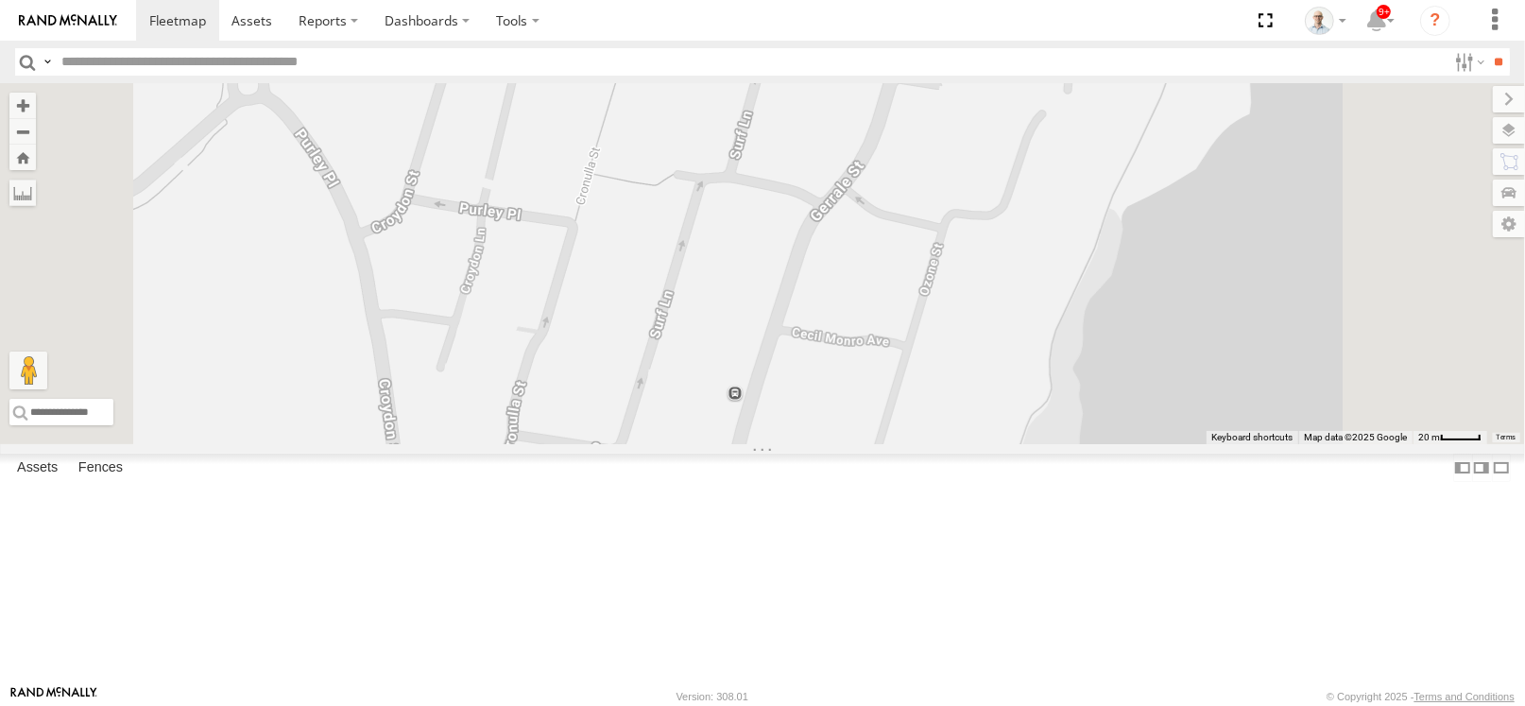
drag
click at [816, 442] on div "31 QMC Torell 27QMC 10 QMC Pat 08QMC Mostafa # KS75A 21 QMC Pat Junior Beloka-E…" at bounding box center [762, 263] width 1525 height 361
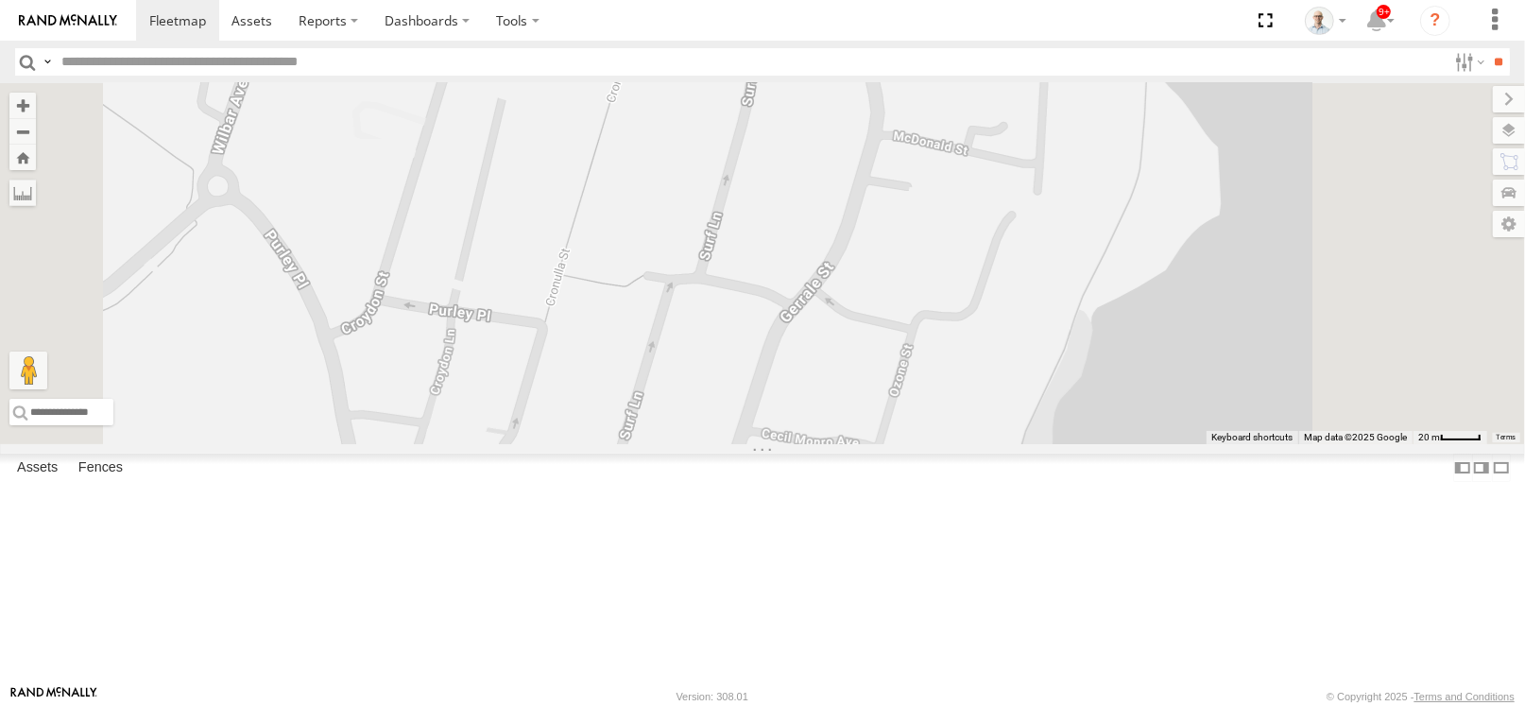
click at [784, 444] on div "31 QMC Torell 27QMC 10 QMC Pat 08QMC Mostafa # KS75A 21 QMC Pat Junior Beloka-E…" at bounding box center [762, 263] width 1525 height 361
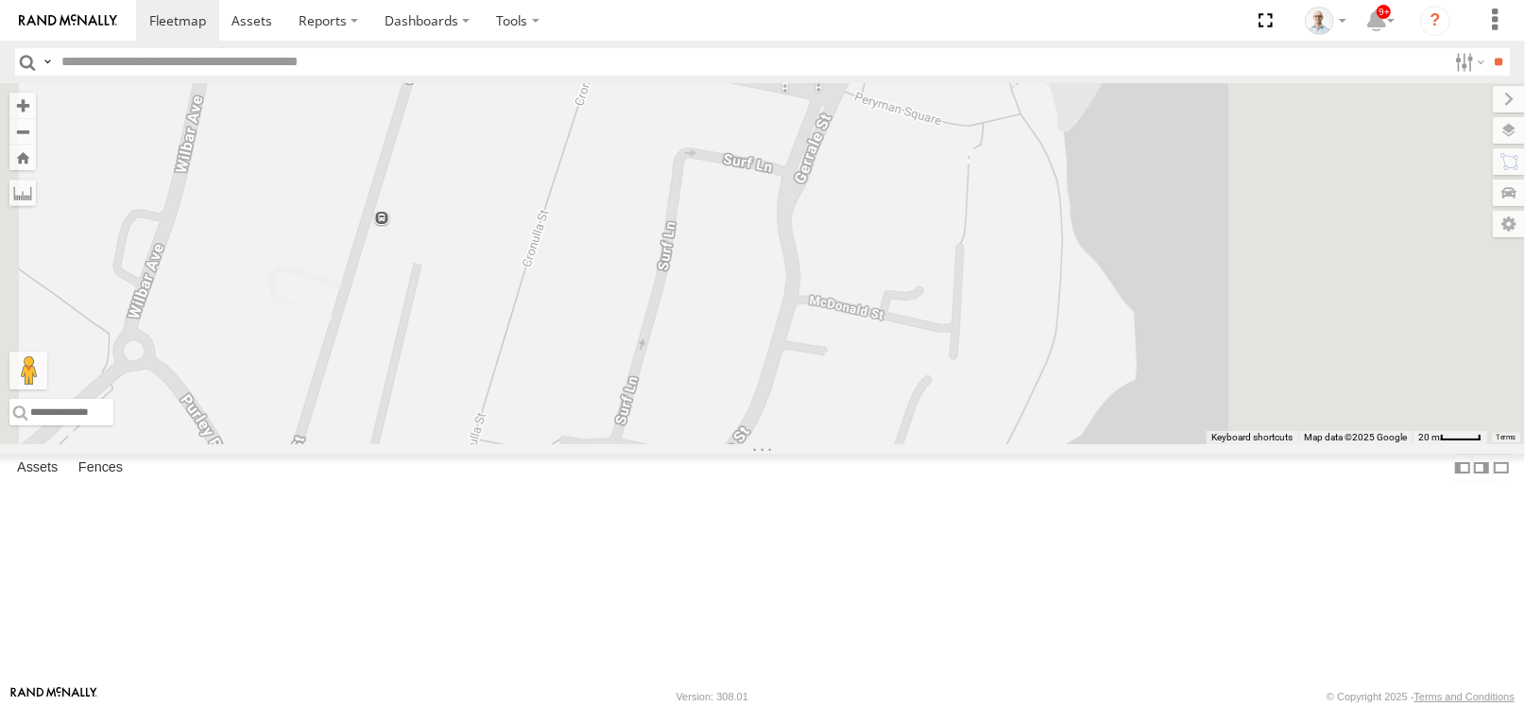
click at [768, 444] on div "31 QMC Torell 27QMC 10 QMC Pat 08QMC Mostafa # KS75A 21 QMC Pat Junior Beloka-E…" at bounding box center [762, 263] width 1525 height 361
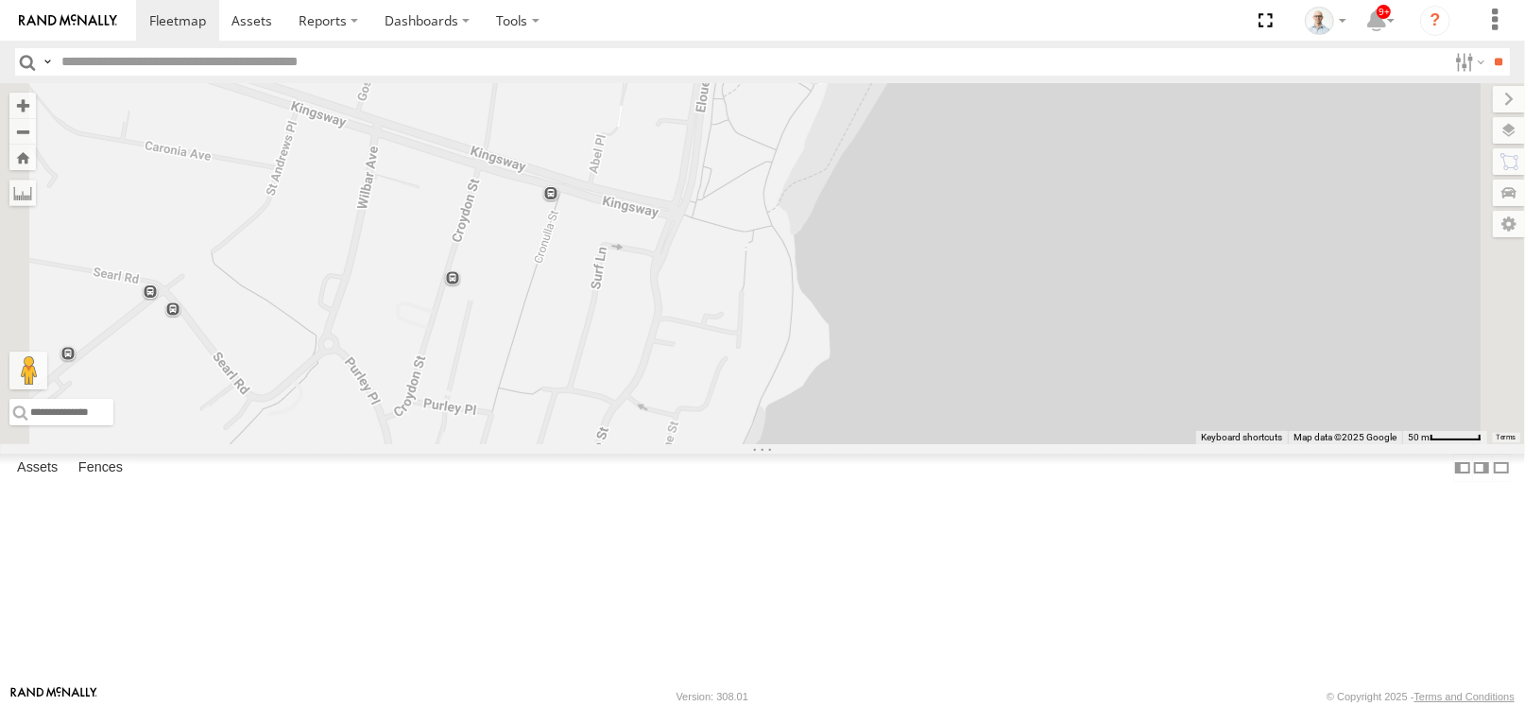
click at [796, 352] on div "31 QMC Torell 27QMC 10 QMC Pat 08QMC Mostafa # KS75A 21 QMC Pat Junior Beloka-E…" at bounding box center [762, 263] width 1525 height 361
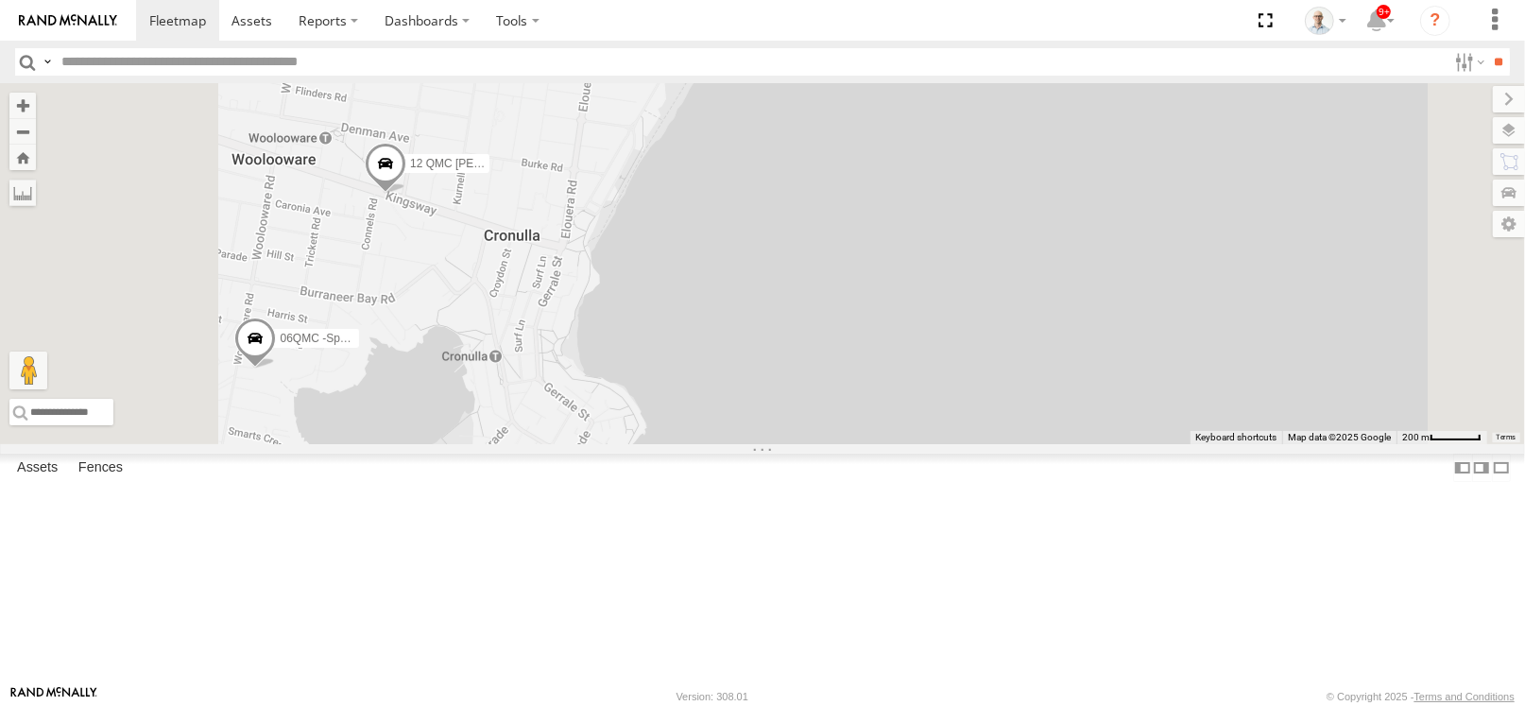
click at [977, 444] on div "31 QMC Torell 27QMC 10 QMC Pat 08QMC Mostafa # KS75A 21 QMC Pat Junior Beloka-E…" at bounding box center [762, 263] width 1525 height 361
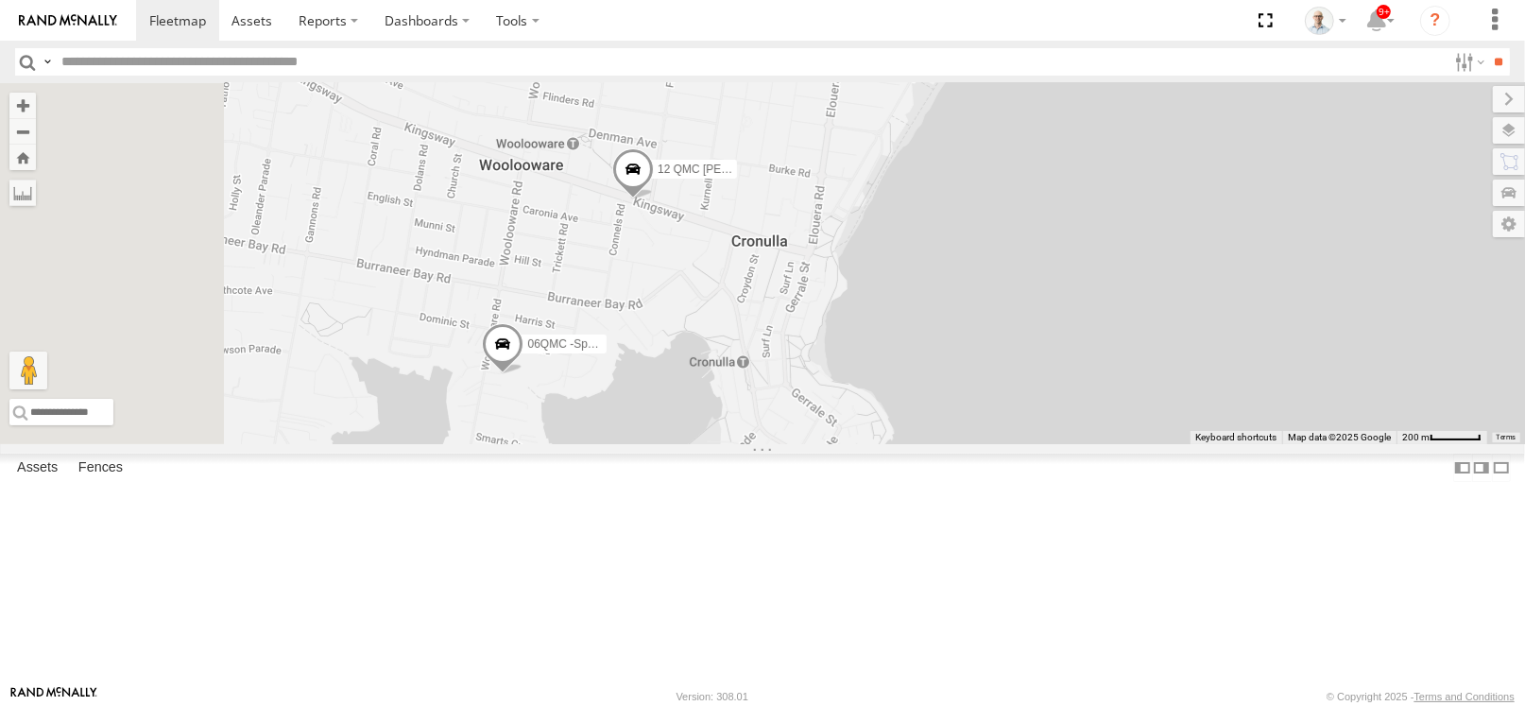
click at [846, 388] on div "31 QMC Torell 27QMC 10 QMC Pat 08QMC Mostafa # KS75A 21 QMC Pat Junior Beloka-E…" at bounding box center [762, 263] width 1525 height 361
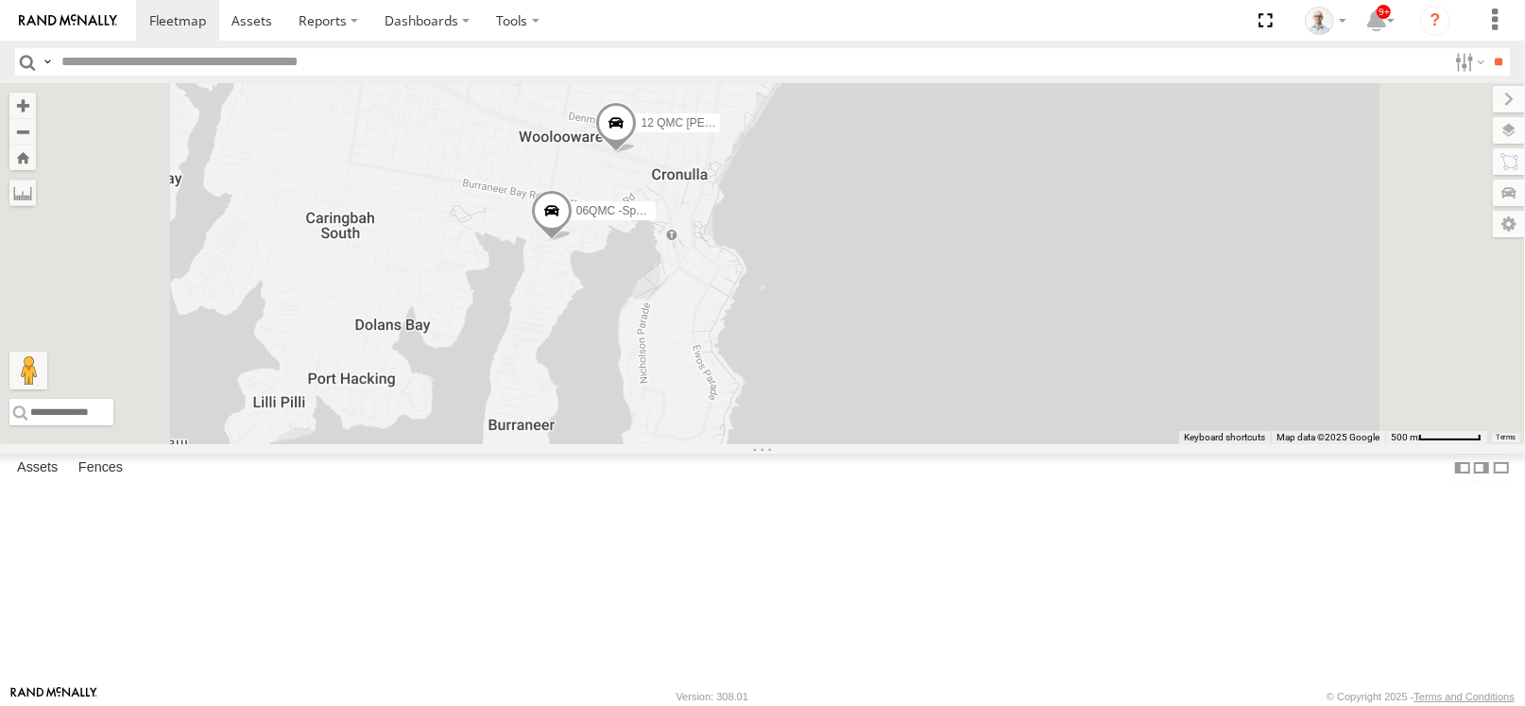
click at [752, 279] on div "31 QMC Torell 27QMC 10 QMC Pat 08QMC Mostafa # KS75A 21 QMC Pat Junior Beloka-E…" at bounding box center [762, 263] width 1525 height 361
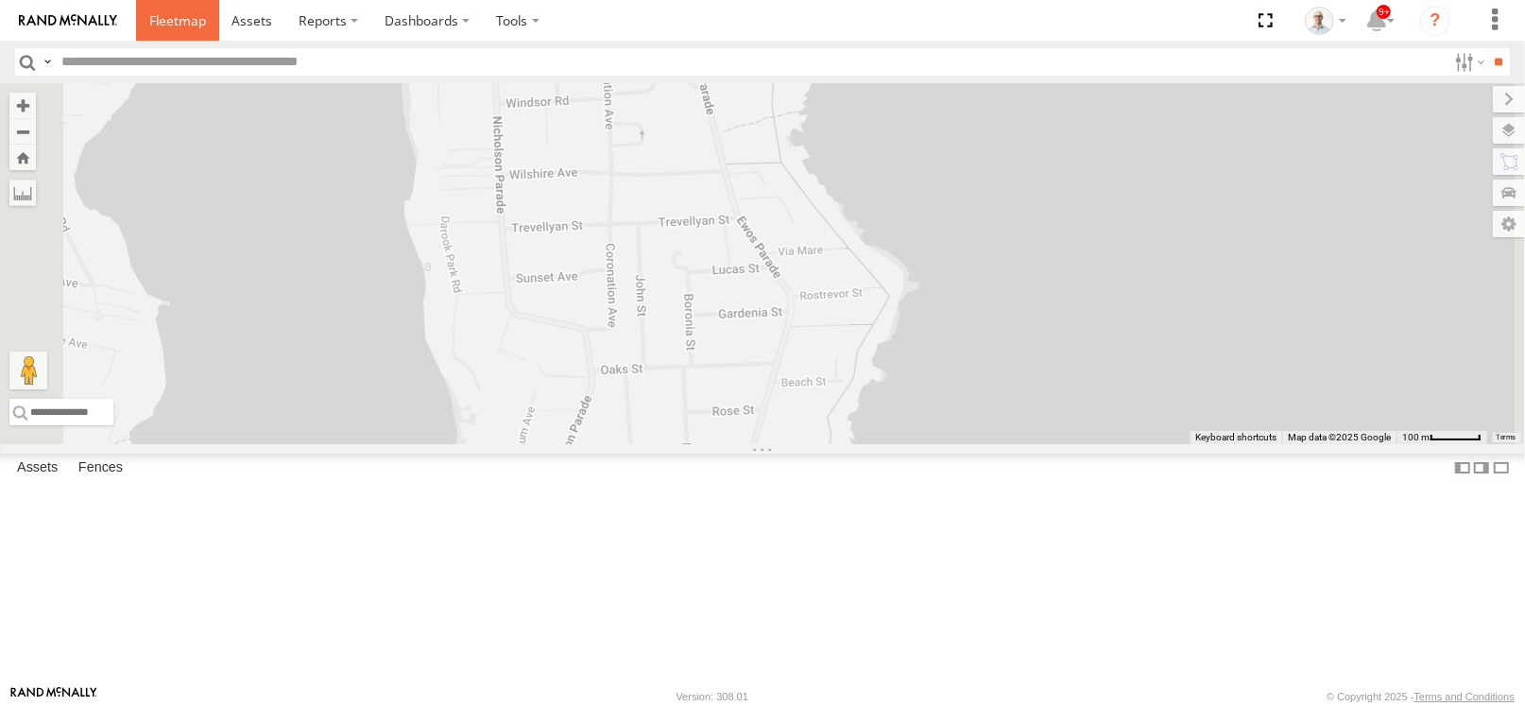
click at [177, 21] on span at bounding box center [177, 20] width 57 height 18
